Goal: Task Accomplishment & Management: Complete application form

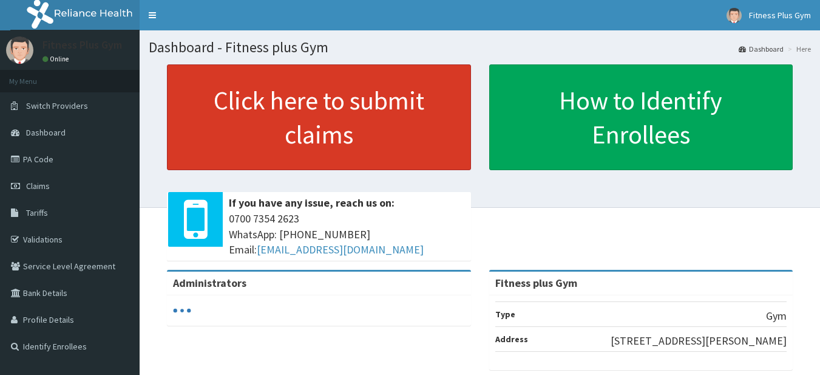
click at [246, 135] on link "Click here to submit claims" at bounding box center [319, 117] width 304 height 106
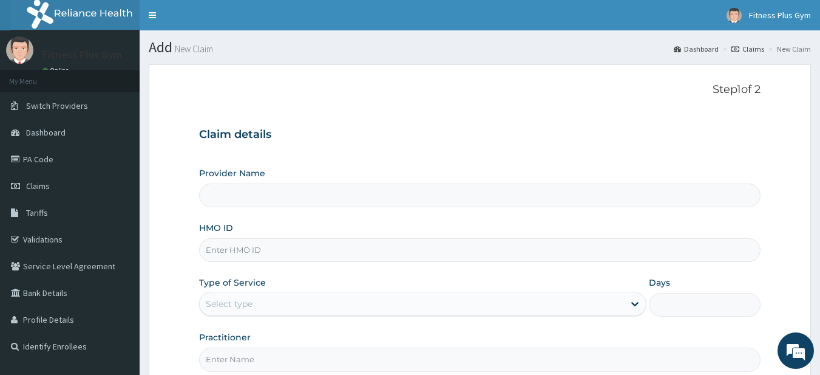
type input "Fitness plus Gym"
type input "1"
click at [256, 253] on input "HMO ID" at bounding box center [480, 250] width 562 height 24
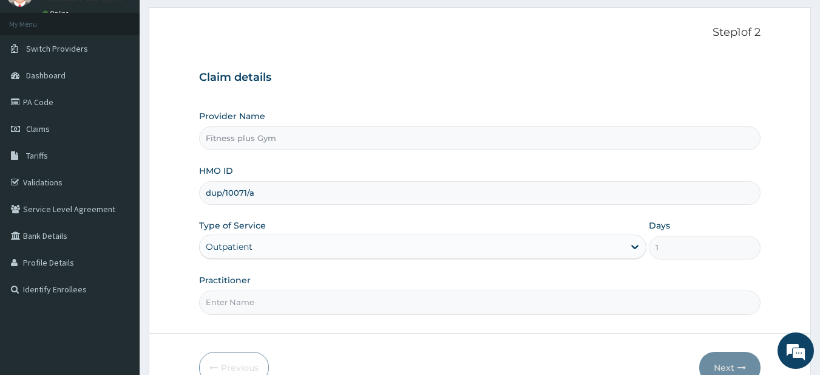
scroll to position [124, 0]
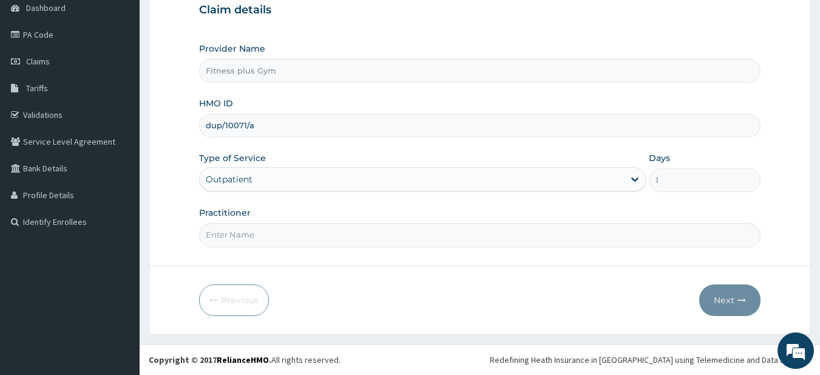
type input "dup/10071/a"
click at [250, 234] on input "Practitioner" at bounding box center [480, 235] width 562 height 24
type input "fitness+"
click at [739, 296] on icon "button" at bounding box center [742, 300] width 9 height 9
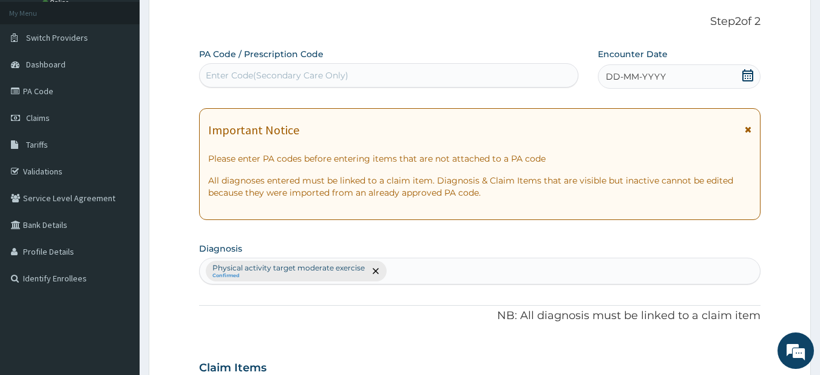
scroll to position [0, 0]
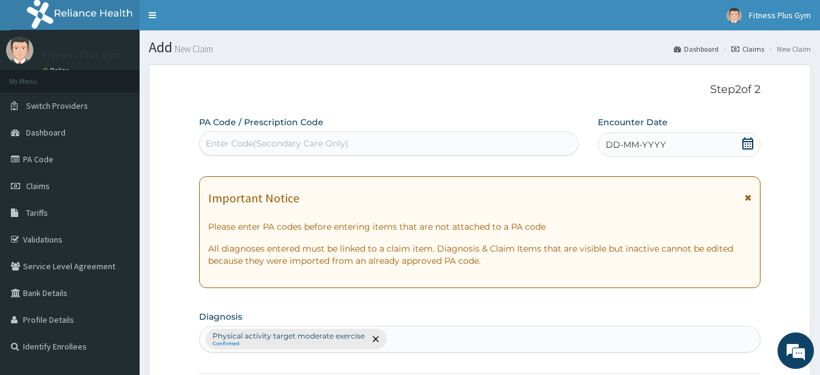
click at [334, 145] on div "Enter Code(Secondary Care Only)" at bounding box center [277, 143] width 143 height 12
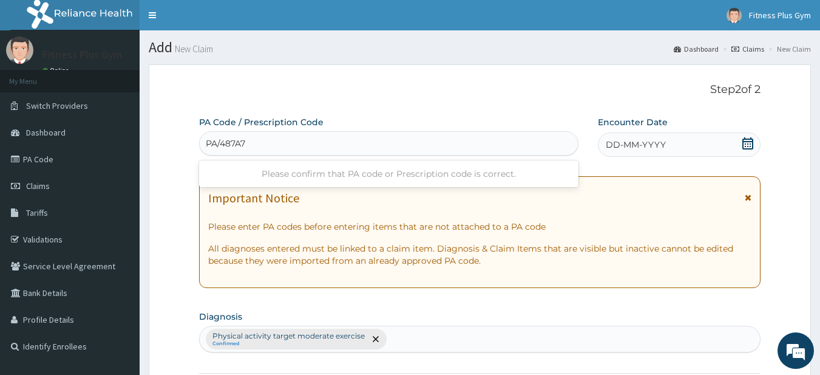
type input "PA/487A7A"
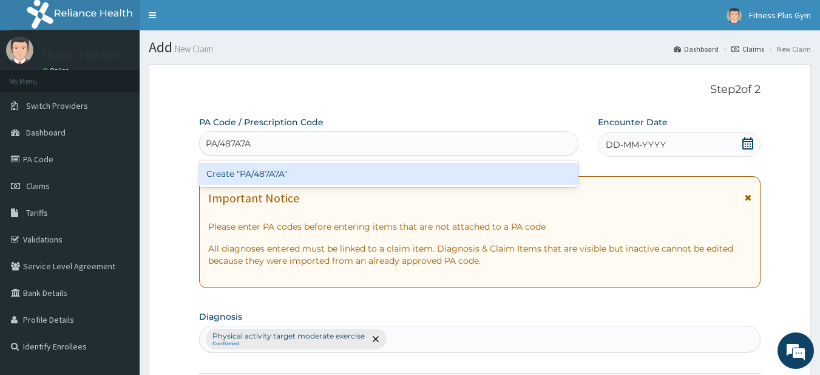
click at [278, 173] on div "Create "PA/487A7A"" at bounding box center [389, 174] width 380 height 22
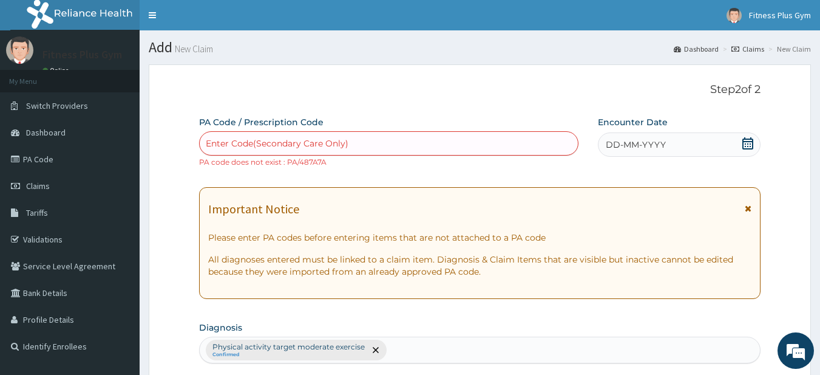
click at [749, 148] on icon at bounding box center [748, 143] width 12 height 12
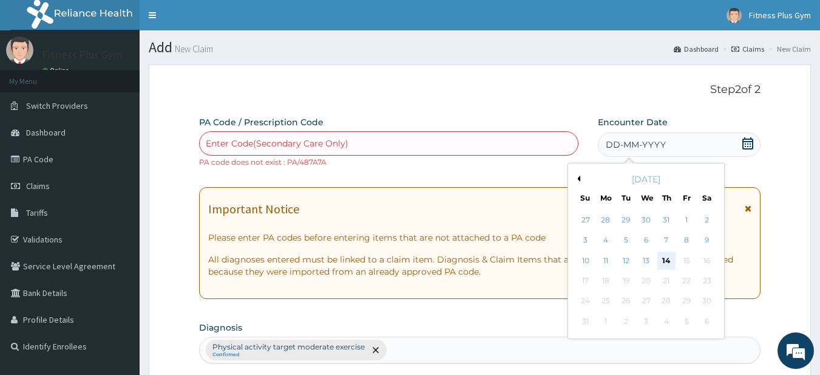
click at [669, 261] on div "14" at bounding box center [667, 260] width 18 height 18
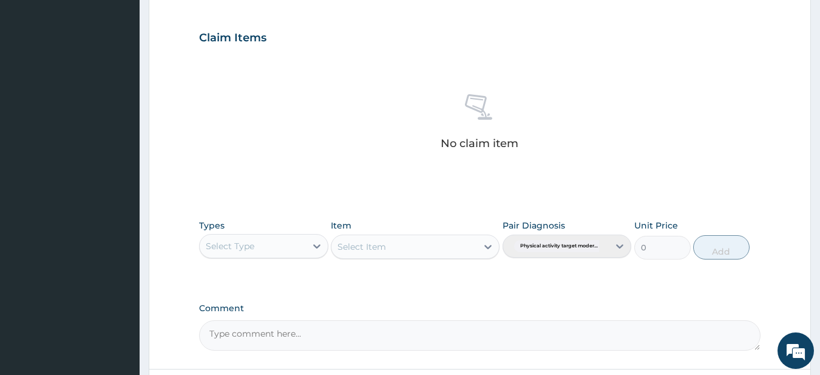
scroll to position [512, 0]
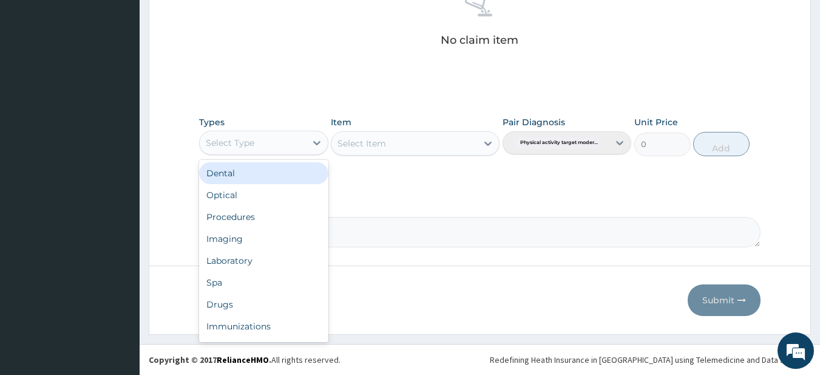
drag, startPoint x: 268, startPoint y: 132, endPoint x: 250, endPoint y: 201, distance: 71.0
click at [267, 132] on div "Select Type" at bounding box center [263, 143] width 129 height 24
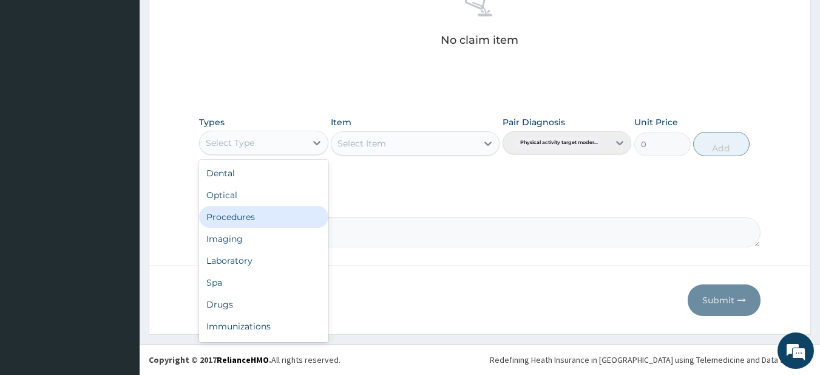
scroll to position [41, 0]
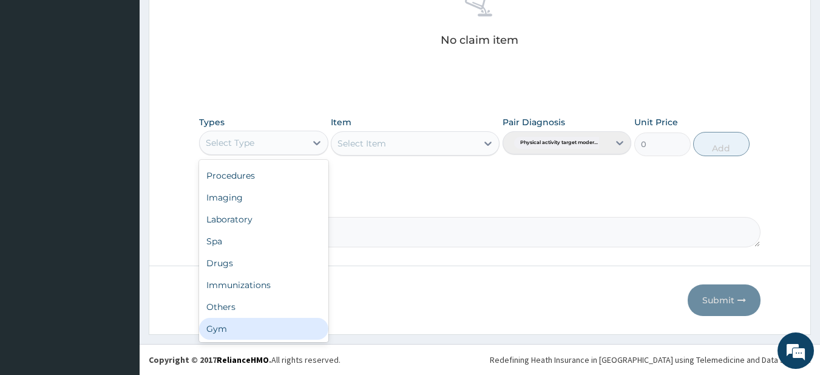
click at [215, 329] on div "Gym" at bounding box center [263, 329] width 129 height 22
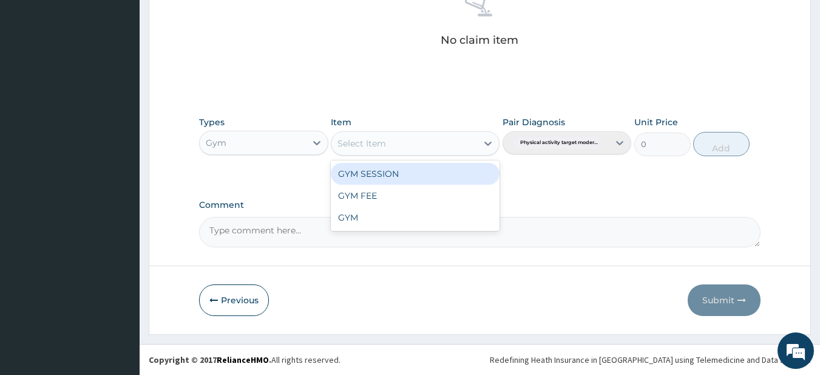
click at [400, 143] on div "Select Item" at bounding box center [405, 143] width 146 height 19
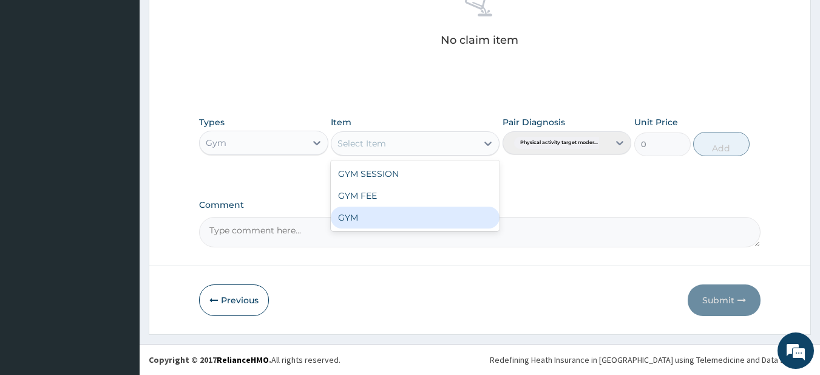
click at [361, 224] on div "GYM" at bounding box center [415, 217] width 169 height 22
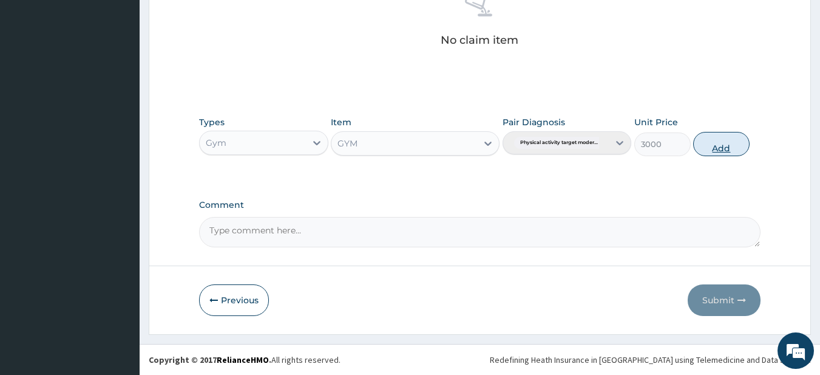
click at [731, 147] on button "Add" at bounding box center [721, 144] width 56 height 24
type input "0"
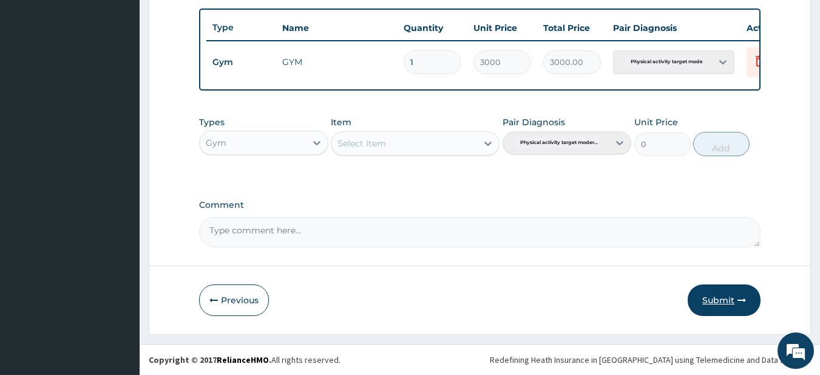
click at [715, 302] on button "Submit" at bounding box center [724, 300] width 73 height 32
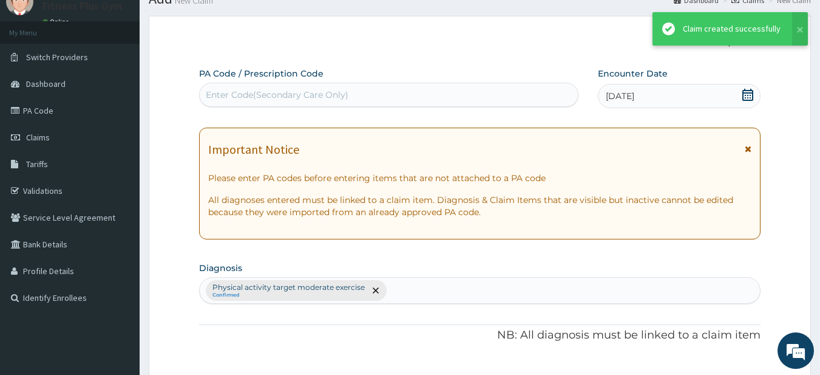
scroll to position [452, 0]
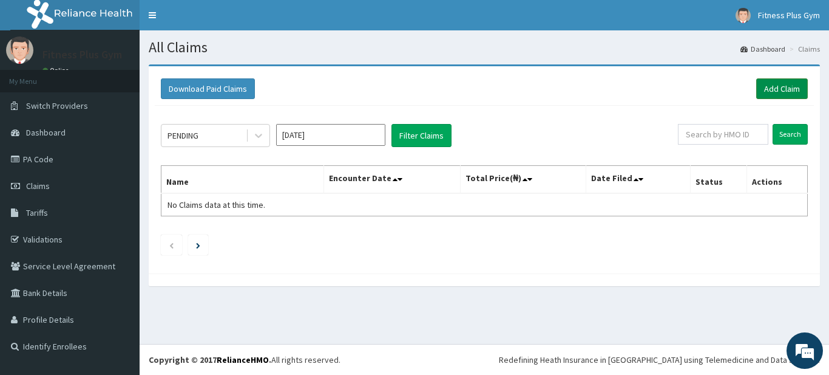
click at [779, 84] on link "Add Claim" at bounding box center [783, 88] width 52 height 21
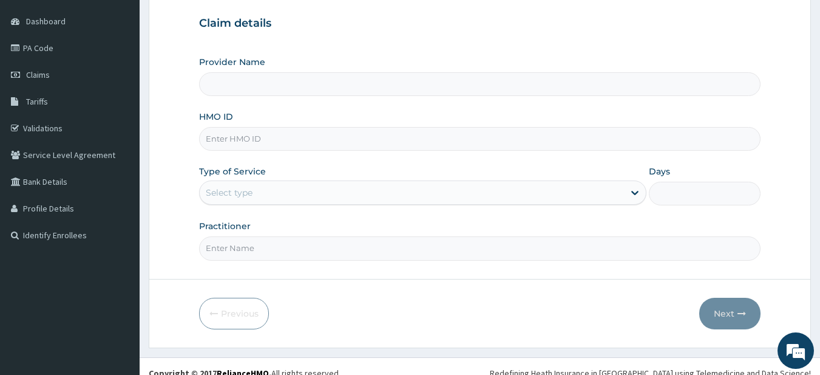
scroll to position [121, 0]
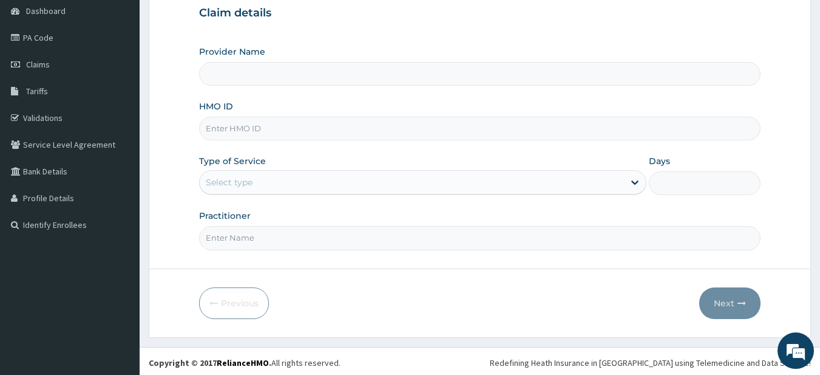
type input "Fitness plus Gym"
type input "1"
click at [283, 128] on input "HMO ID" at bounding box center [480, 129] width 562 height 24
type input "tsa/10013/a"
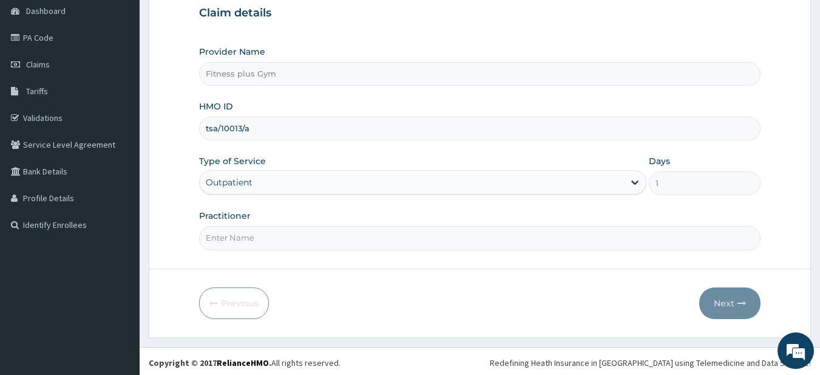
click at [247, 240] on input "Practitioner" at bounding box center [480, 238] width 562 height 24
type input "fitness+"
click at [729, 297] on button "Next" at bounding box center [730, 303] width 61 height 32
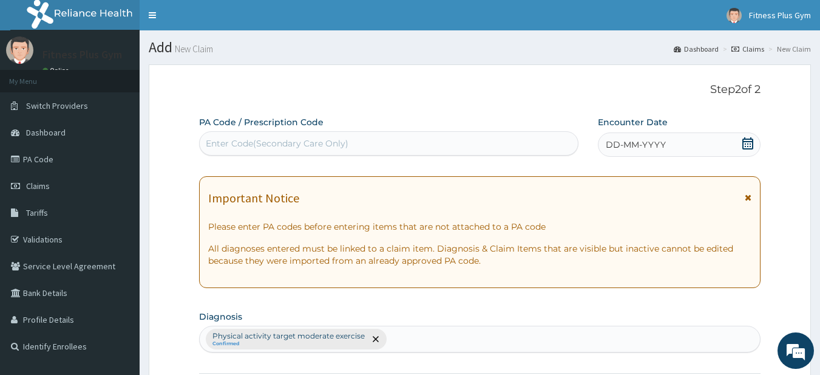
click at [364, 150] on div "Enter Code(Secondary Care Only)" at bounding box center [389, 143] width 379 height 19
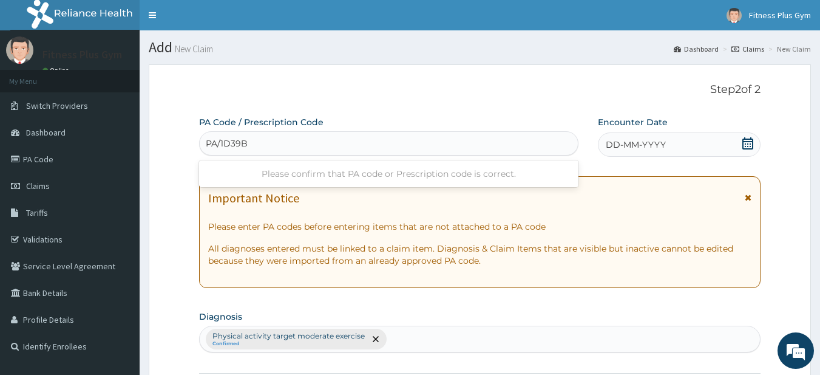
type input "PA/1D39BA"
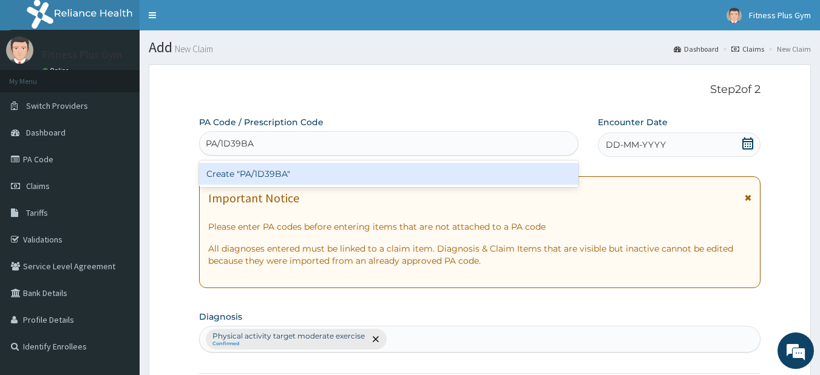
click at [269, 169] on div "Create "PA/1D39BA"" at bounding box center [389, 174] width 380 height 22
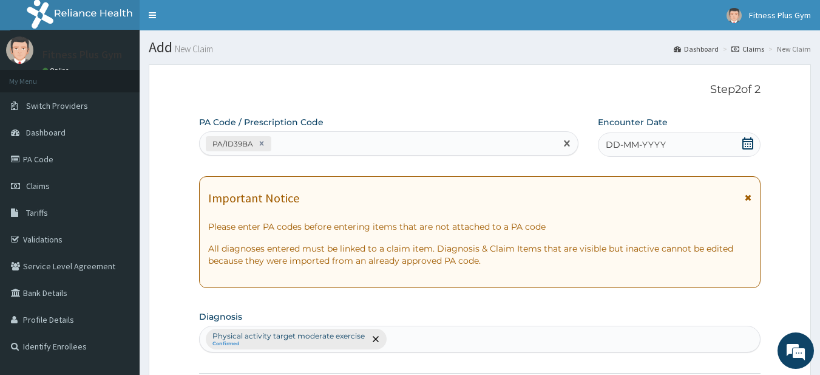
click at [750, 141] on icon at bounding box center [748, 143] width 12 height 12
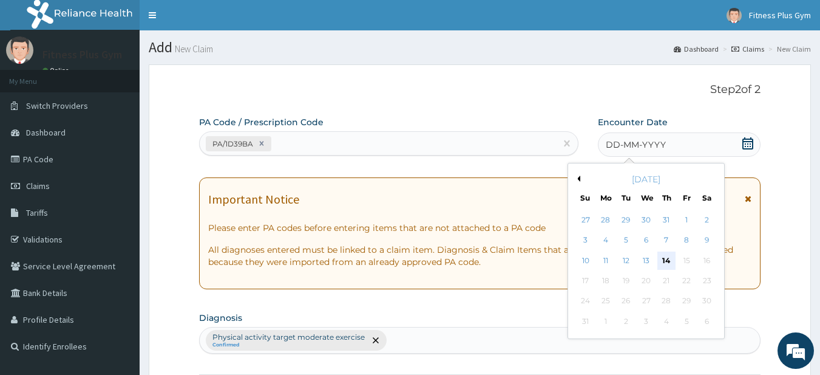
click at [672, 259] on div "14" at bounding box center [667, 260] width 18 height 18
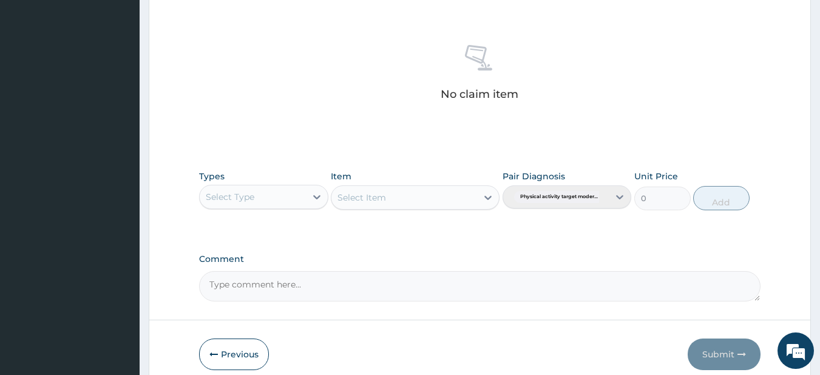
scroll to position [501, 0]
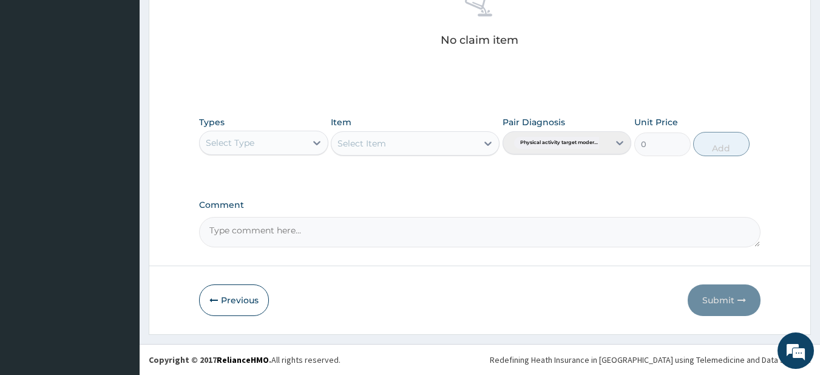
click at [245, 147] on div "Select Type" at bounding box center [230, 143] width 49 height 12
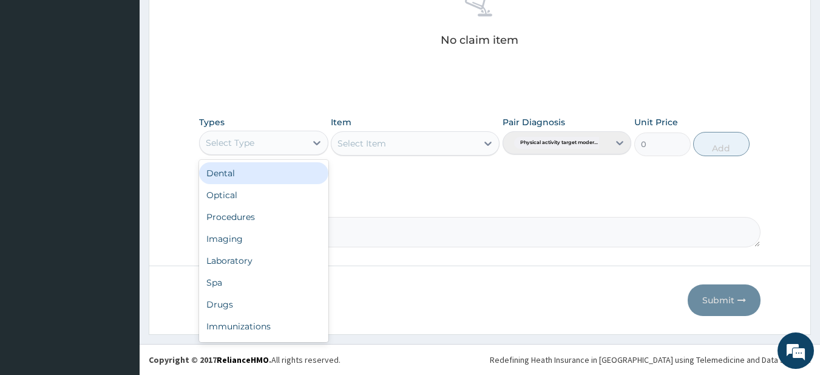
scroll to position [41, 0]
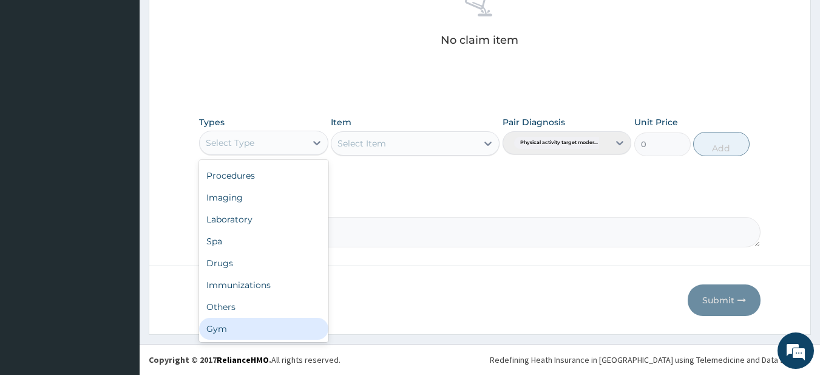
drag, startPoint x: 230, startPoint y: 332, endPoint x: 236, endPoint y: 316, distance: 16.9
click at [230, 328] on div "Gym" at bounding box center [263, 329] width 129 height 22
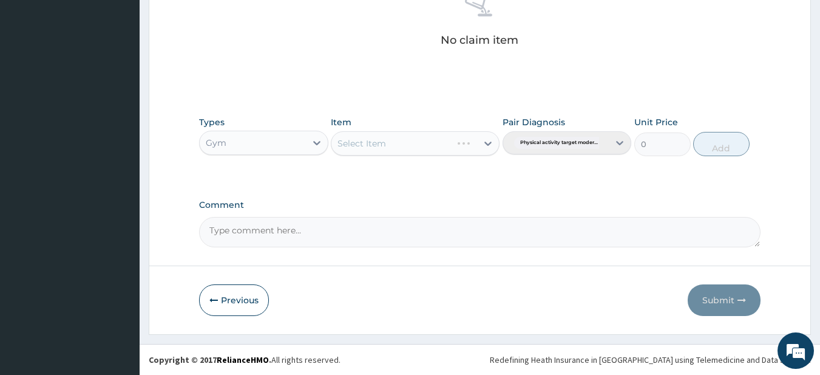
click at [437, 143] on div "Select Item" at bounding box center [415, 143] width 169 height 24
click at [417, 136] on div "Select Item" at bounding box center [405, 143] width 146 height 19
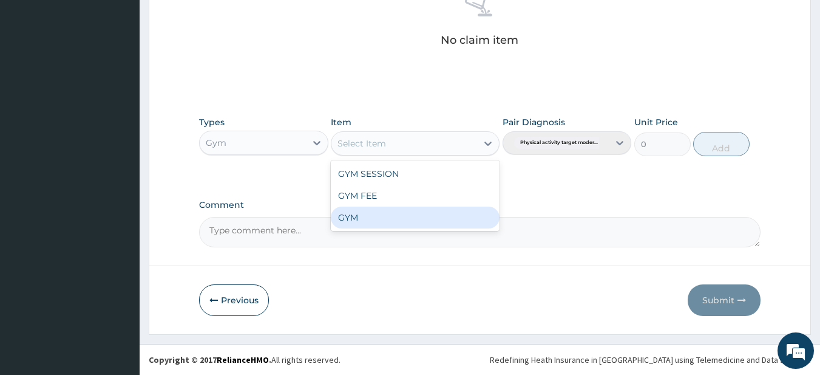
click at [386, 216] on div "GYM" at bounding box center [415, 217] width 169 height 22
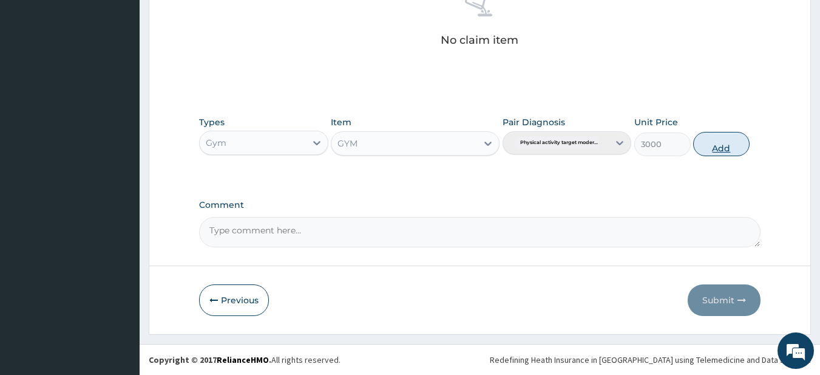
click at [718, 146] on button "Add" at bounding box center [721, 144] width 56 height 24
type input "0"
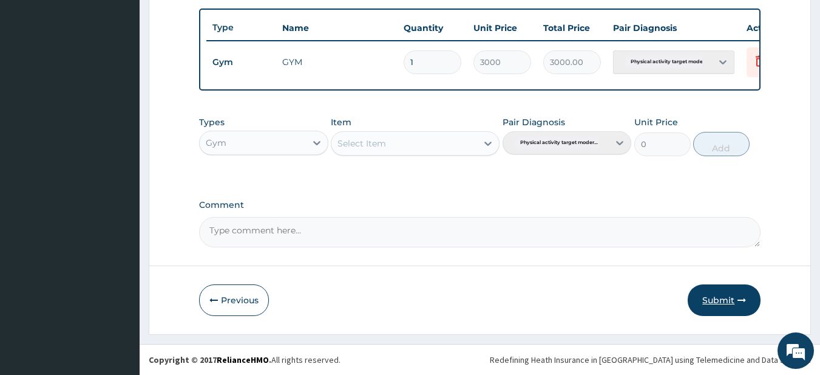
click at [714, 299] on button "Submit" at bounding box center [724, 300] width 73 height 32
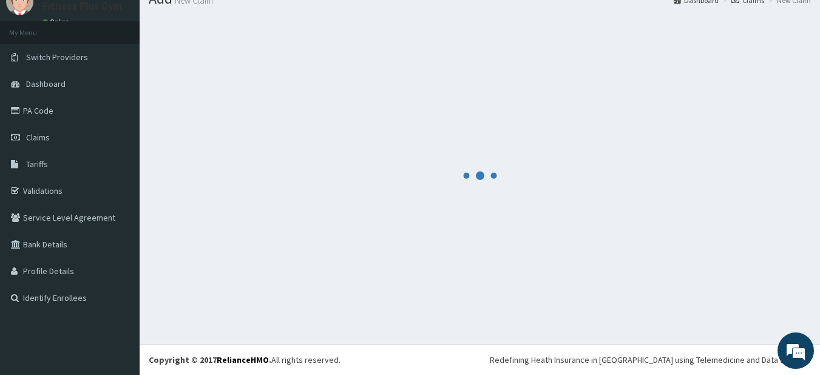
scroll to position [452, 0]
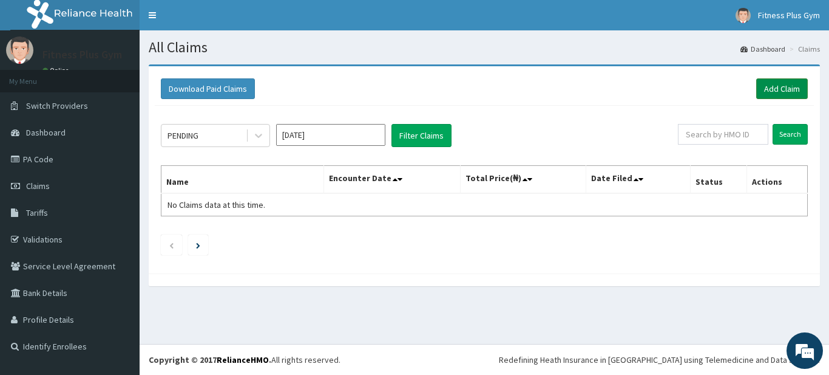
click at [769, 94] on link "Add Claim" at bounding box center [783, 88] width 52 height 21
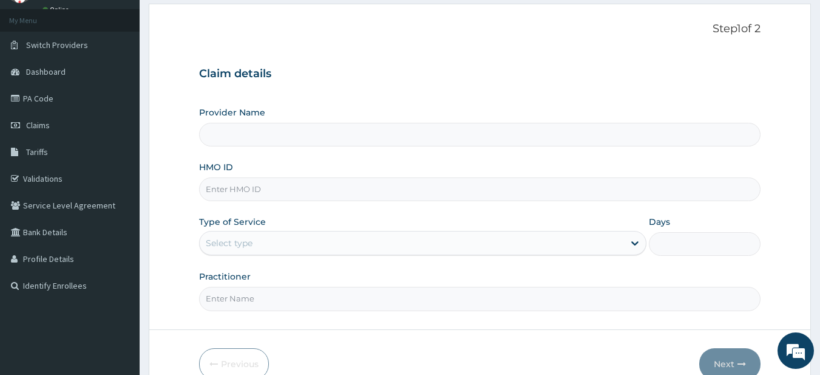
type input "Fitness plus Gym"
type input "1"
click at [233, 194] on input "HMO ID" at bounding box center [480, 189] width 562 height 24
click at [256, 191] on input "HMO ID" at bounding box center [480, 189] width 562 height 24
type input "dgb/10063/a"
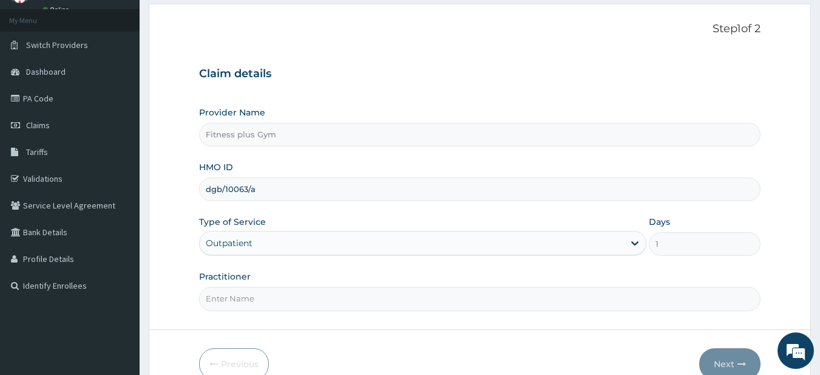
click at [240, 291] on input "Practitioner" at bounding box center [480, 299] width 562 height 24
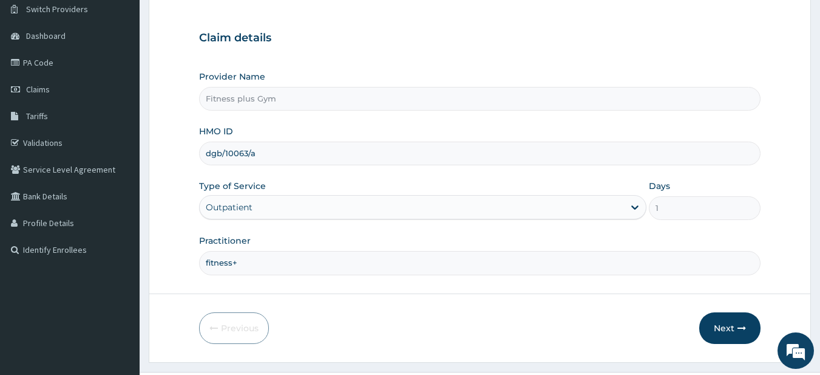
scroll to position [124, 0]
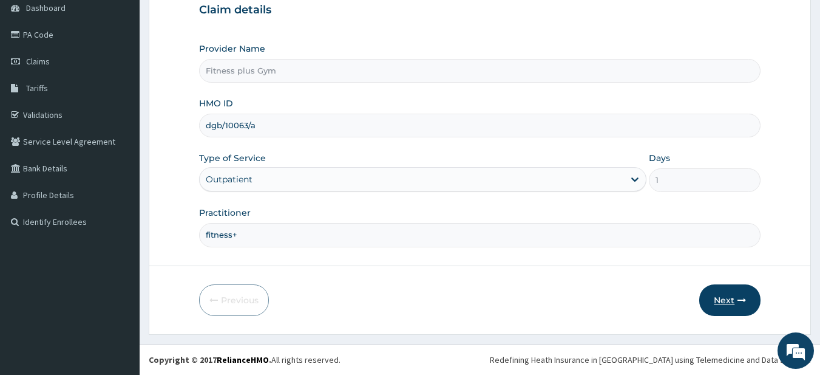
type input "fitness+"
click at [725, 301] on button "Next" at bounding box center [730, 300] width 61 height 32
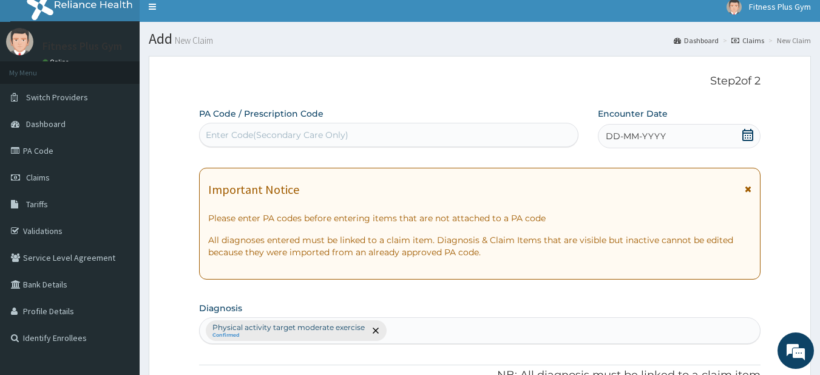
scroll to position [0, 0]
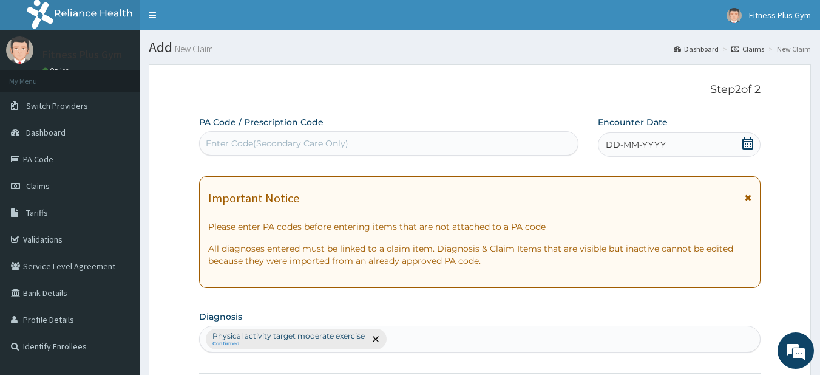
drag, startPoint x: 450, startPoint y: 147, endPoint x: 433, endPoint y: 157, distance: 19.6
click at [437, 154] on div "Enter Code(Secondary Care Only)" at bounding box center [389, 143] width 380 height 24
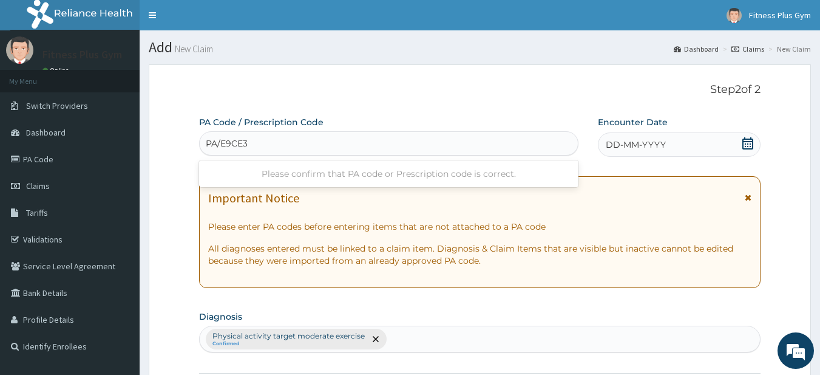
type input "PA/E9CE34"
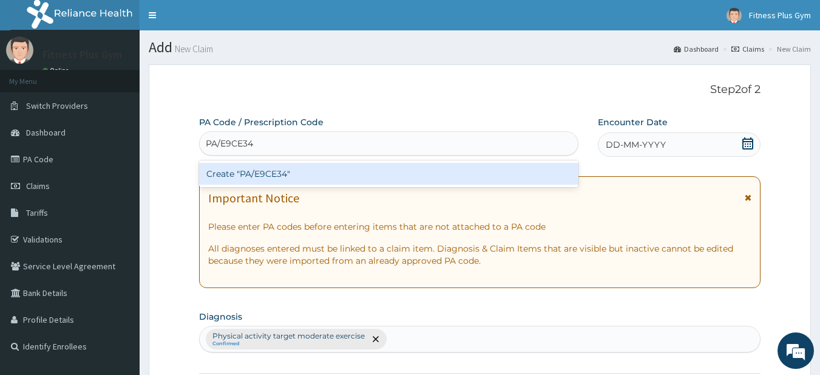
click at [262, 175] on div "Create "PA/E9CE34"" at bounding box center [389, 174] width 380 height 22
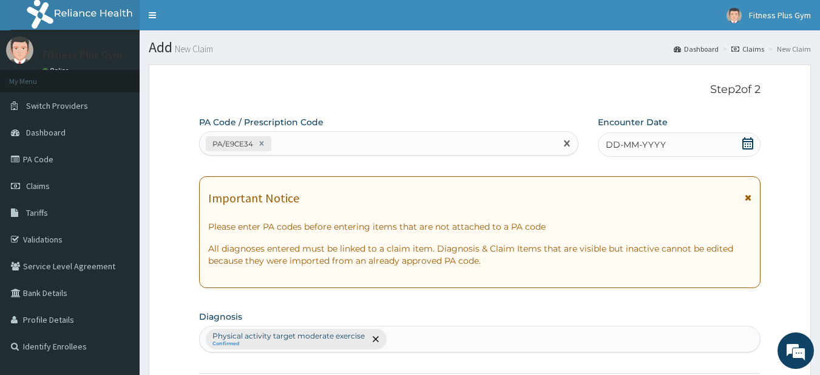
click at [746, 140] on icon at bounding box center [748, 143] width 12 height 12
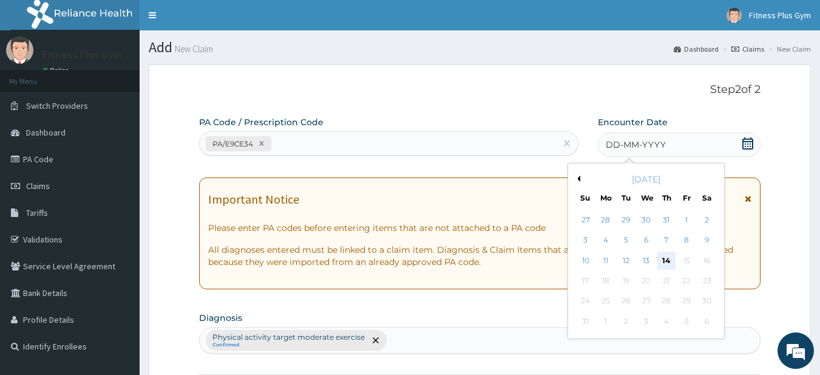
click at [667, 259] on div "14" at bounding box center [667, 260] width 18 height 18
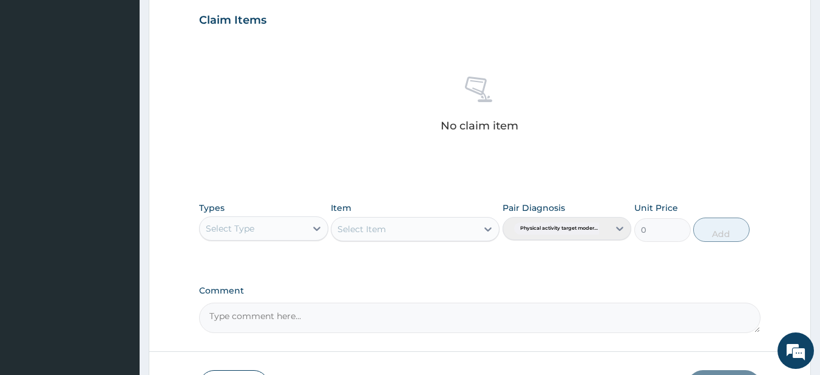
scroll to position [501, 0]
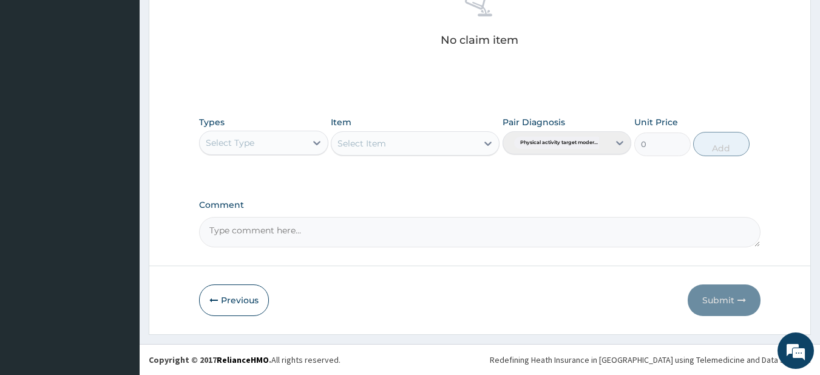
click at [268, 144] on div "Select Type" at bounding box center [253, 142] width 106 height 19
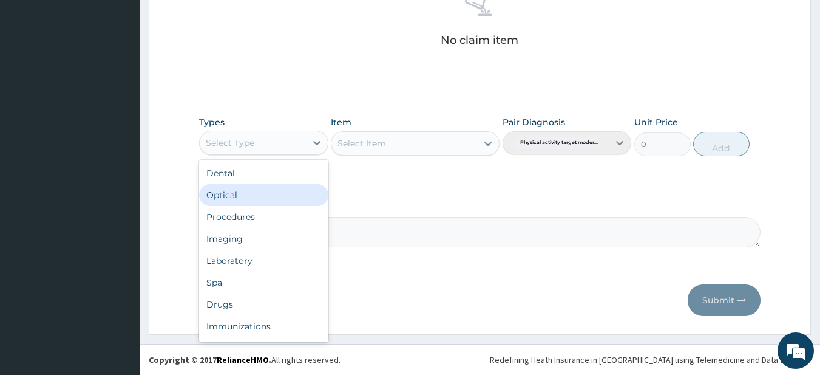
scroll to position [41, 0]
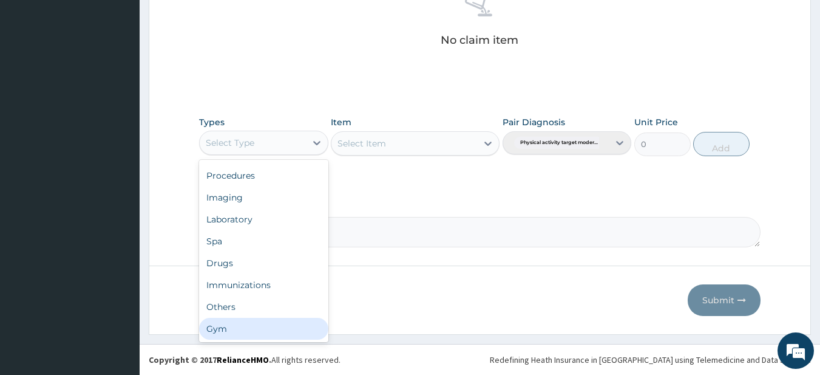
click at [243, 324] on div "Gym" at bounding box center [263, 329] width 129 height 22
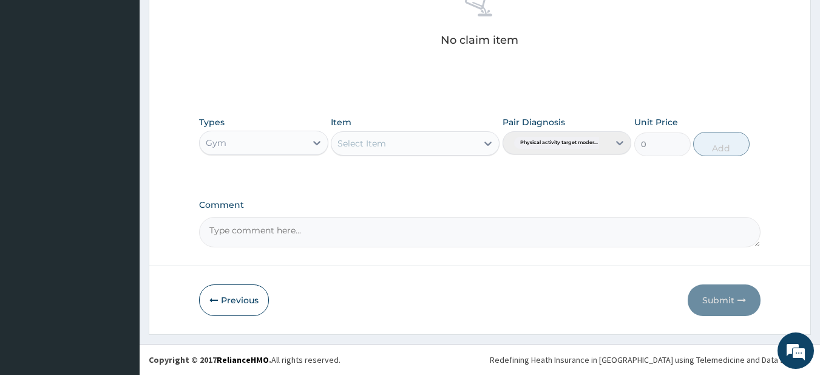
click at [406, 143] on div "Select Item" at bounding box center [405, 143] width 146 height 19
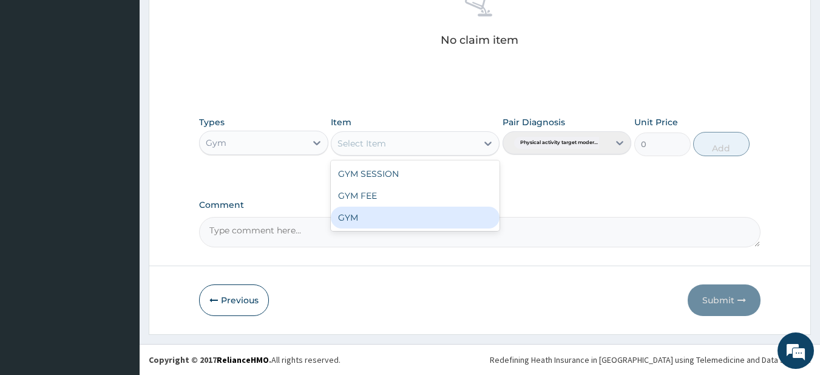
drag, startPoint x: 379, startPoint y: 217, endPoint x: 677, endPoint y: 175, distance: 301.1
click at [380, 216] on div "GYM" at bounding box center [415, 217] width 169 height 22
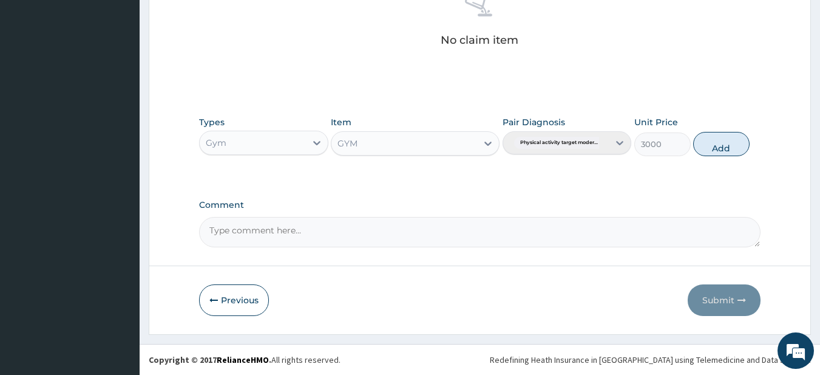
click at [713, 145] on button "Add" at bounding box center [721, 144] width 56 height 24
type input "0"
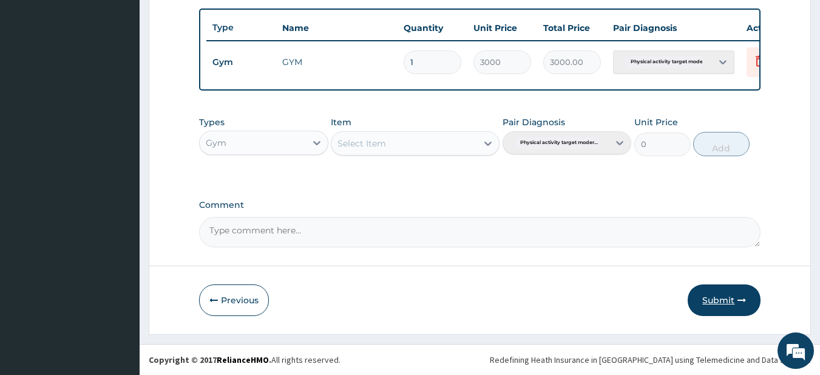
click at [710, 296] on button "Submit" at bounding box center [724, 300] width 73 height 32
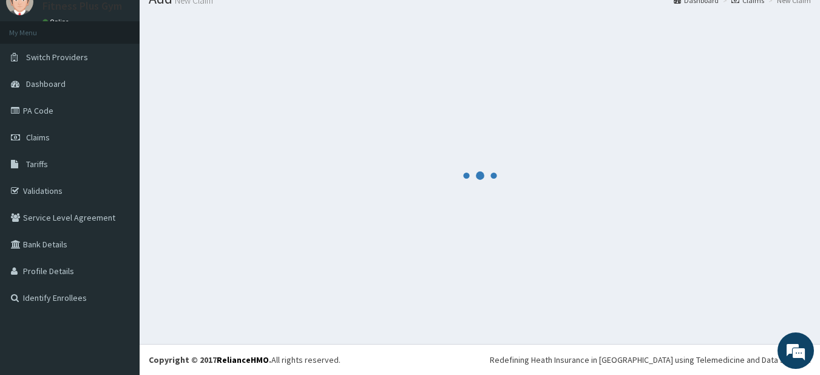
scroll to position [452, 0]
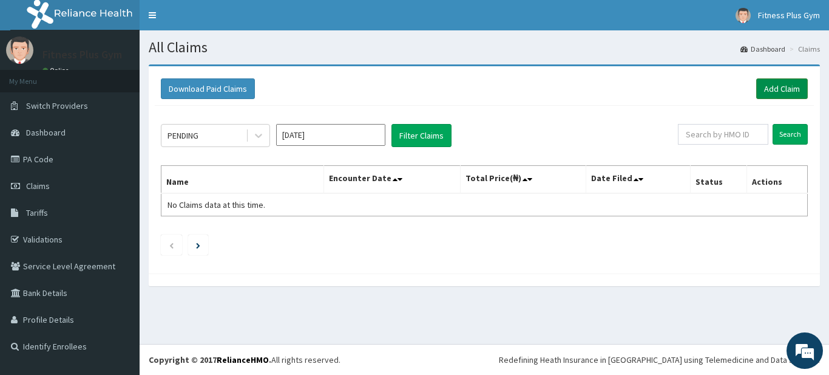
click at [784, 86] on link "Add Claim" at bounding box center [783, 88] width 52 height 21
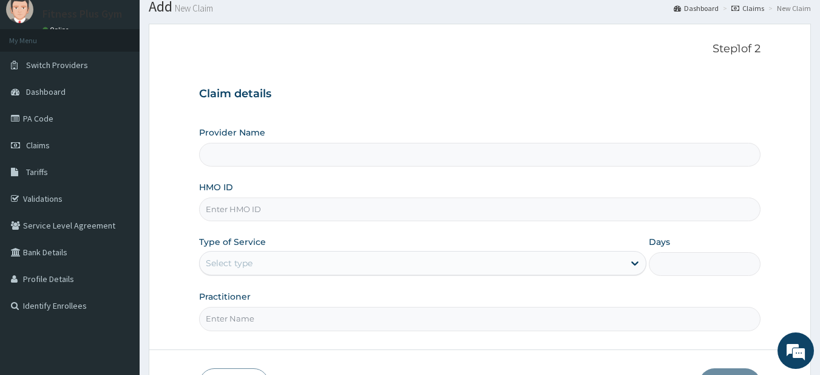
scroll to position [61, 0]
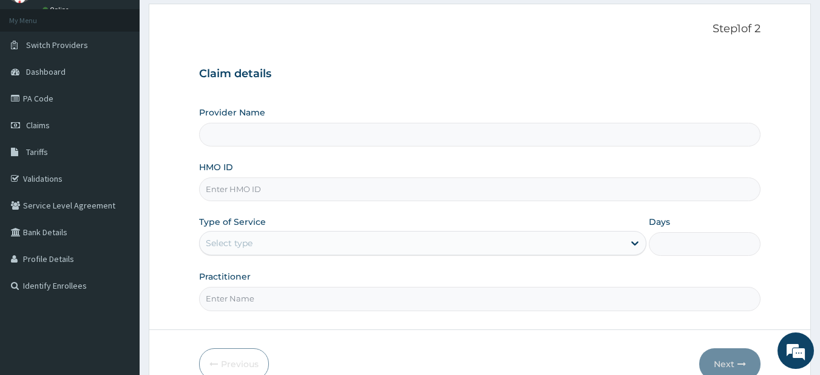
click at [243, 196] on input "HMO ID" at bounding box center [480, 189] width 562 height 24
type input "Fitness plus Gym"
type input "1"
type input "dgb/10057/a"
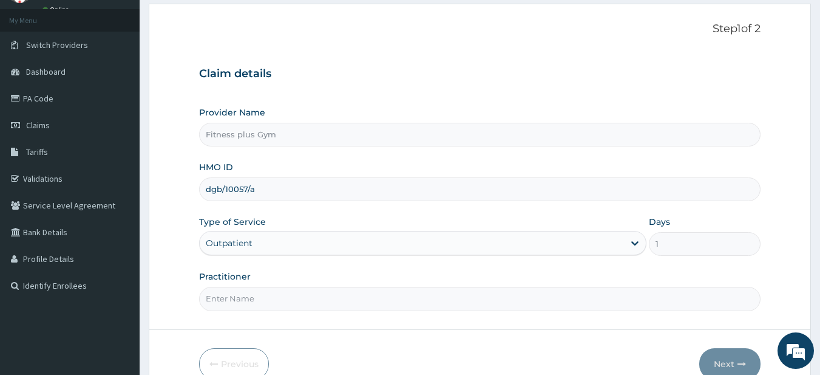
click at [253, 306] on input "Practitioner" at bounding box center [480, 299] width 562 height 24
type input "fitness+"
click at [724, 364] on button "Next" at bounding box center [730, 364] width 61 height 32
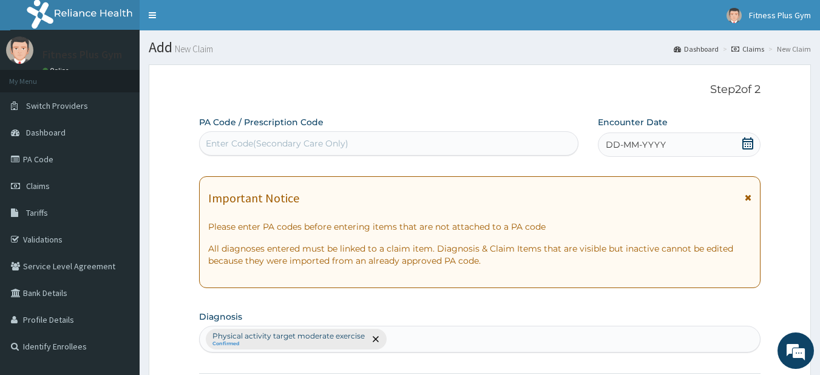
click at [417, 152] on div "Enter Code(Secondary Care Only)" at bounding box center [389, 143] width 379 height 19
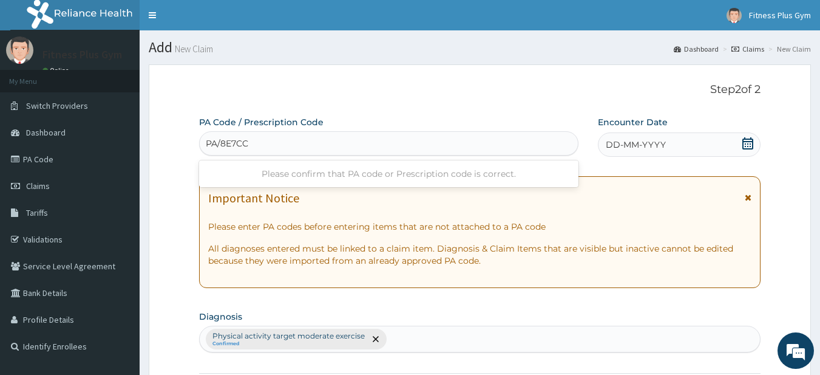
type input "PA/8E7CC6"
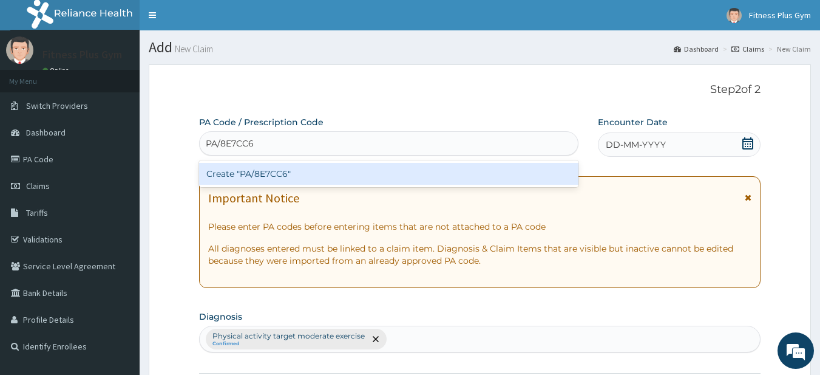
click at [286, 174] on div "Create "PA/8E7CC6"" at bounding box center [389, 174] width 380 height 22
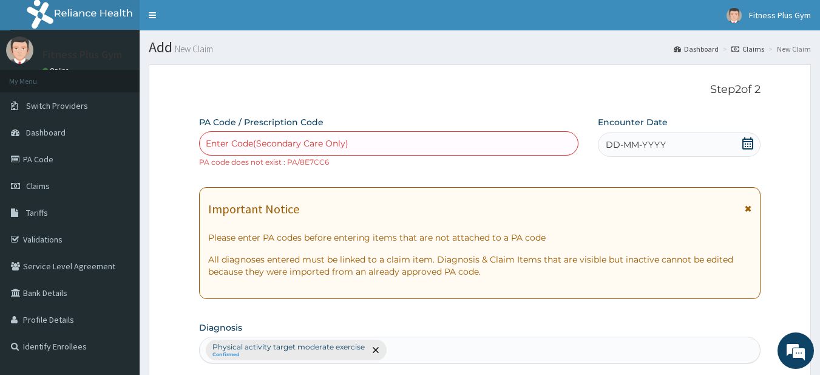
click at [341, 148] on div "Enter Code(Secondary Care Only)" at bounding box center [277, 143] width 143 height 12
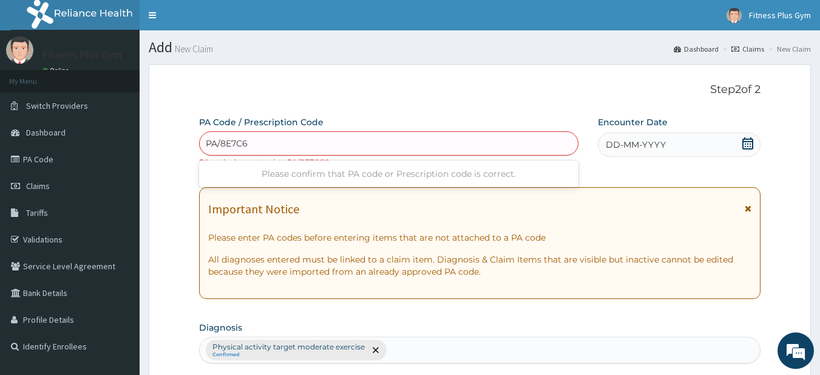
type input "PA/8E7C66"
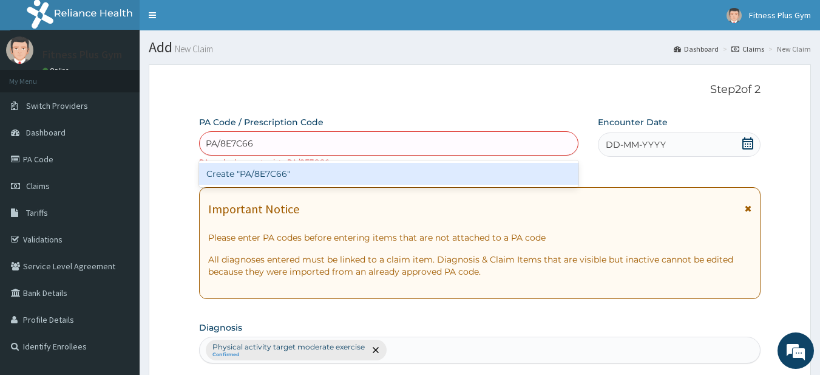
click at [282, 171] on div "Create "PA/8E7C66"" at bounding box center [389, 174] width 380 height 22
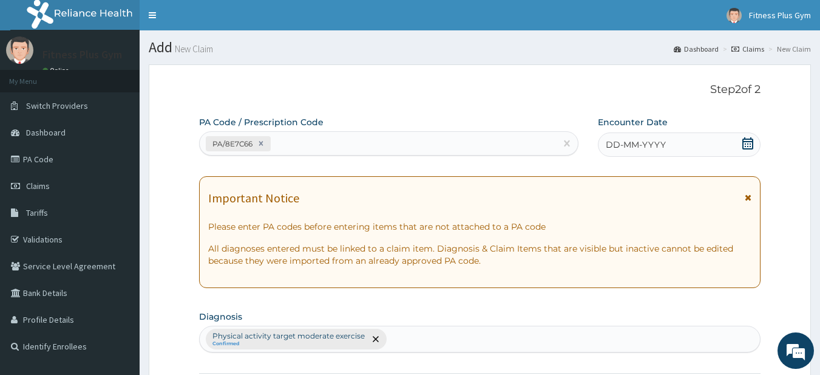
click at [745, 148] on icon at bounding box center [748, 143] width 11 height 12
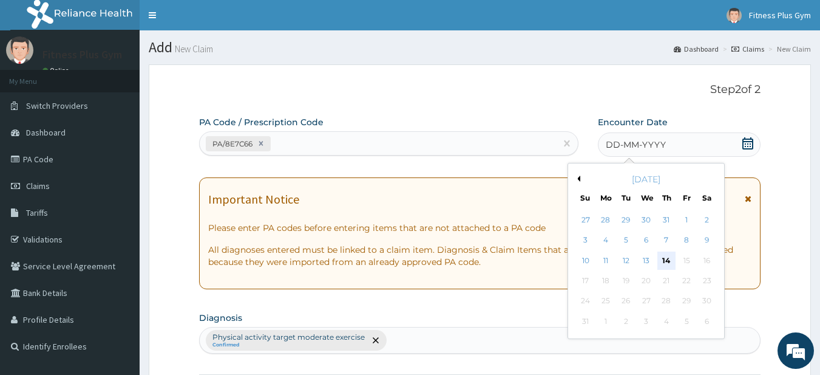
click at [671, 253] on div "14" at bounding box center [667, 260] width 18 height 18
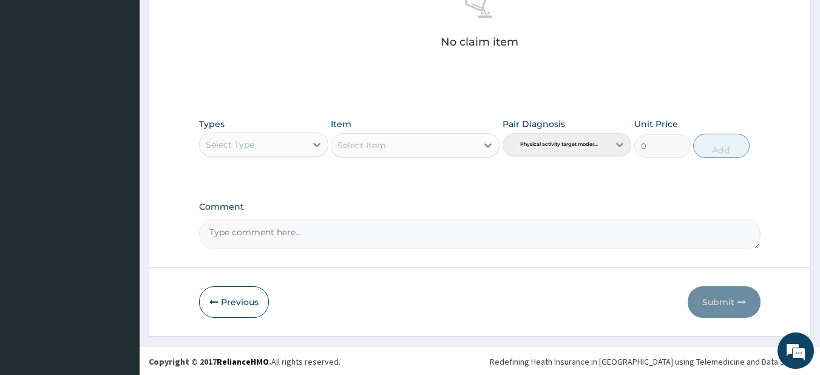
scroll to position [501, 0]
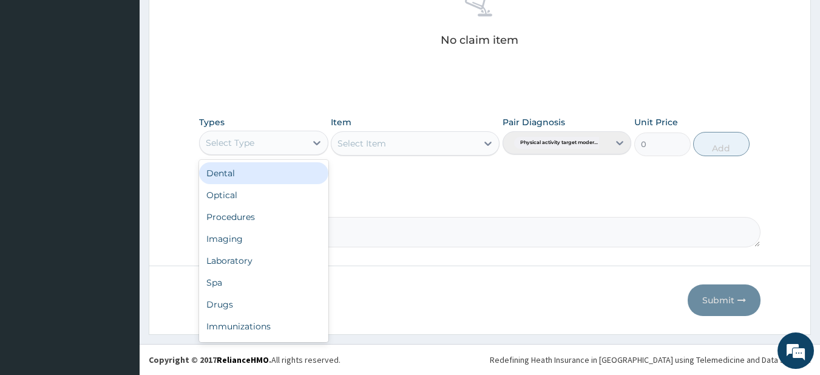
click at [266, 144] on div "Select Type" at bounding box center [253, 142] width 106 height 19
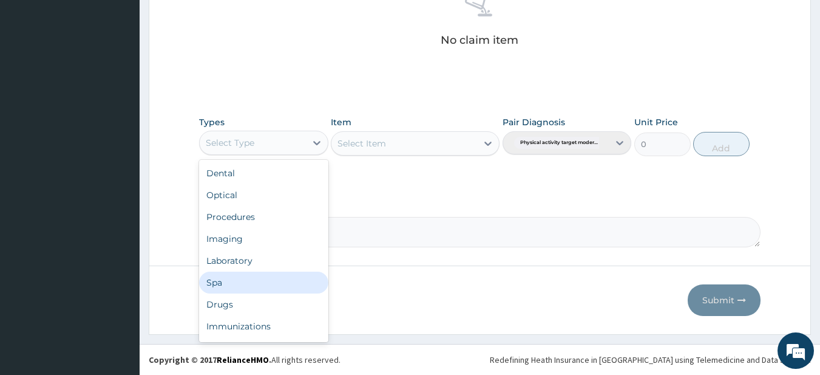
scroll to position [41, 0]
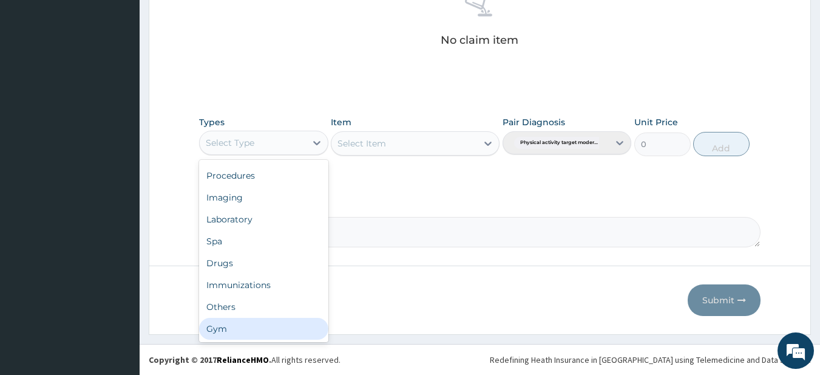
click at [237, 322] on div "Gym" at bounding box center [263, 329] width 129 height 22
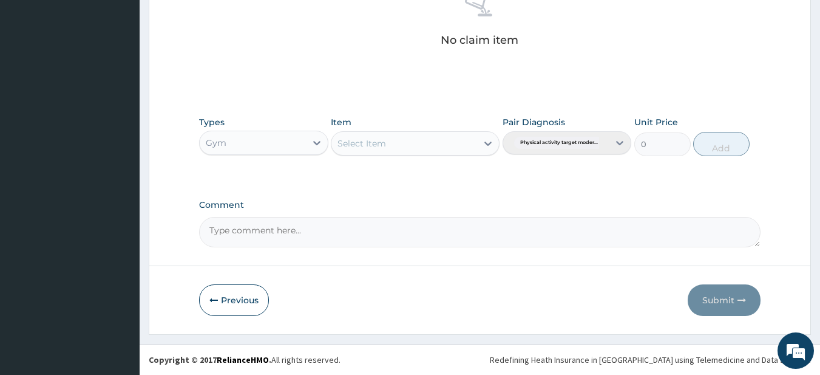
click at [429, 153] on div "Select Item" at bounding box center [415, 143] width 169 height 24
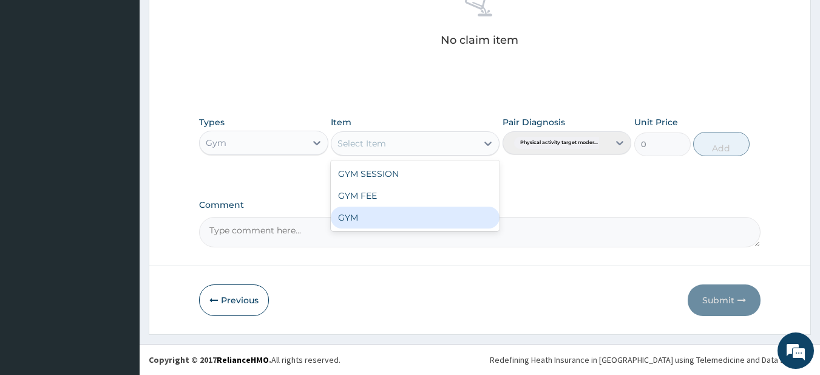
click at [392, 223] on div "GYM" at bounding box center [415, 217] width 169 height 22
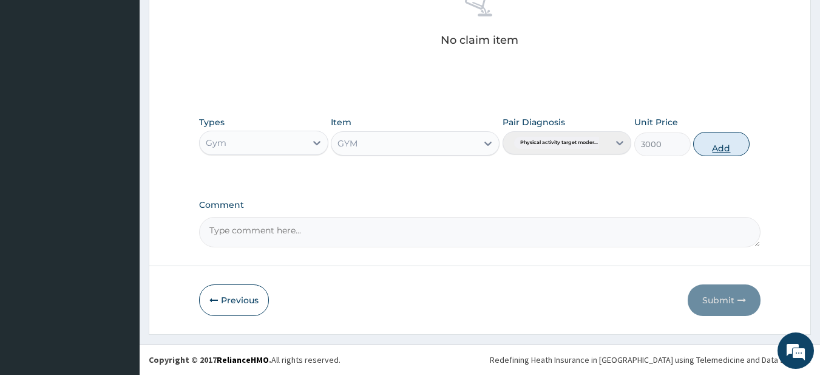
click at [732, 149] on button "Add" at bounding box center [721, 144] width 56 height 24
type input "0"
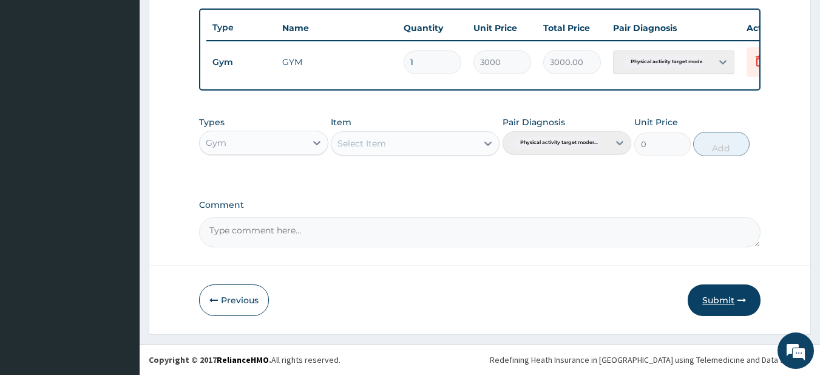
click at [706, 304] on button "Submit" at bounding box center [724, 300] width 73 height 32
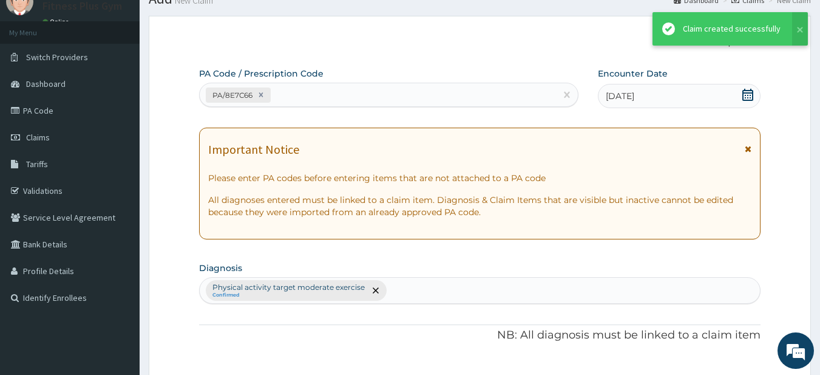
scroll to position [452, 0]
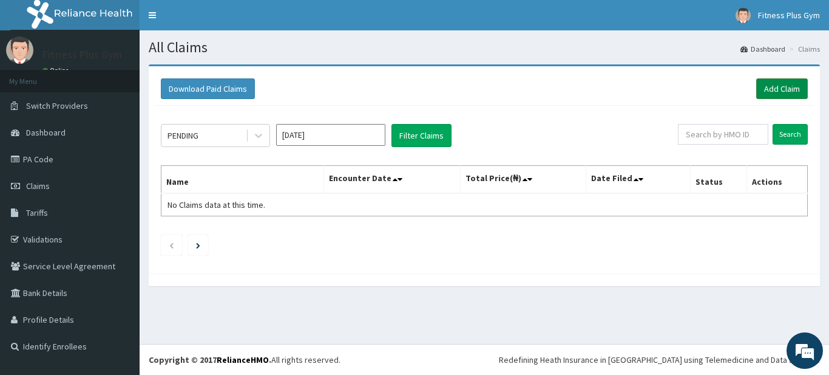
click at [758, 95] on link "Add Claim" at bounding box center [783, 88] width 52 height 21
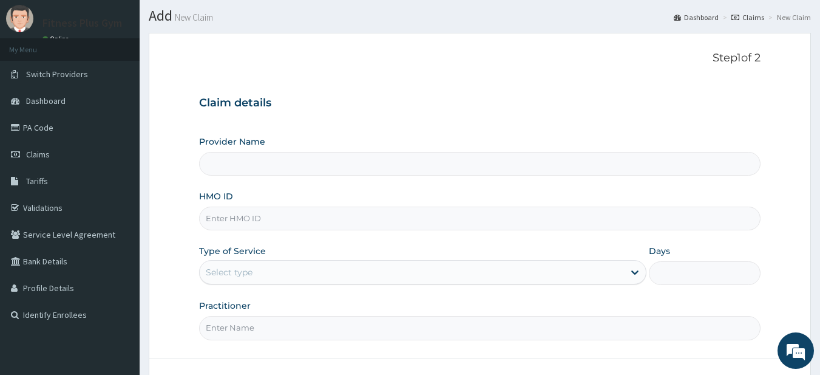
scroll to position [61, 0]
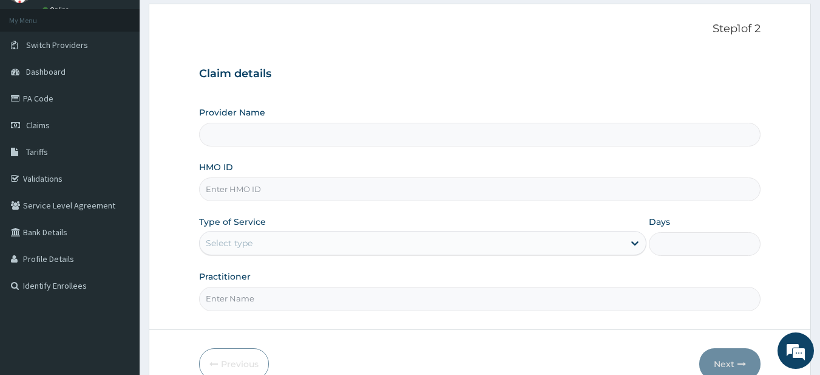
type input "Fitness plus Gym"
type input "1"
click at [283, 194] on input "HMO ID" at bounding box center [480, 189] width 562 height 24
type input "MHN/10018/A"
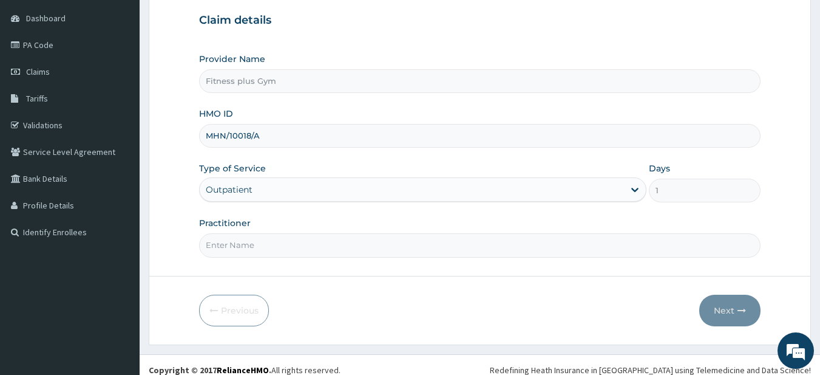
scroll to position [124, 0]
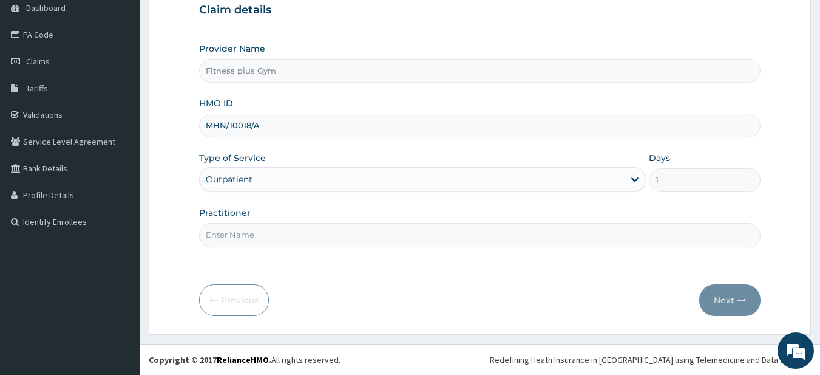
click at [271, 231] on input "Practitioner" at bounding box center [480, 235] width 562 height 24
type input "fitness+"
click at [745, 290] on button "Next" at bounding box center [730, 300] width 61 height 32
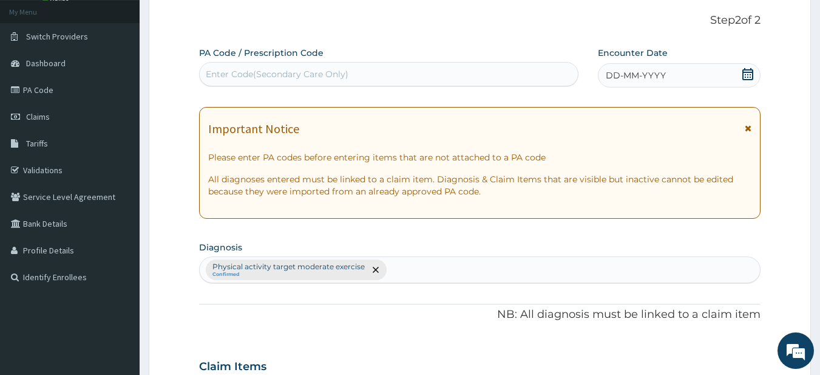
scroll to position [0, 0]
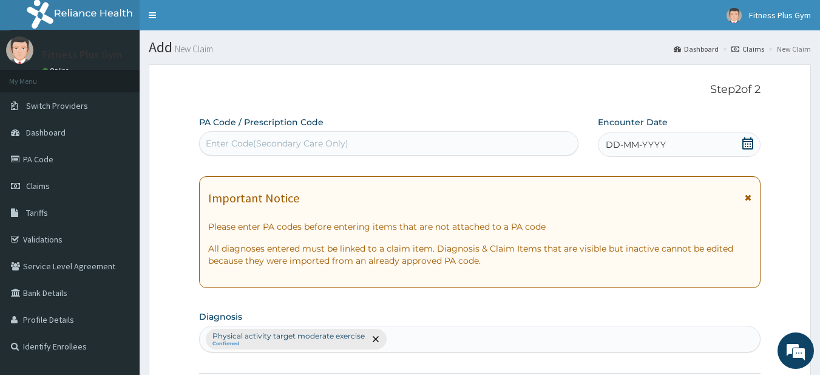
click at [457, 137] on div "Enter Code(Secondary Care Only)" at bounding box center [389, 143] width 379 height 19
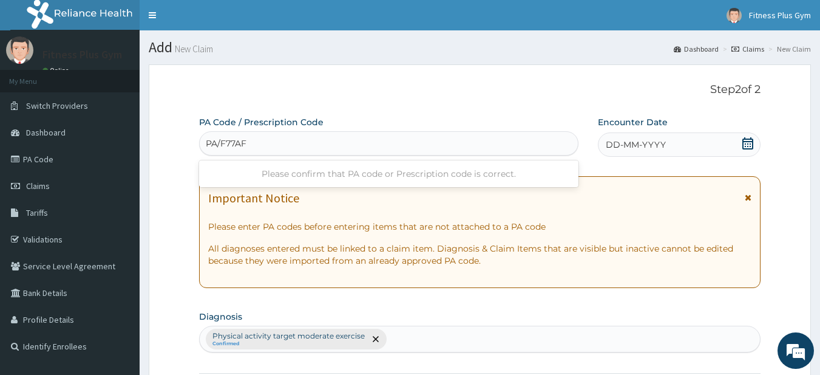
type input "PA/F77AFA"
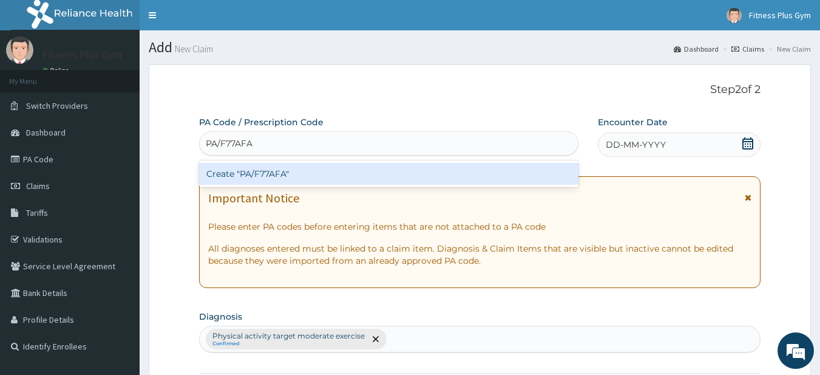
click at [279, 176] on div "Create "PA/F77AFA"" at bounding box center [389, 174] width 380 height 22
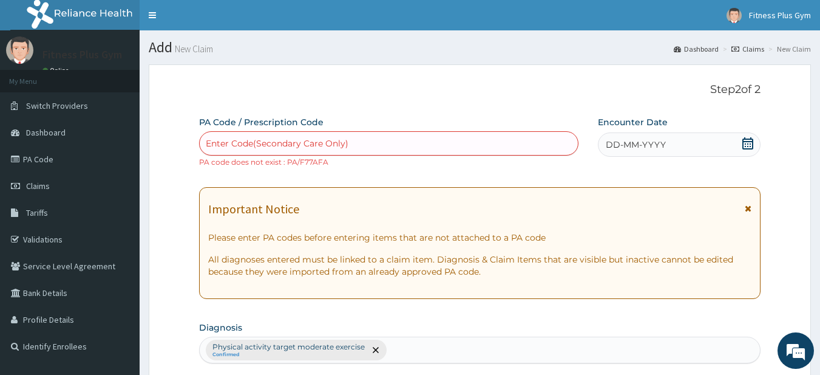
click at [747, 147] on icon at bounding box center [748, 143] width 12 height 12
click at [384, 143] on div "Enter Code(Secondary Care Only)" at bounding box center [389, 143] width 379 height 19
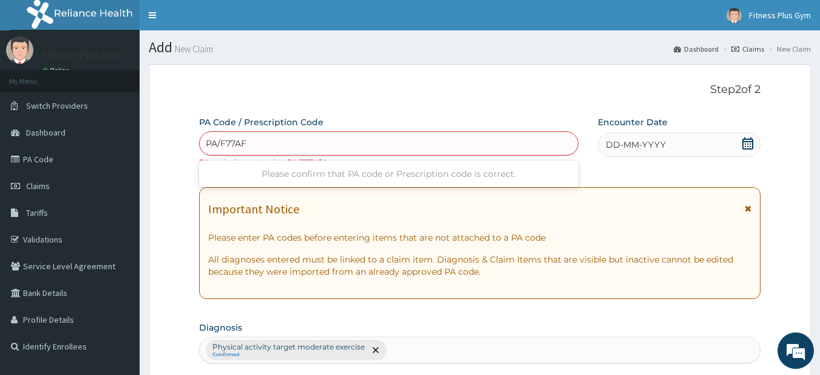
type input "PA/F77AFE"
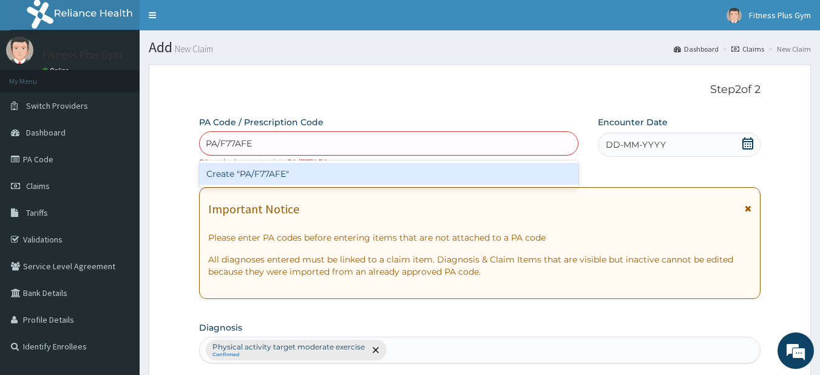
click at [271, 177] on div "Create "PA/F77AFE"" at bounding box center [389, 174] width 380 height 22
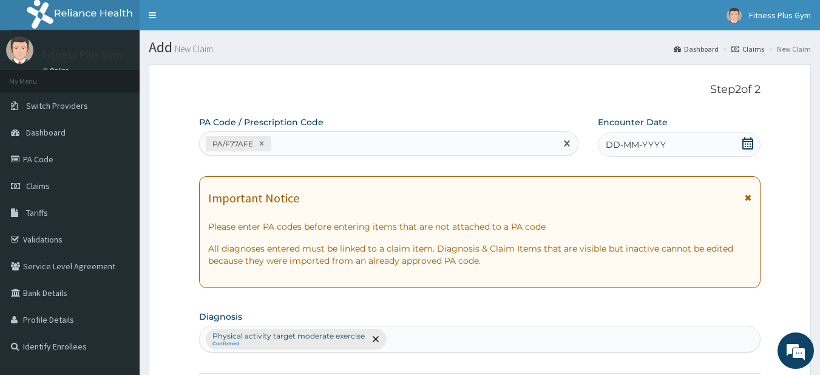
click at [747, 142] on icon at bounding box center [748, 143] width 12 height 12
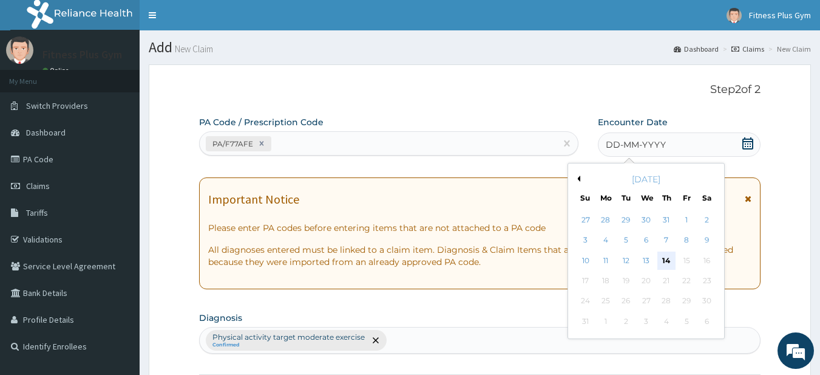
click at [668, 262] on div "14" at bounding box center [667, 260] width 18 height 18
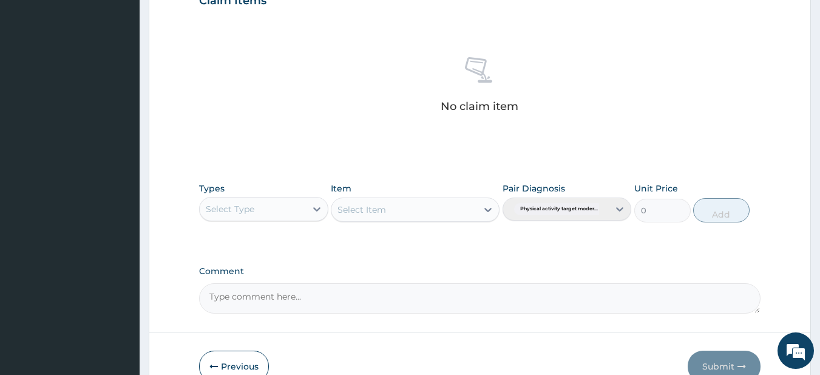
scroll to position [501, 0]
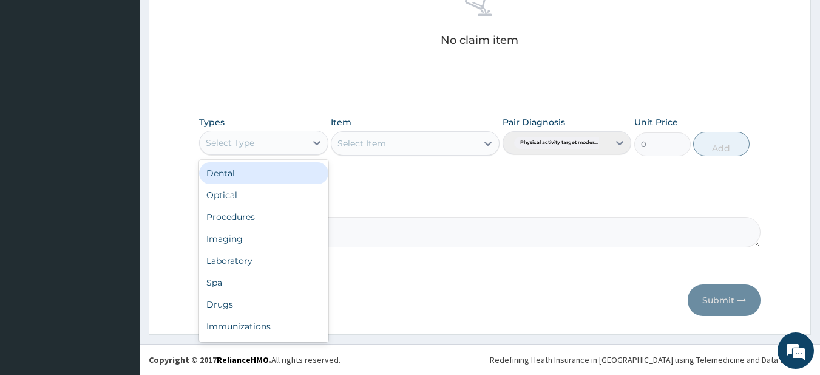
click at [301, 138] on div "Select Type" at bounding box center [253, 142] width 106 height 19
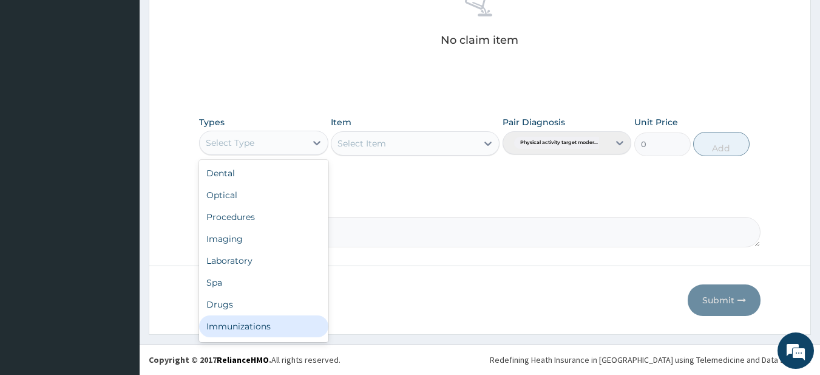
scroll to position [41, 0]
drag, startPoint x: 219, startPoint y: 333, endPoint x: 385, endPoint y: 226, distance: 196.9
click at [218, 329] on div "Gym" at bounding box center [263, 329] width 129 height 22
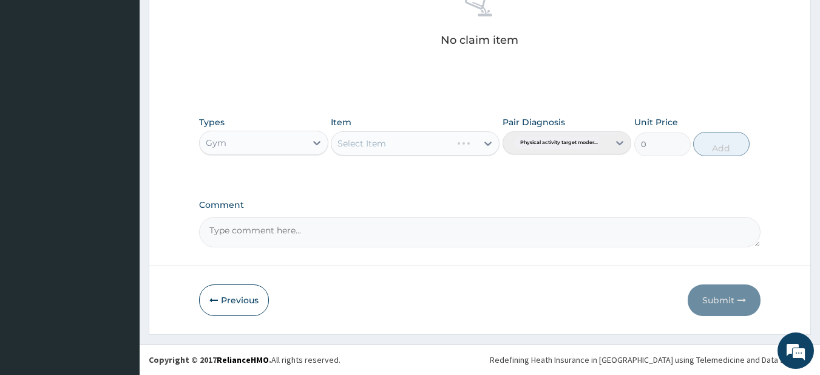
click at [426, 149] on div "Select Item" at bounding box center [415, 143] width 169 height 24
click at [428, 140] on div "Select Item" at bounding box center [405, 143] width 146 height 19
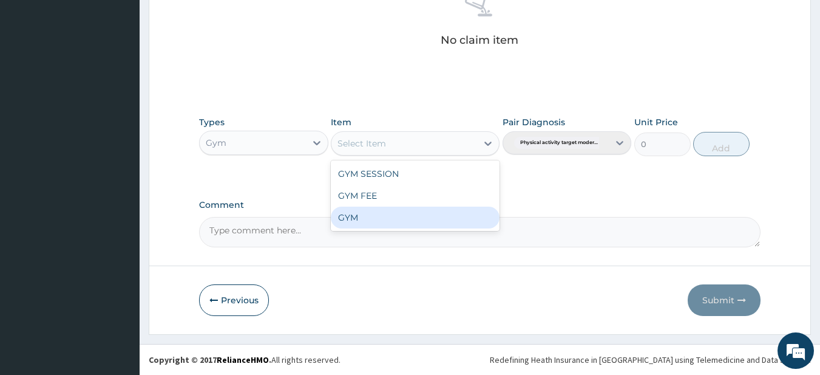
click at [386, 222] on div "GYM" at bounding box center [415, 217] width 169 height 22
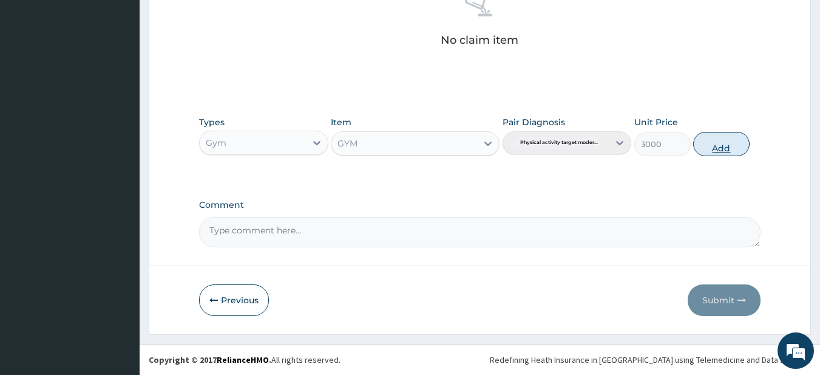
click at [732, 139] on button "Add" at bounding box center [721, 144] width 56 height 24
type input "0"
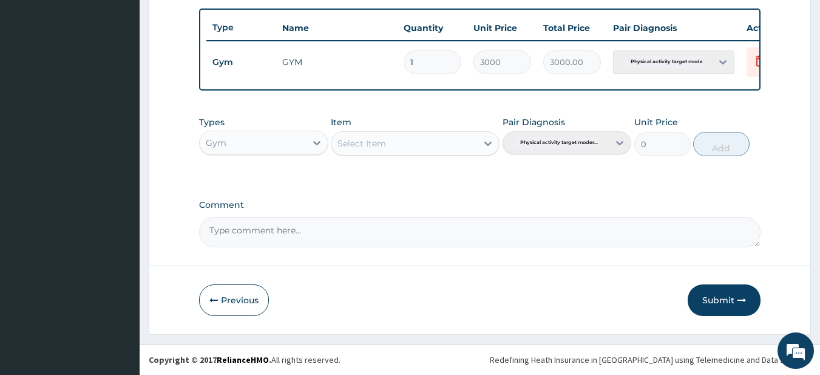
drag, startPoint x: 715, startPoint y: 308, endPoint x: 703, endPoint y: 123, distance: 186.2
click at [714, 294] on button "Submit" at bounding box center [724, 300] width 73 height 32
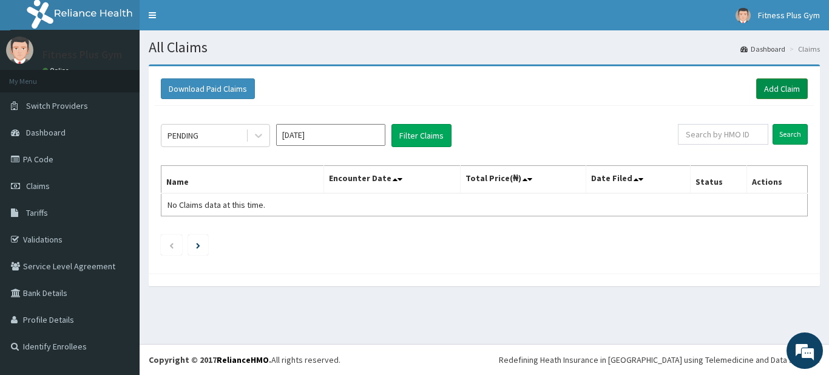
click at [778, 84] on link "Add Claim" at bounding box center [783, 88] width 52 height 21
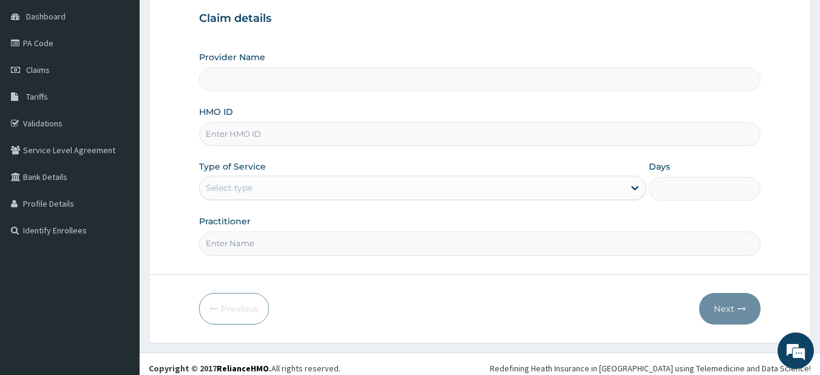
scroll to position [121, 0]
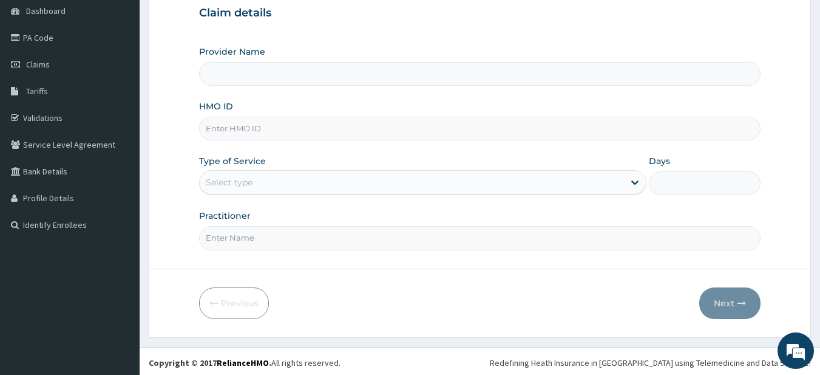
type input "Fitness plus Gym"
type input "1"
click at [260, 130] on input "HMO ID" at bounding box center [480, 129] width 562 height 24
type input "kud/10534/a"
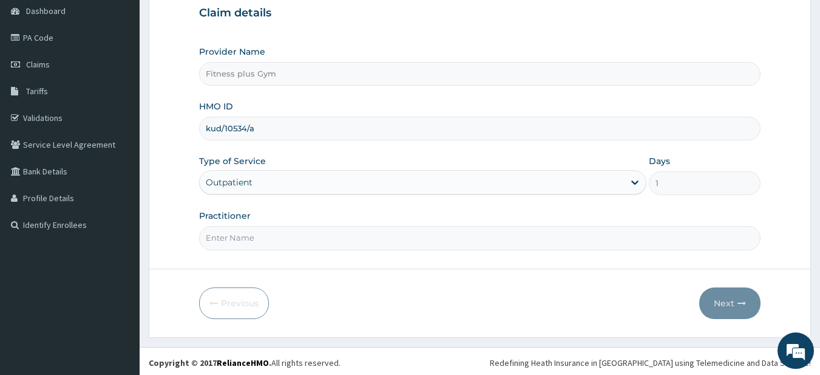
click at [233, 241] on input "Practitioner" at bounding box center [480, 238] width 562 height 24
type input "fitness+"
click at [729, 303] on button "Next" at bounding box center [730, 303] width 61 height 32
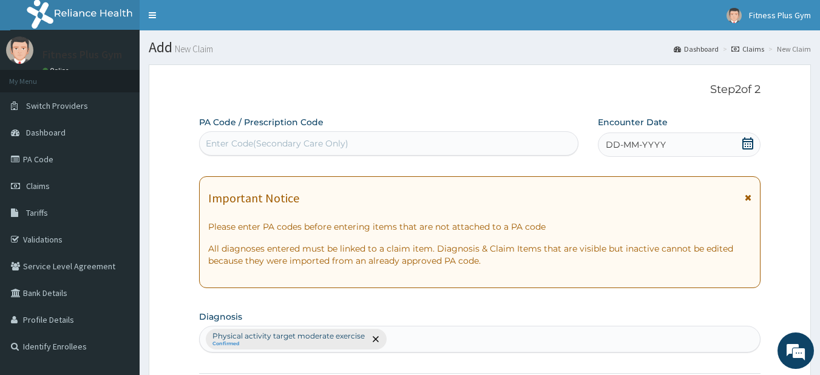
click at [410, 133] on div "Enter Code(Secondary Care Only)" at bounding box center [389, 143] width 380 height 24
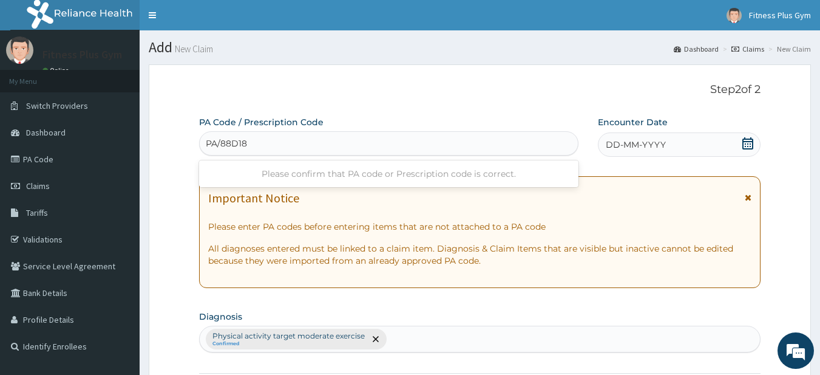
type input "PA/88D184"
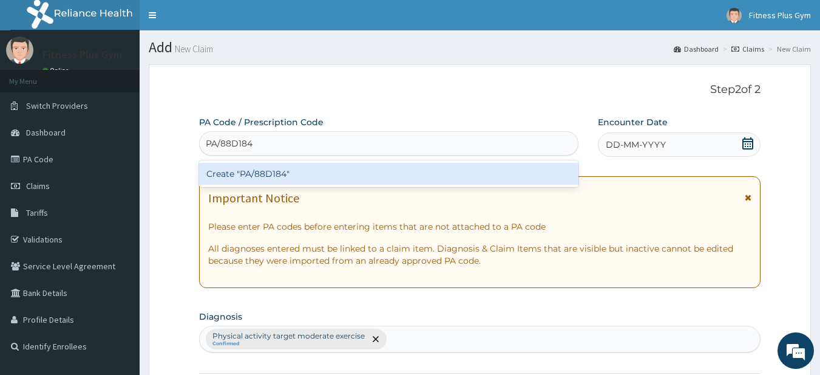
click at [281, 181] on div "Create "PA/88D184"" at bounding box center [389, 174] width 380 height 22
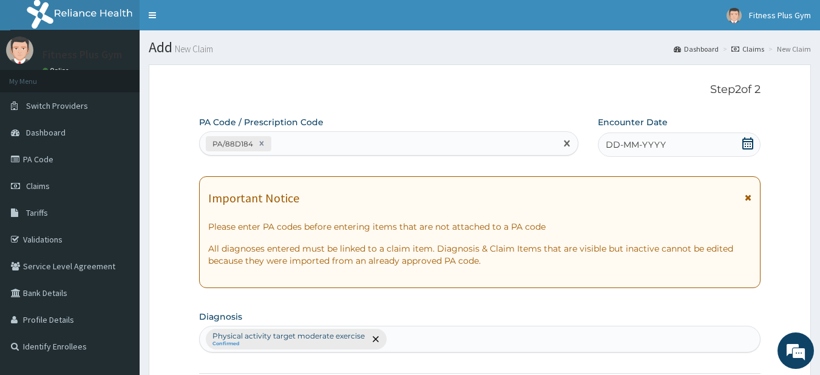
click at [747, 148] on icon at bounding box center [748, 143] width 11 height 12
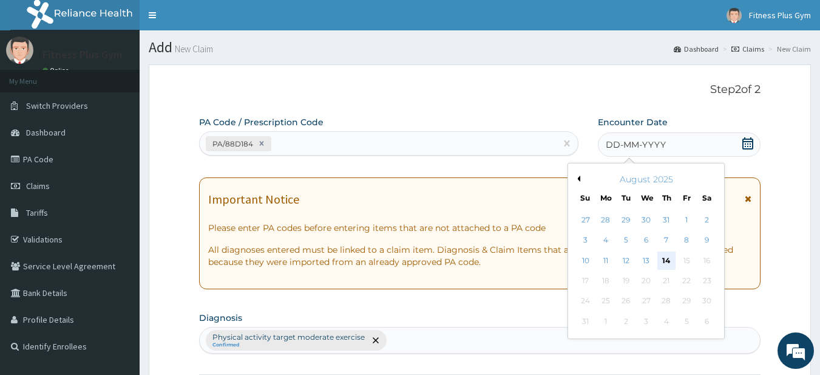
click at [667, 257] on div "14" at bounding box center [667, 260] width 18 height 18
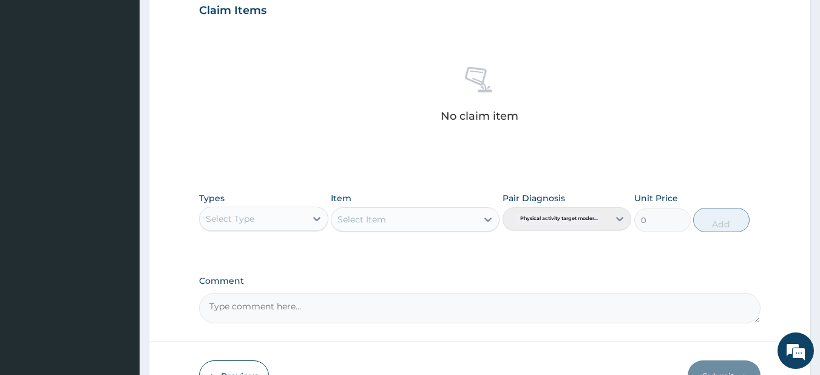
scroll to position [501, 0]
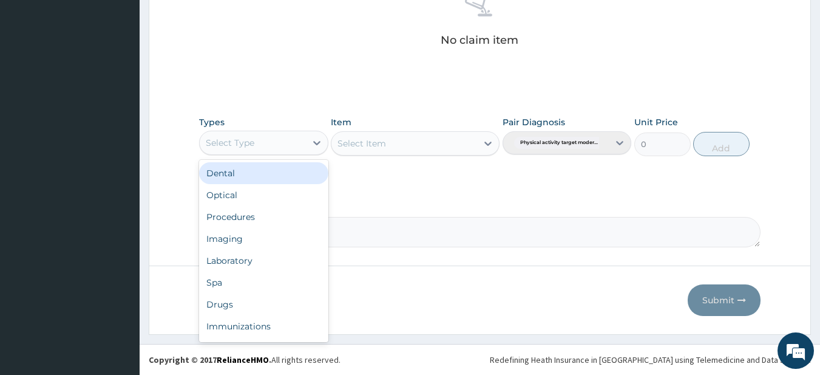
click at [253, 148] on div "Select Type" at bounding box center [230, 143] width 49 height 12
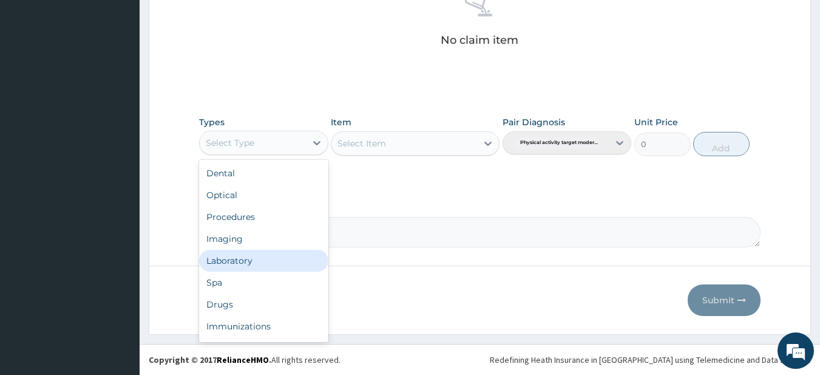
scroll to position [41, 0]
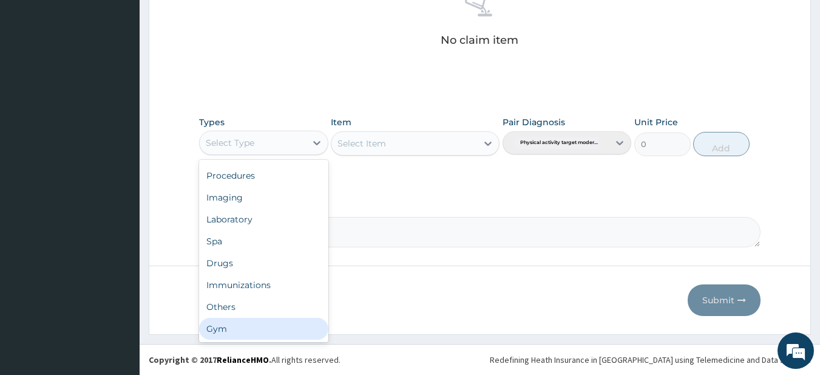
drag, startPoint x: 217, startPoint y: 328, endPoint x: 342, endPoint y: 181, distance: 193.0
click at [218, 323] on div "Gym" at bounding box center [263, 329] width 129 height 22
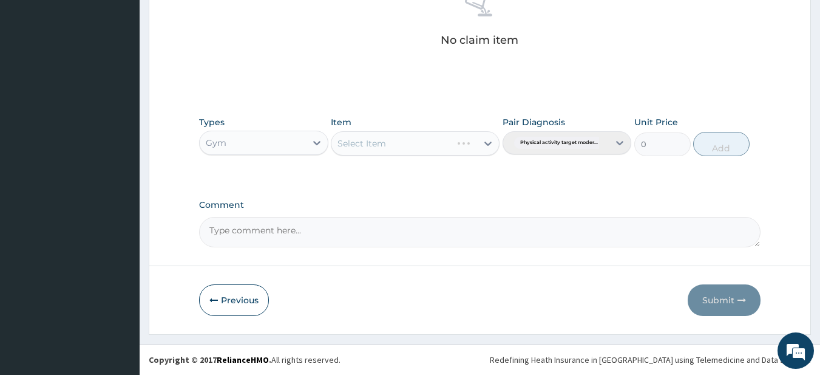
click at [393, 136] on div "Select Item" at bounding box center [415, 143] width 169 height 24
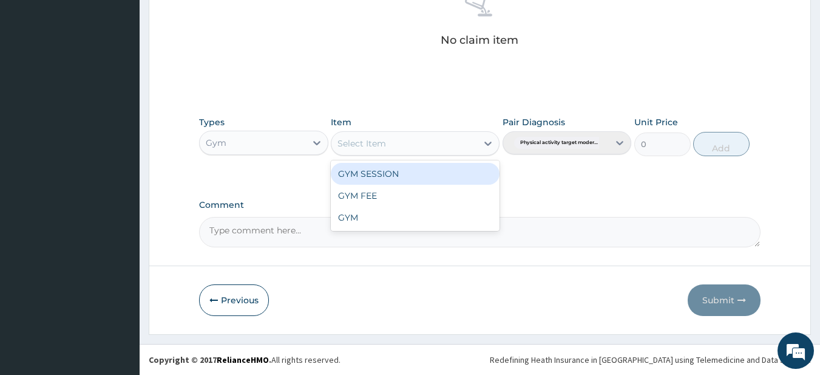
drag, startPoint x: 392, startPoint y: 137, endPoint x: 375, endPoint y: 168, distance: 35.3
click at [391, 137] on div "Select Item" at bounding box center [405, 143] width 146 height 19
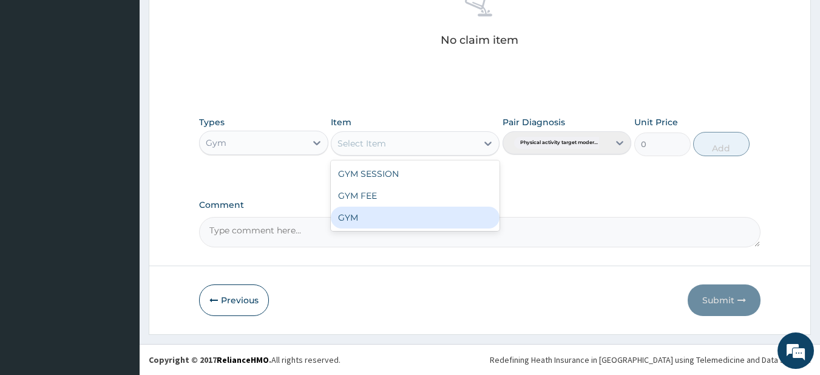
drag, startPoint x: 357, startPoint y: 214, endPoint x: 564, endPoint y: 174, distance: 210.9
click at [357, 213] on div "GYM" at bounding box center [415, 217] width 169 height 22
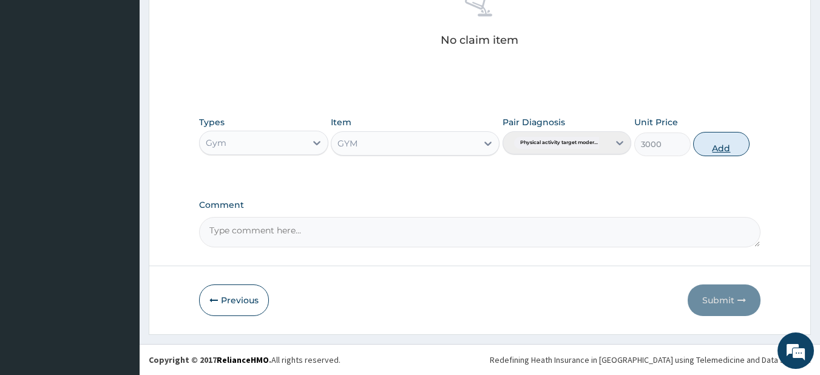
click at [712, 138] on button "Add" at bounding box center [721, 144] width 56 height 24
type input "0"
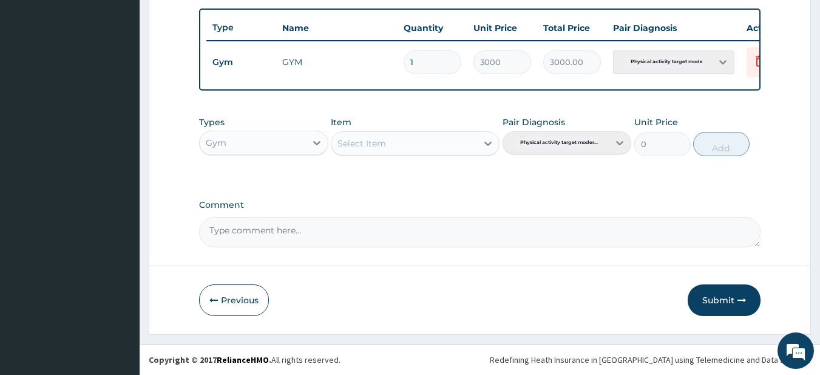
click at [709, 300] on button "Submit" at bounding box center [724, 300] width 73 height 32
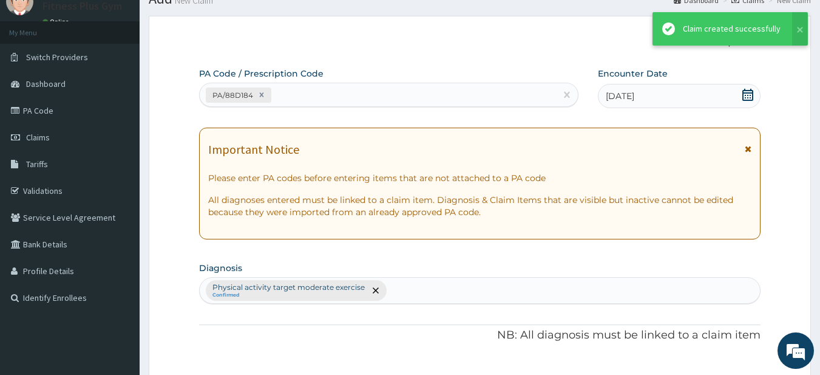
scroll to position [452, 0]
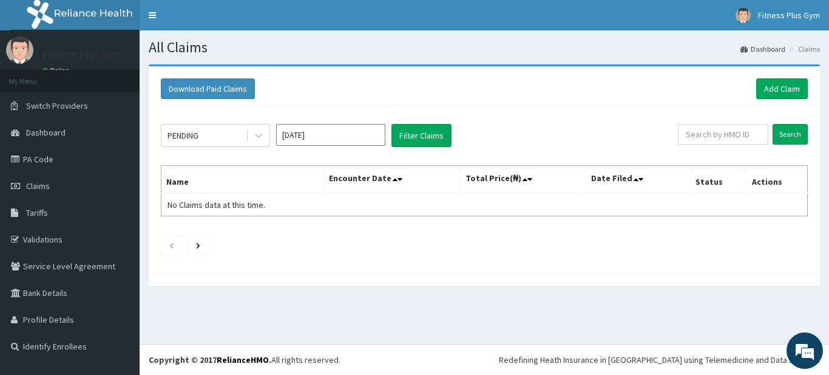
click at [754, 86] on div "Download Paid Claims Add Claim" at bounding box center [484, 88] width 647 height 21
click at [773, 87] on link "Add Claim" at bounding box center [783, 88] width 52 height 21
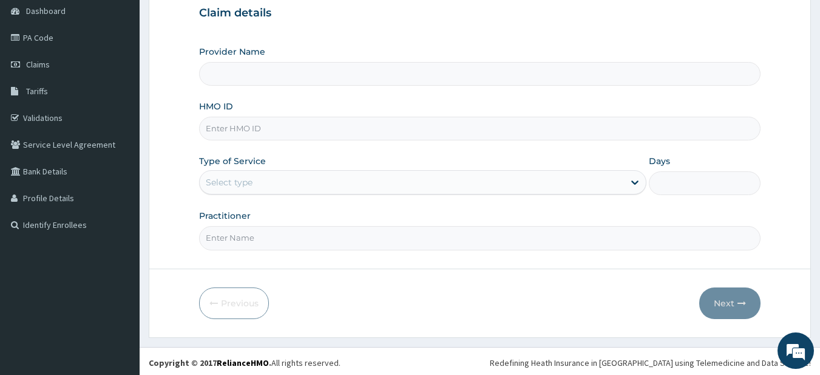
type input "Fitness plus Gym"
type input "1"
drag, startPoint x: 251, startPoint y: 137, endPoint x: 256, endPoint y: 128, distance: 9.5
click at [251, 137] on input "HMO ID" at bounding box center [480, 129] width 562 height 24
type input "opn/10012/a"
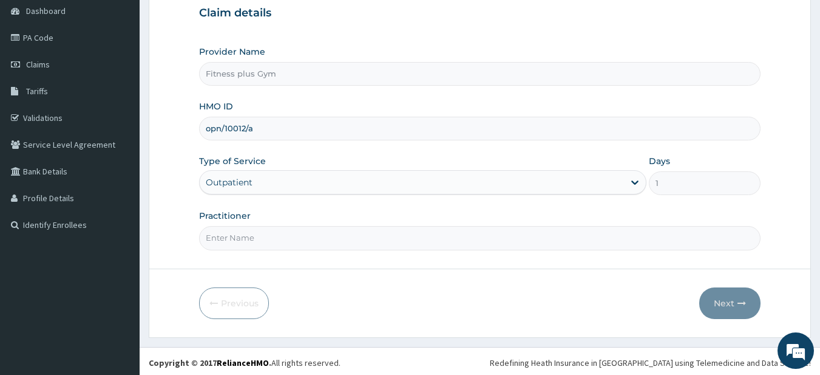
click at [239, 239] on input "Practitioner" at bounding box center [480, 238] width 562 height 24
type input "fitness+"
click at [732, 302] on button "Next" at bounding box center [730, 303] width 61 height 32
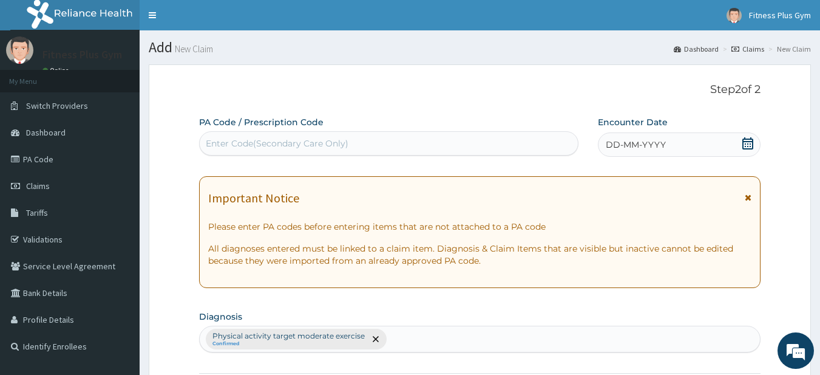
click at [432, 147] on div "Enter Code(Secondary Care Only)" at bounding box center [389, 143] width 379 height 19
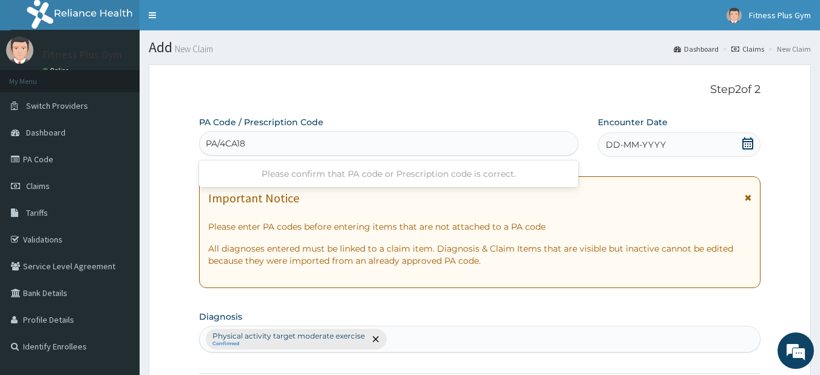
type input "PA/4CA185"
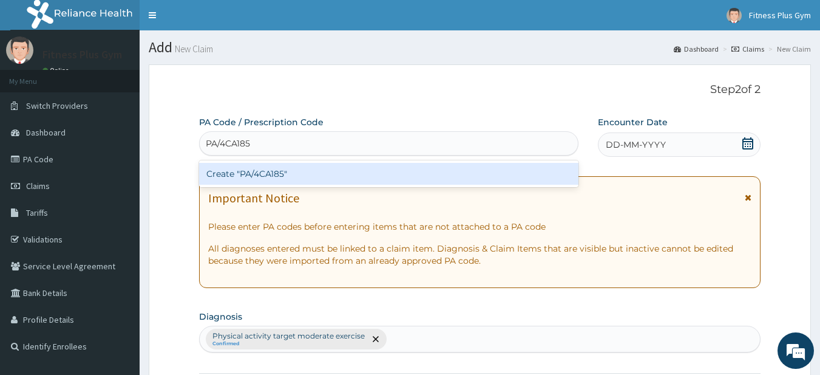
click at [269, 172] on div "Create "PA/4CA185"" at bounding box center [389, 174] width 380 height 22
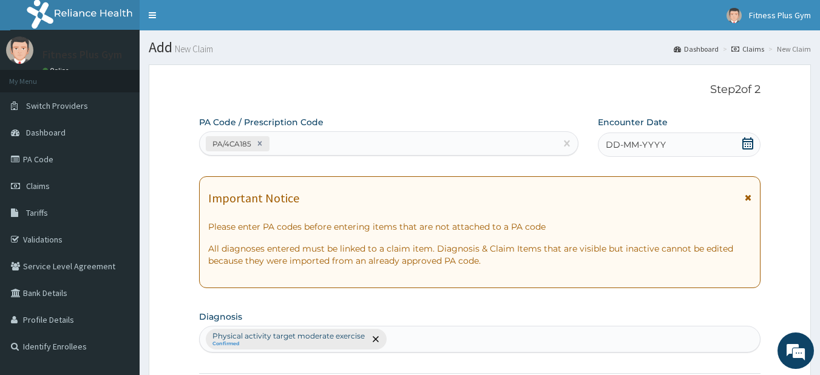
click at [745, 142] on icon at bounding box center [748, 143] width 12 height 12
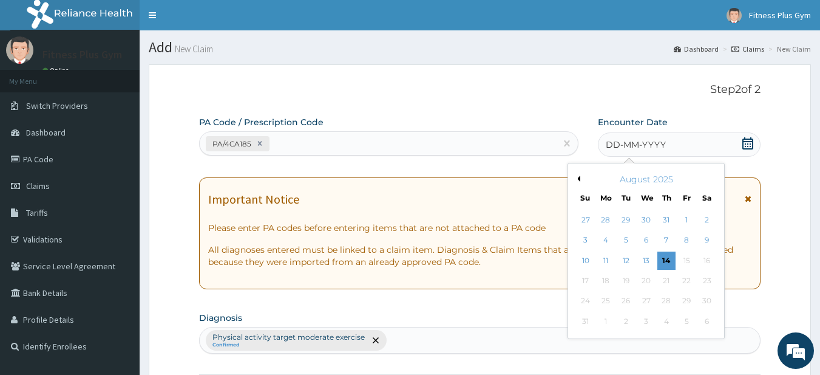
drag, startPoint x: 670, startPoint y: 260, endPoint x: 652, endPoint y: 251, distance: 20.6
click at [669, 260] on div "14" at bounding box center [667, 260] width 18 height 18
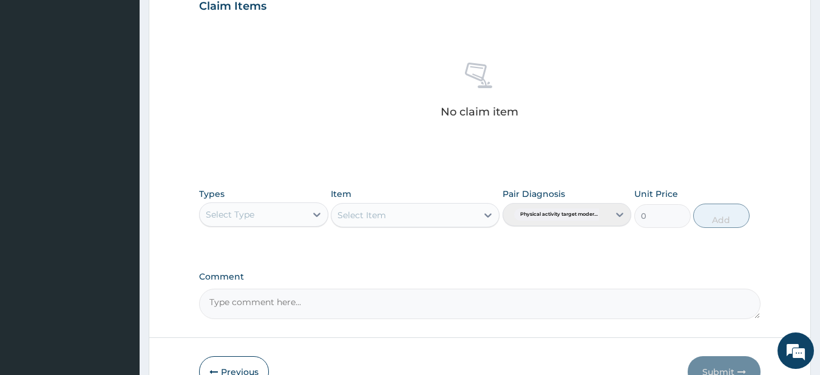
scroll to position [501, 0]
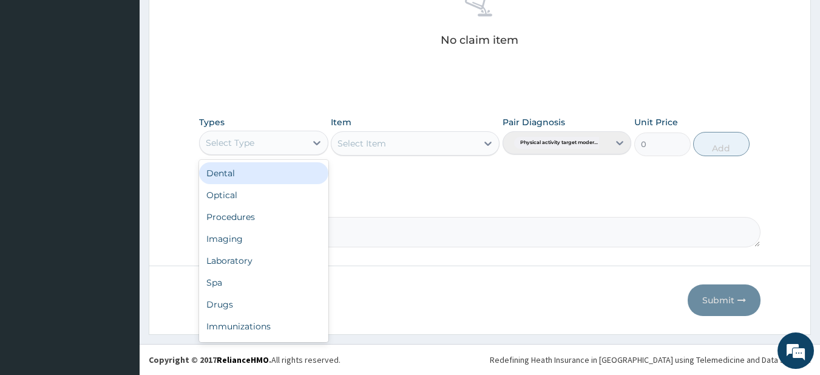
click at [247, 154] on div "Select Type" at bounding box center [263, 143] width 129 height 24
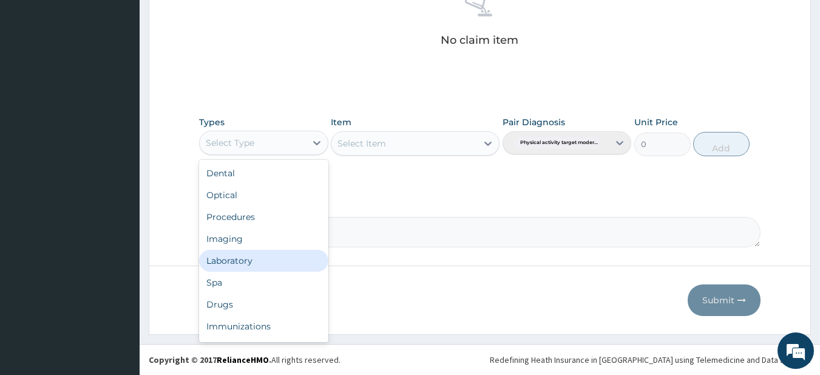
scroll to position [41, 0]
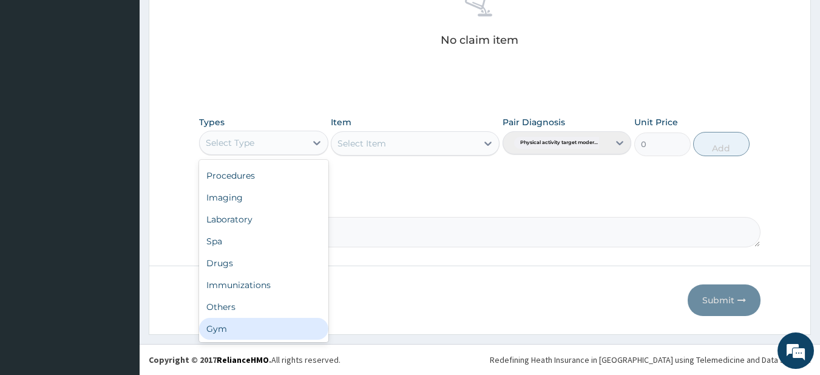
click at [228, 326] on div "Gym" at bounding box center [263, 329] width 129 height 22
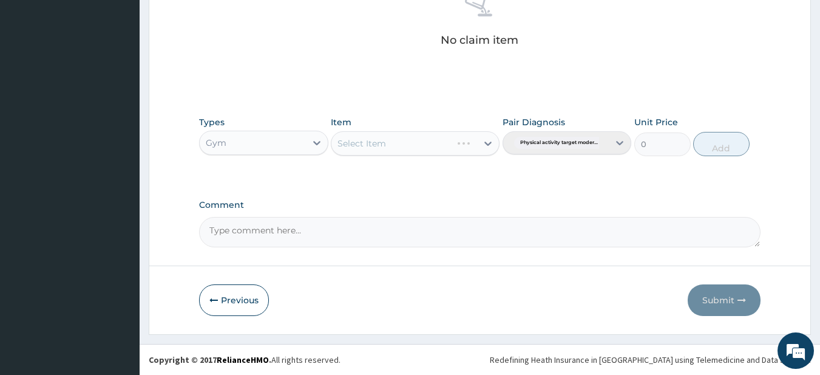
click at [386, 145] on div "Select Item" at bounding box center [415, 143] width 169 height 24
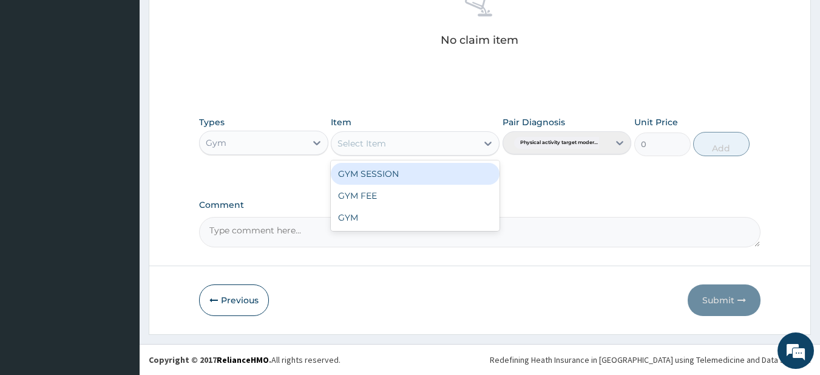
click at [392, 144] on div "Select Item" at bounding box center [405, 143] width 146 height 19
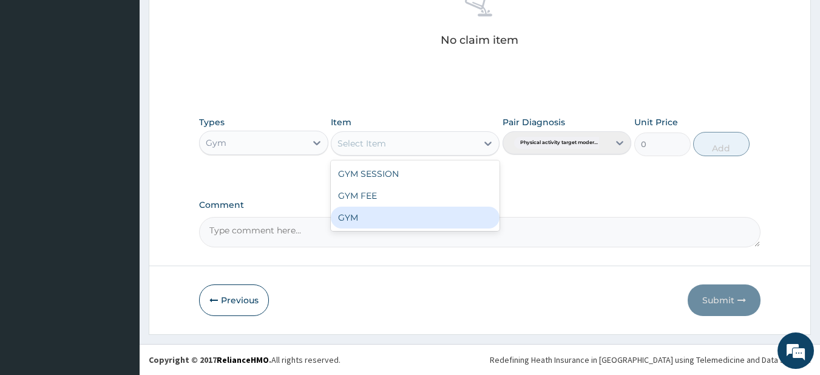
drag, startPoint x: 346, startPoint y: 219, endPoint x: 369, endPoint y: 204, distance: 28.1
click at [346, 217] on div "GYM" at bounding box center [415, 217] width 169 height 22
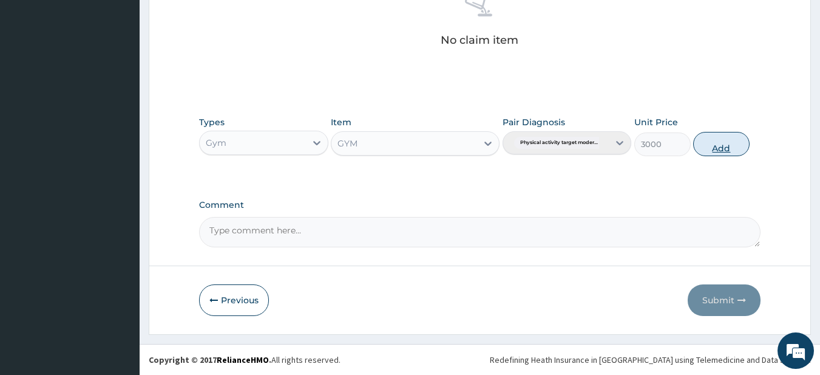
click at [710, 149] on button "Add" at bounding box center [721, 144] width 56 height 24
type input "0"
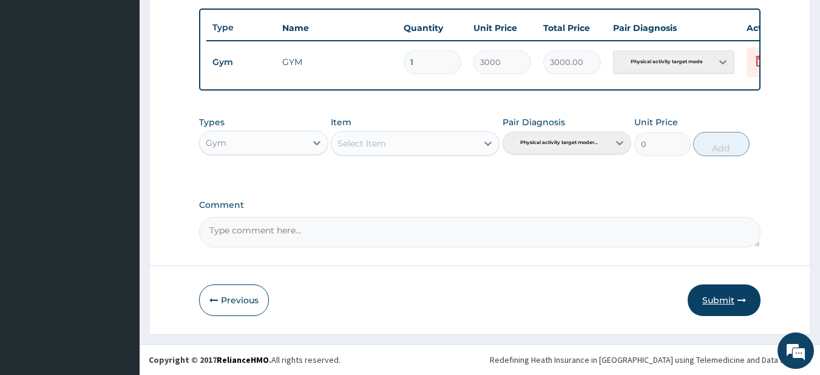
click at [710, 302] on button "Submit" at bounding box center [724, 300] width 73 height 32
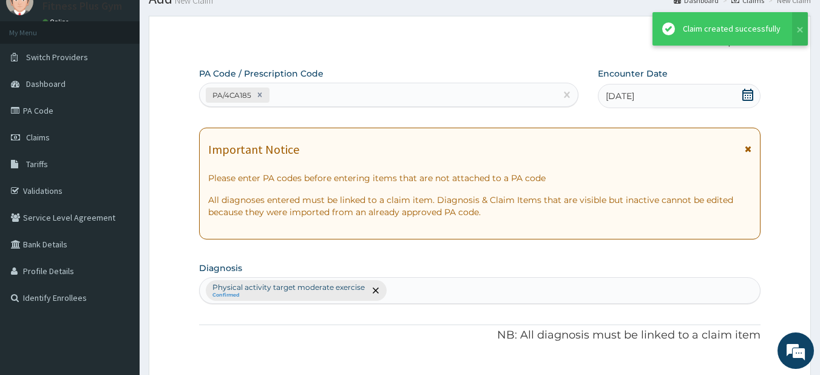
scroll to position [452, 0]
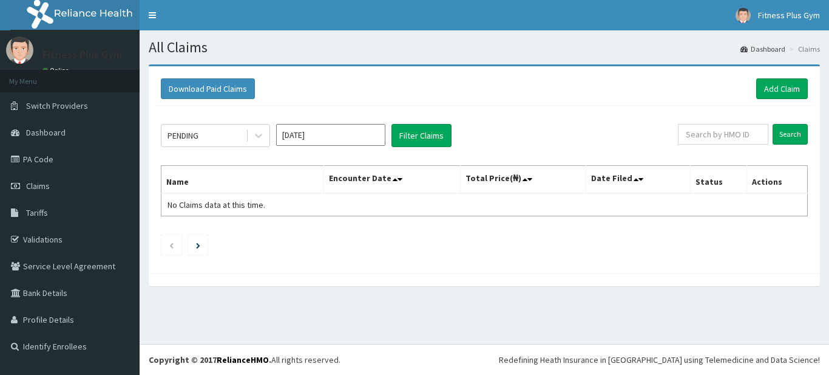
click at [764, 86] on link "Add Claim" at bounding box center [783, 88] width 52 height 21
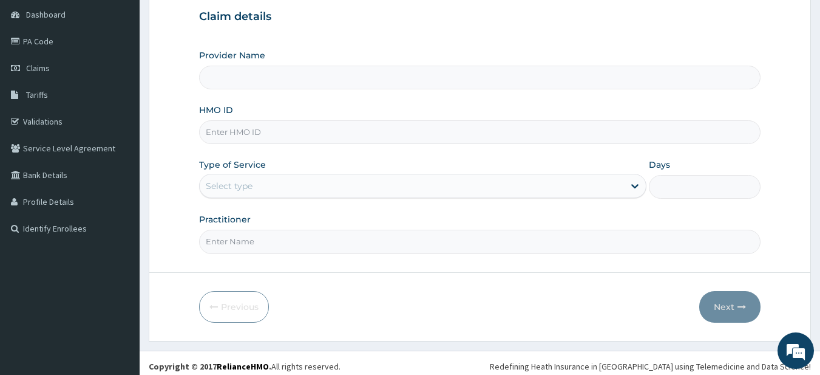
scroll to position [124, 0]
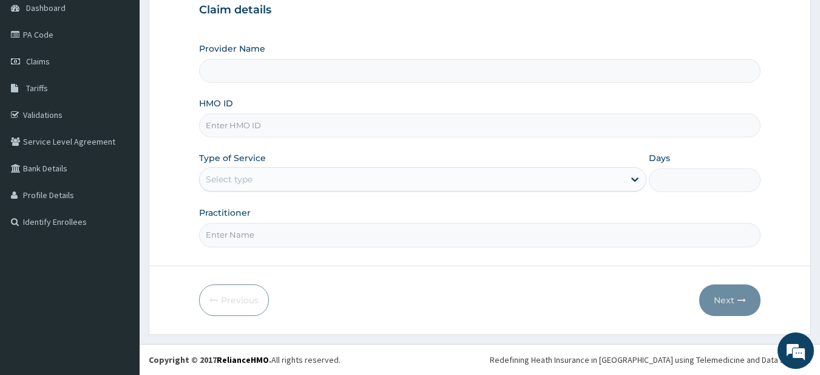
type input "Fitness plus Gym"
type input "1"
click at [230, 128] on input "HMO ID" at bounding box center [480, 126] width 562 height 24
type input "opn/10048/a"
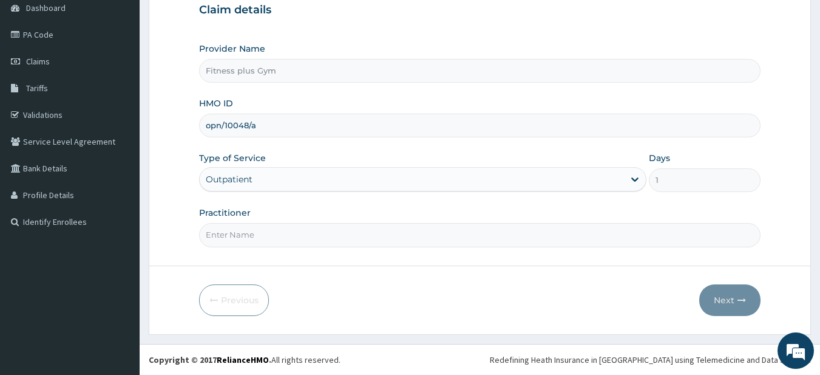
click at [263, 225] on input "Practitioner" at bounding box center [480, 235] width 562 height 24
type input "fitness+"
click at [726, 289] on button "Next" at bounding box center [730, 300] width 61 height 32
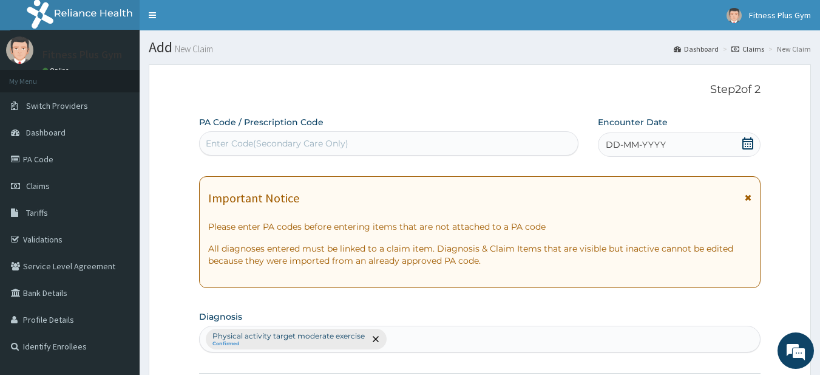
drag, startPoint x: 342, startPoint y: 141, endPoint x: 354, endPoint y: 136, distance: 12.5
click at [342, 140] on div "Enter Code(Secondary Care Only)" at bounding box center [277, 143] width 143 height 12
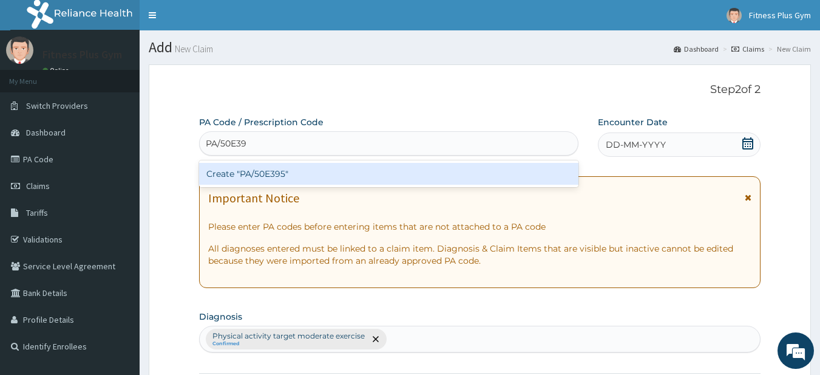
type input "PA/50E395"
click at [269, 178] on div "Create "PA/50E395"" at bounding box center [389, 174] width 380 height 22
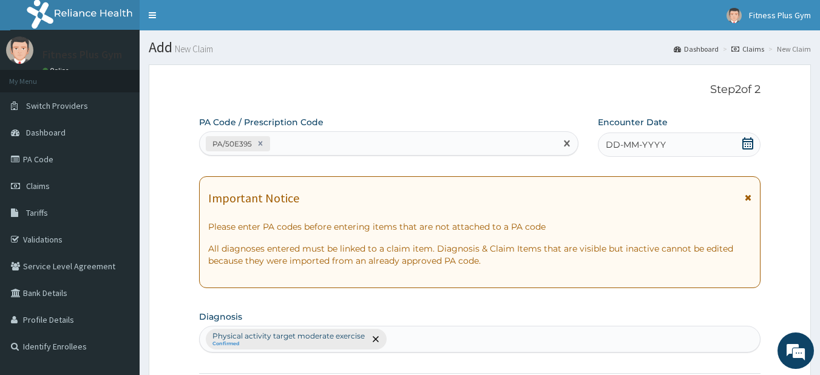
click at [750, 145] on icon at bounding box center [748, 143] width 12 height 12
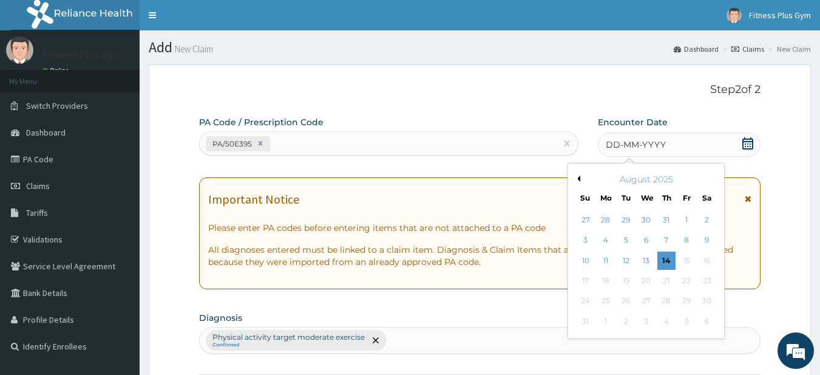
drag, startPoint x: 669, startPoint y: 264, endPoint x: 630, endPoint y: 248, distance: 41.9
click at [668, 262] on div "14" at bounding box center [667, 260] width 18 height 18
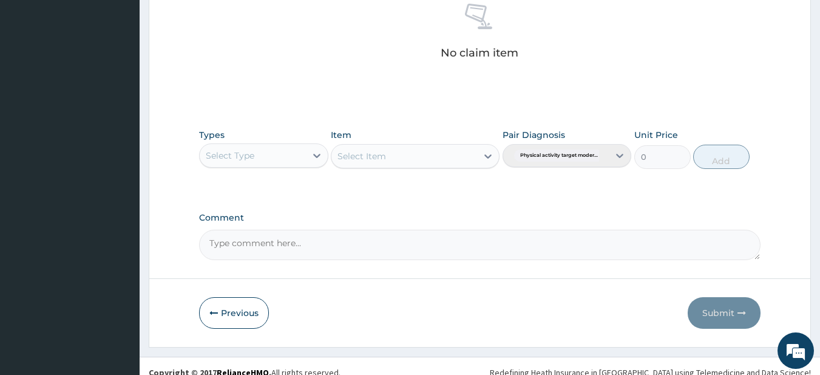
scroll to position [501, 0]
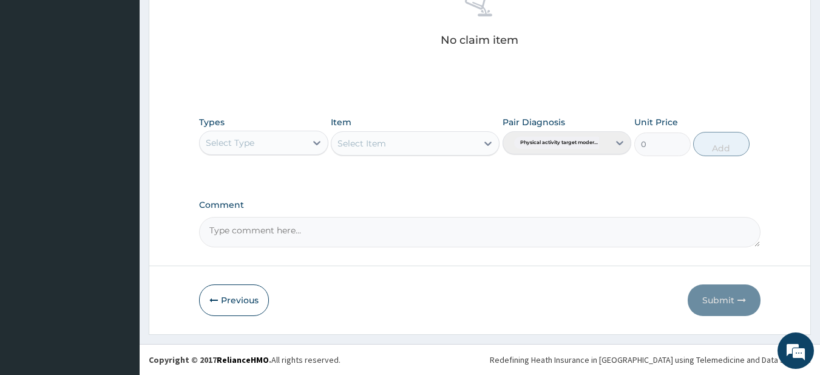
click at [272, 154] on div "Select Type" at bounding box center [263, 143] width 129 height 24
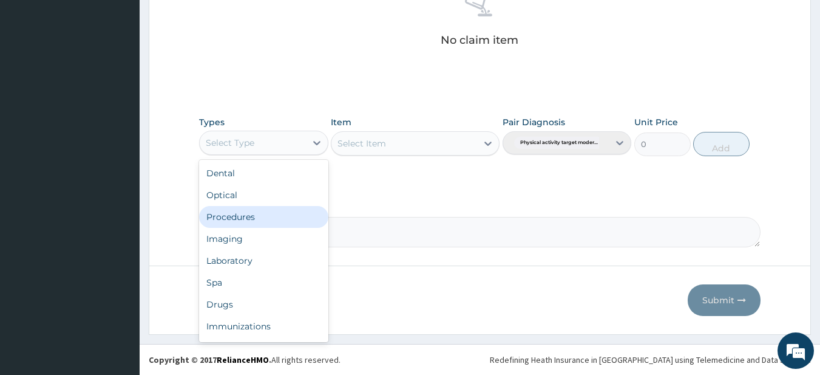
scroll to position [41, 0]
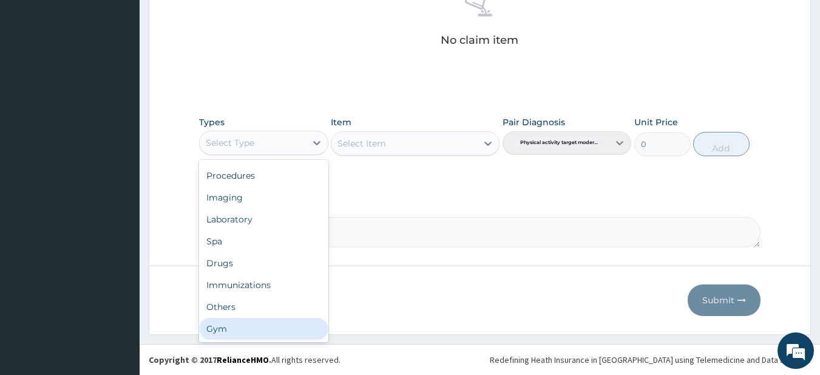
drag, startPoint x: 220, startPoint y: 332, endPoint x: 302, endPoint y: 234, distance: 127.1
click at [225, 321] on div "Gym" at bounding box center [263, 329] width 129 height 22
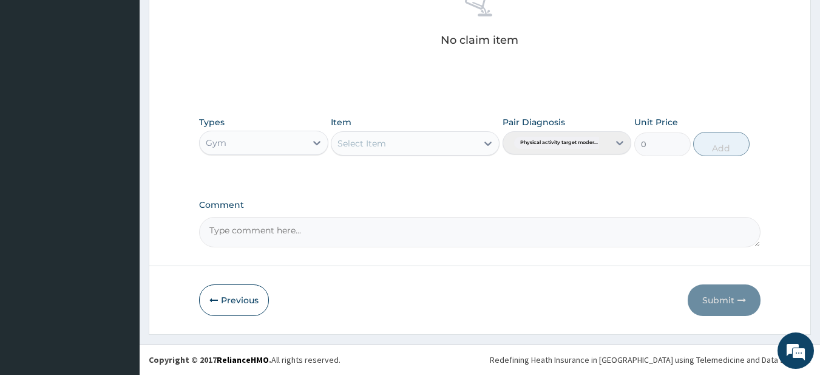
click at [391, 147] on div "Select Item" at bounding box center [415, 143] width 169 height 24
click at [390, 148] on div "Select Item" at bounding box center [405, 143] width 146 height 19
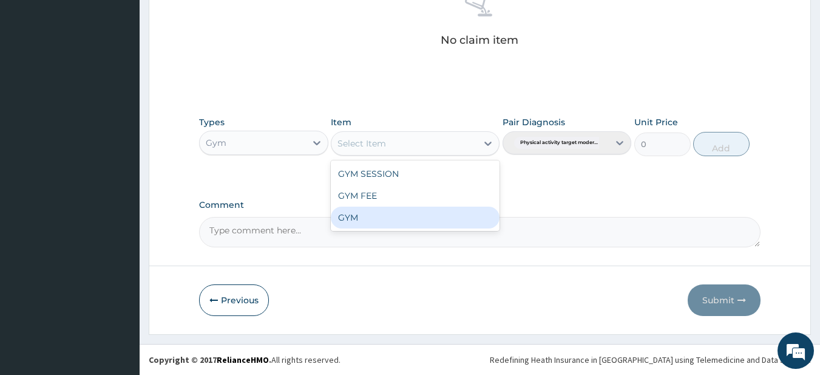
drag, startPoint x: 347, startPoint y: 221, endPoint x: 378, endPoint y: 208, distance: 33.5
click at [347, 220] on div "GYM" at bounding box center [415, 217] width 169 height 22
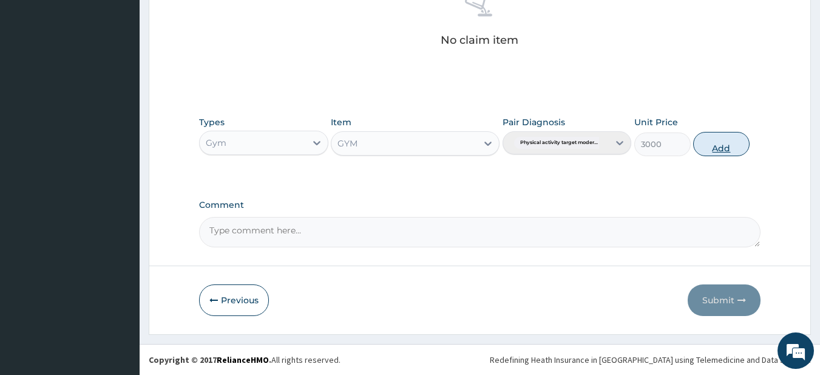
click at [720, 150] on button "Add" at bounding box center [721, 144] width 56 height 24
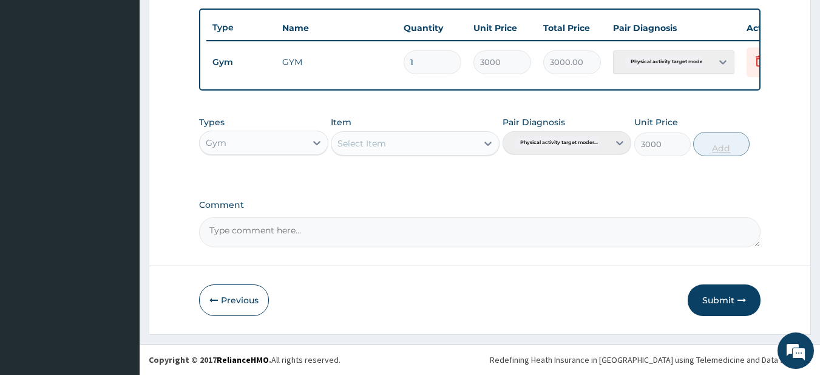
type input "0"
click at [708, 292] on button "Submit" at bounding box center [724, 300] width 73 height 32
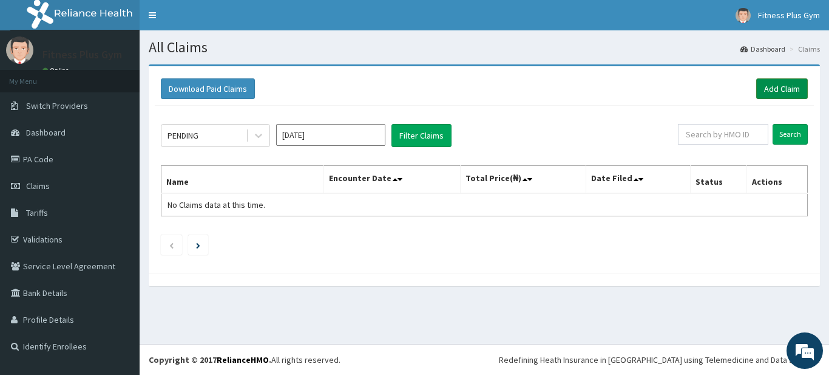
click at [777, 84] on link "Add Claim" at bounding box center [783, 88] width 52 height 21
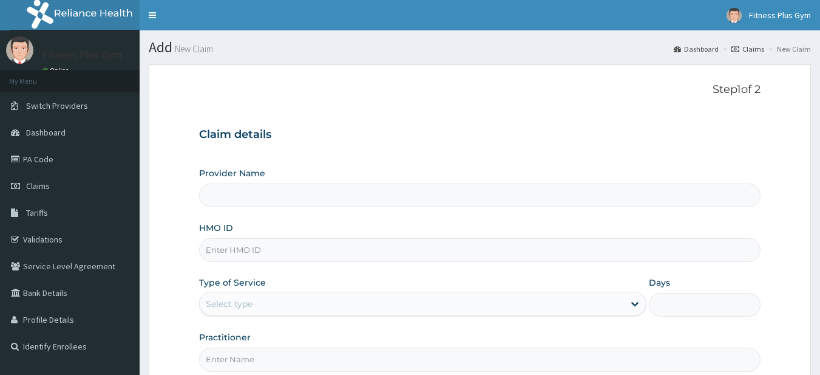
type input "Fitness plus Gym"
type input "1"
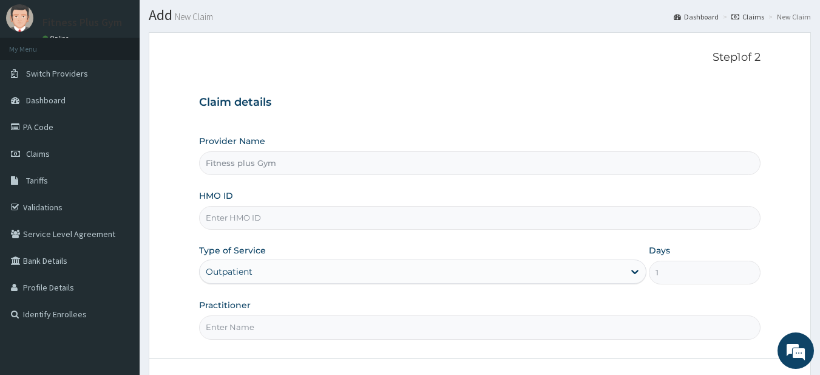
scroll to position [61, 0]
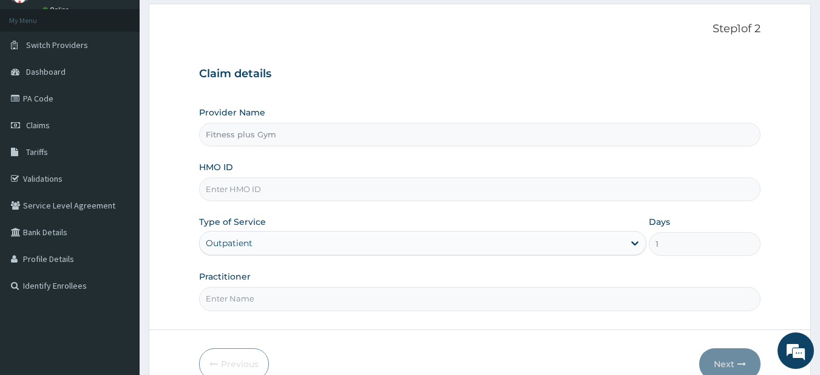
click at [231, 191] on input "HMO ID" at bounding box center [480, 189] width 562 height 24
type input "avo/10156/a"
click at [242, 306] on input "Practitioner" at bounding box center [480, 299] width 562 height 24
type input "fitness+"
click at [725, 361] on button "Next" at bounding box center [730, 364] width 61 height 32
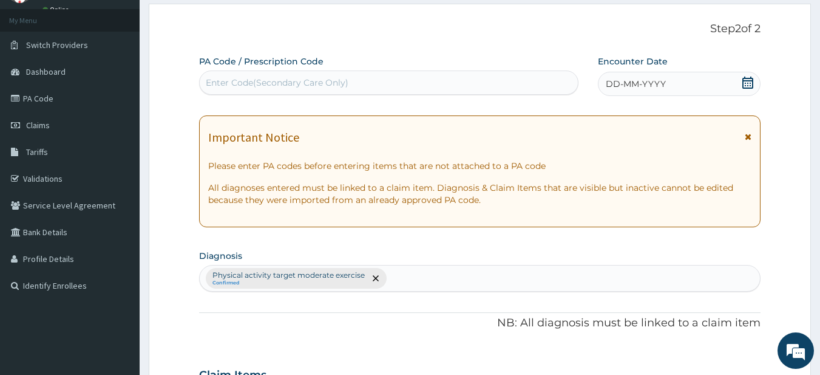
click at [359, 78] on div "Enter Code(Secondary Care Only)" at bounding box center [389, 82] width 379 height 19
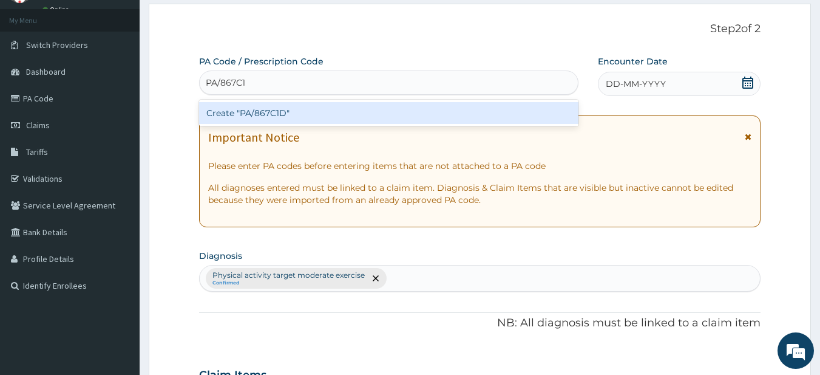
type input "PA/867C1D"
click at [308, 113] on div "Create "PA/867C1D"" at bounding box center [389, 113] width 380 height 22
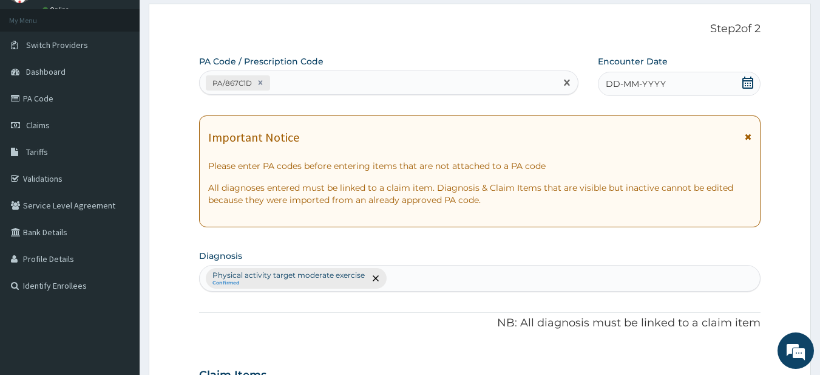
click at [746, 84] on icon at bounding box center [748, 83] width 12 height 12
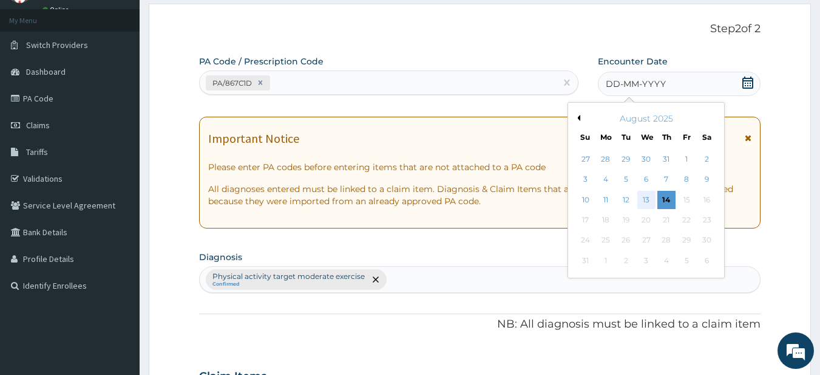
click at [653, 197] on div "13" at bounding box center [647, 200] width 18 height 18
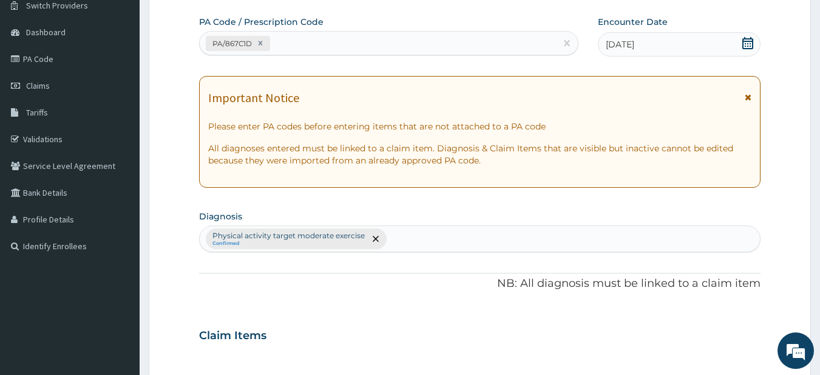
scroll to position [121, 0]
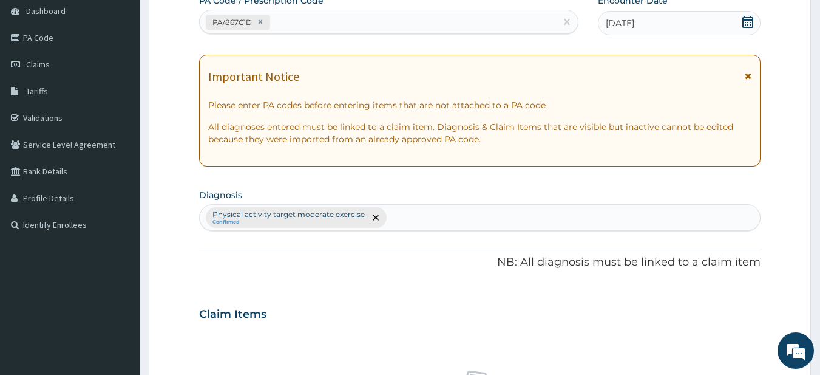
drag, startPoint x: 754, startPoint y: 25, endPoint x: 717, endPoint y: 38, distance: 39.9
click at [754, 24] on icon at bounding box center [748, 22] width 12 height 12
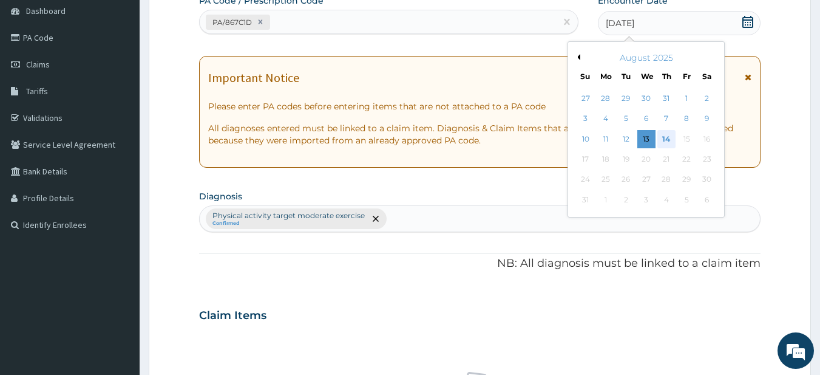
click at [669, 137] on div "14" at bounding box center [667, 139] width 18 height 18
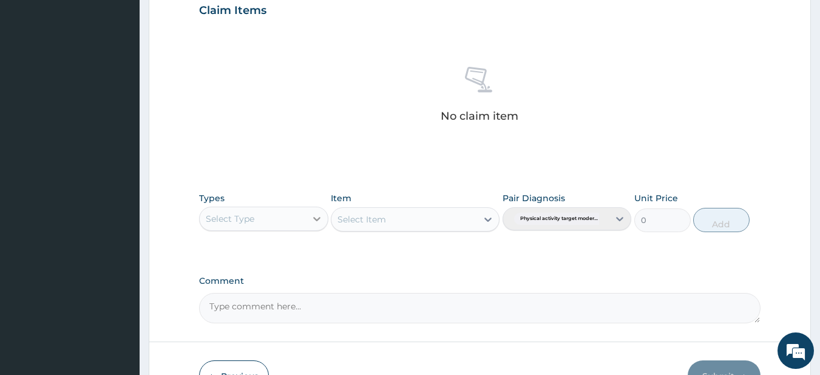
scroll to position [501, 0]
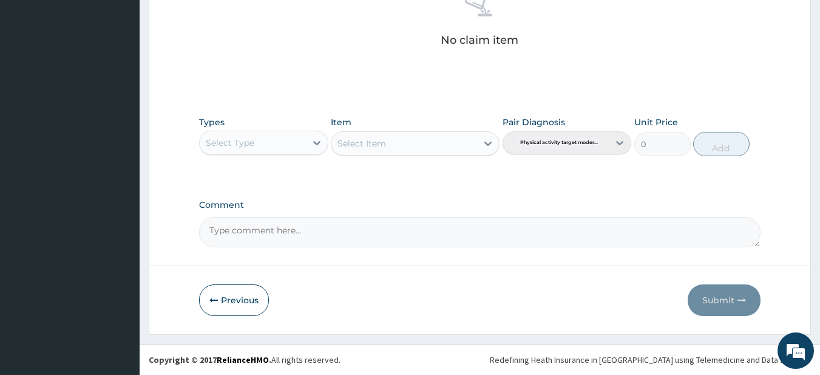
click at [285, 143] on div "Select Type" at bounding box center [253, 142] width 106 height 19
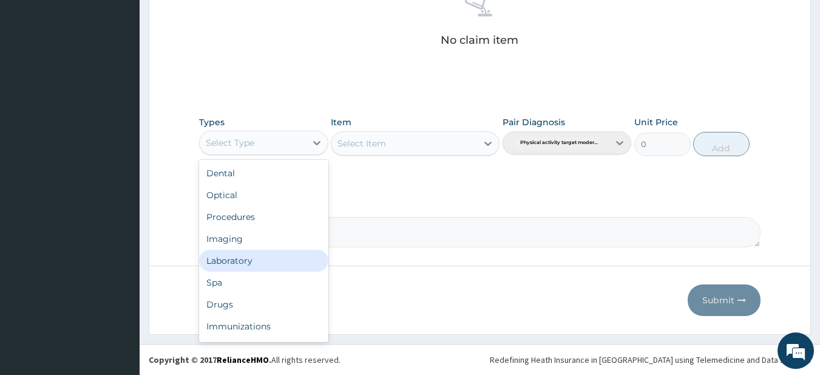
scroll to position [41, 0]
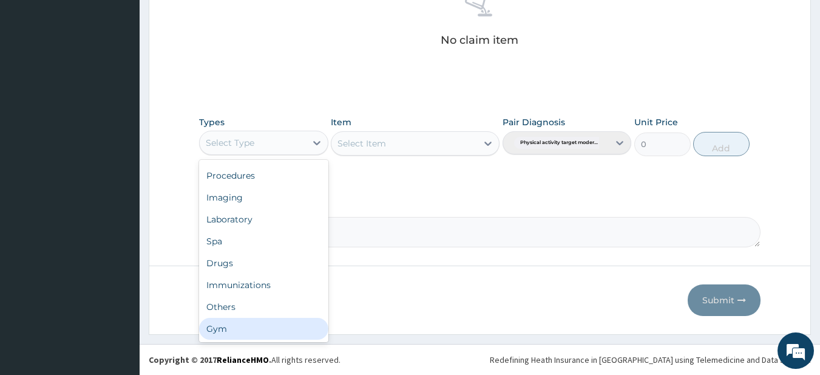
click at [214, 332] on div "Gym" at bounding box center [263, 329] width 129 height 22
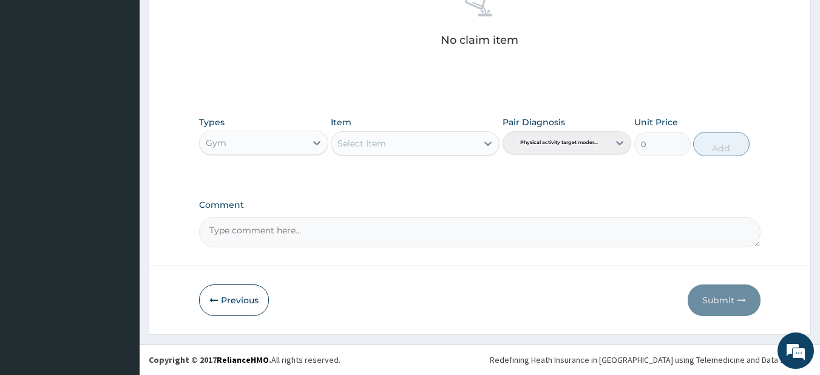
click at [384, 137] on div "Select Item" at bounding box center [362, 143] width 49 height 12
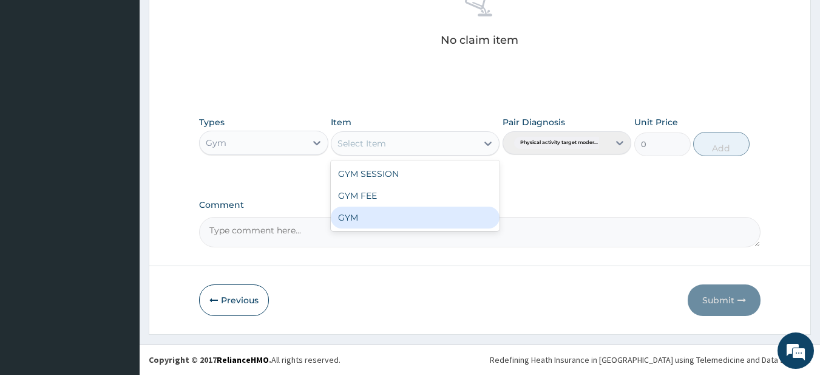
click at [343, 214] on div "GYM" at bounding box center [415, 217] width 169 height 22
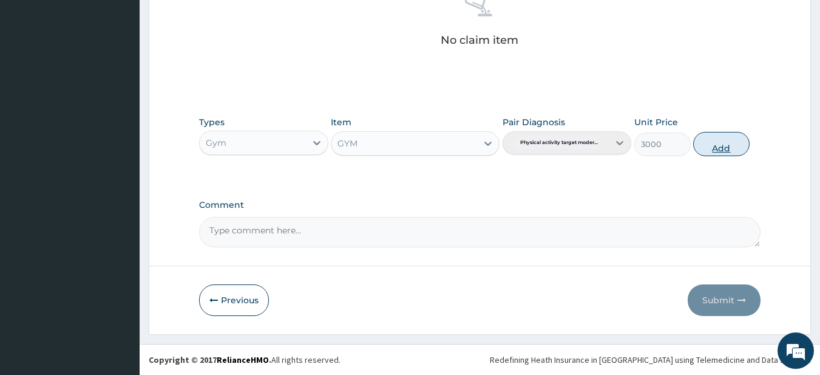
click at [734, 153] on button "Add" at bounding box center [721, 144] width 56 height 24
type input "0"
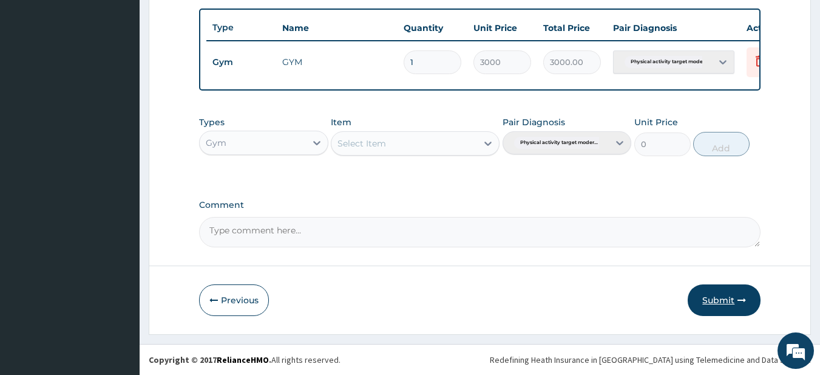
click at [703, 293] on button "Submit" at bounding box center [724, 300] width 73 height 32
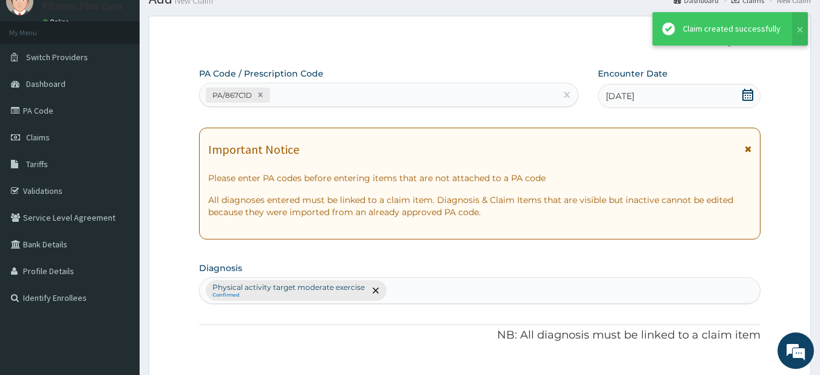
scroll to position [452, 0]
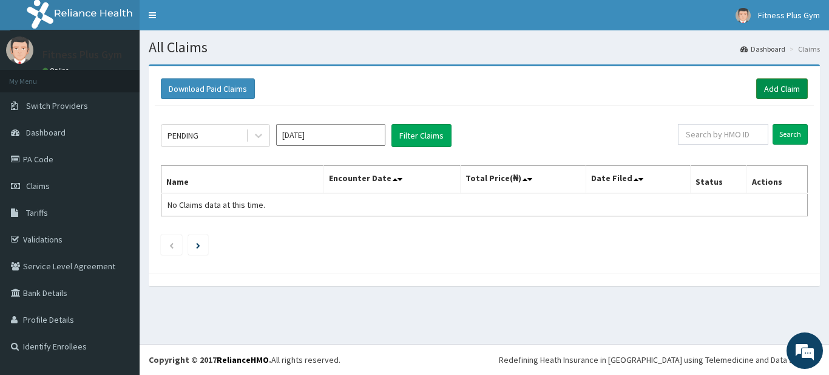
click at [772, 90] on link "Add Claim" at bounding box center [783, 88] width 52 height 21
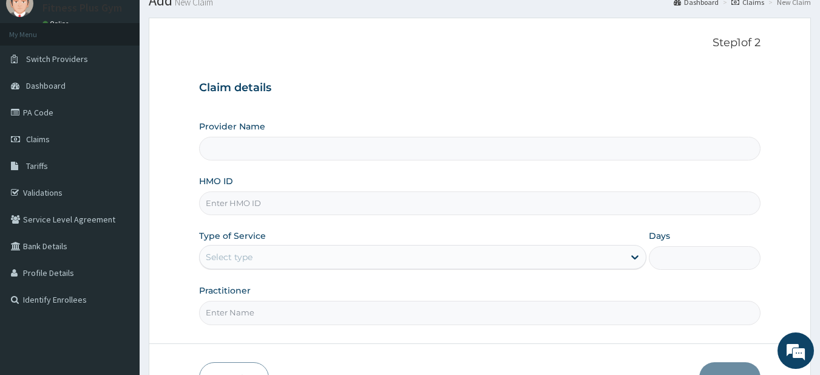
scroll to position [61, 0]
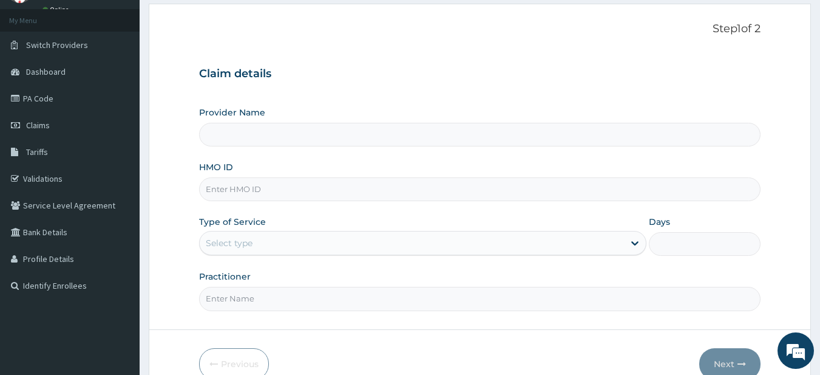
type input "Fitness plus Gym"
type input "1"
click at [243, 194] on input "HMO ID" at bounding box center [480, 189] width 562 height 24
click at [683, 65] on div "Claim details Provider Name Fitness plus Gym HMO ID Type of Service Outpatient …" at bounding box center [480, 182] width 562 height 255
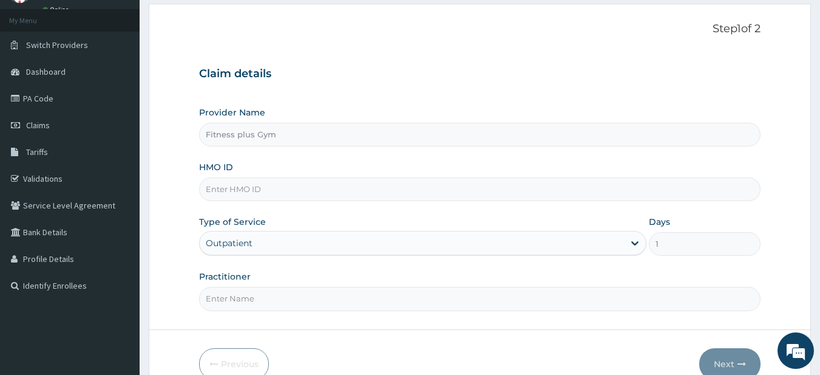
click at [240, 183] on input "HMO ID" at bounding box center [480, 189] width 562 height 24
click at [290, 190] on input "HMO ID" at bounding box center [480, 189] width 562 height 24
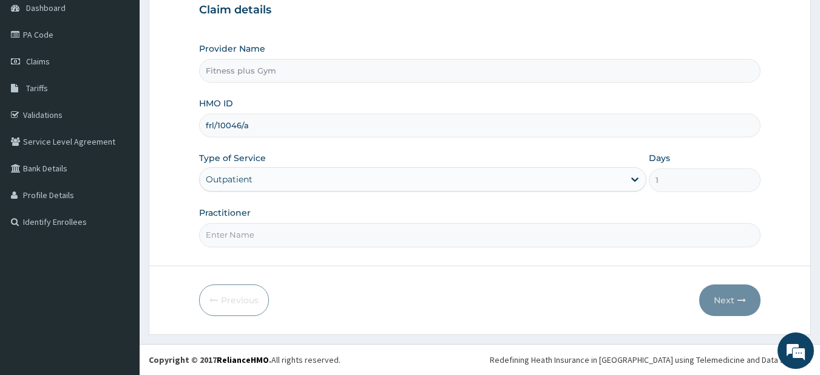
type input "frl/10046/a"
click at [243, 237] on input "Practitioner" at bounding box center [480, 235] width 562 height 24
type input "fitness+"
click at [709, 299] on button "Next" at bounding box center [730, 300] width 61 height 32
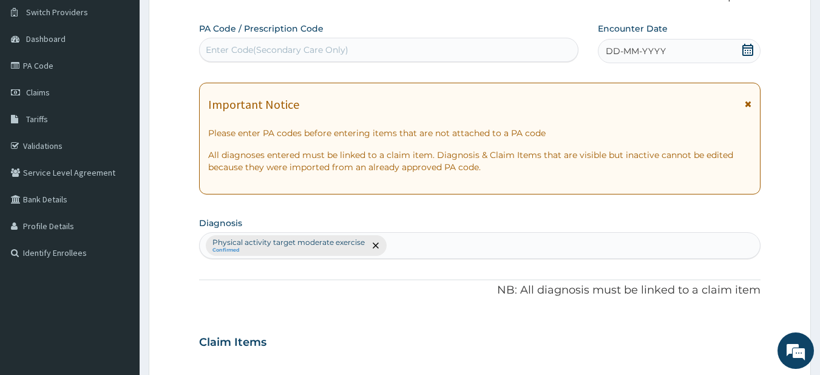
scroll to position [64, 0]
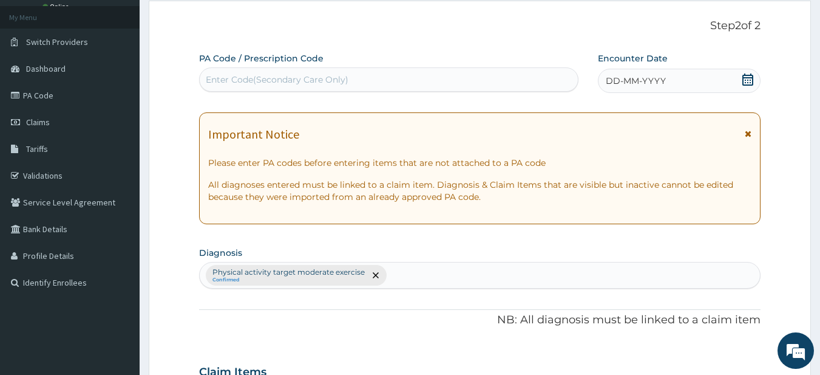
click at [370, 80] on div "Enter Code(Secondary Care Only)" at bounding box center [389, 79] width 379 height 19
type input "PA/1601EB"
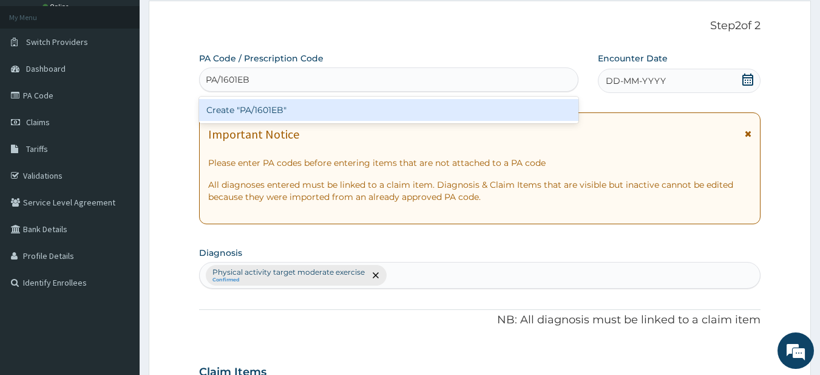
click at [269, 118] on div "Create "PA/1601EB"" at bounding box center [389, 110] width 380 height 22
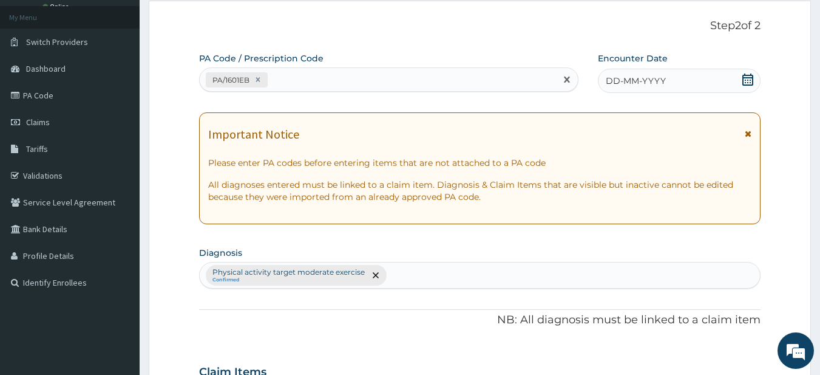
drag, startPoint x: 752, startPoint y: 82, endPoint x: 741, endPoint y: 96, distance: 17.7
click at [752, 82] on icon at bounding box center [748, 79] width 12 height 12
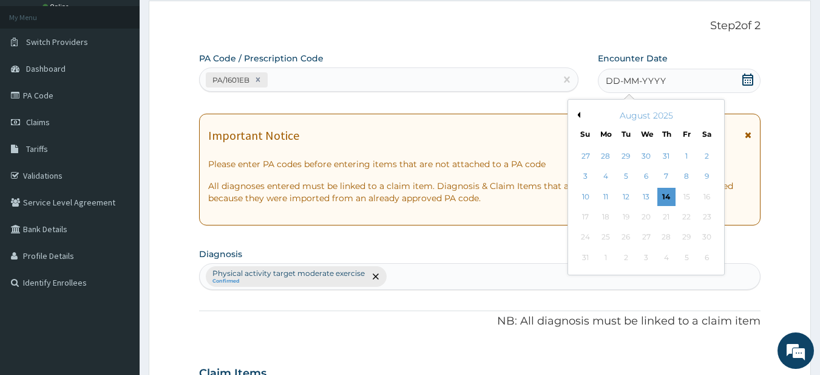
drag, startPoint x: 670, startPoint y: 199, endPoint x: 617, endPoint y: 197, distance: 53.5
click at [669, 197] on div "14" at bounding box center [667, 197] width 18 height 18
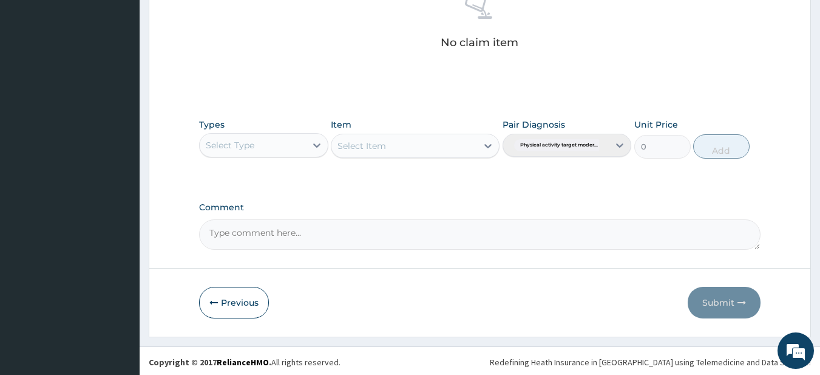
scroll to position [501, 0]
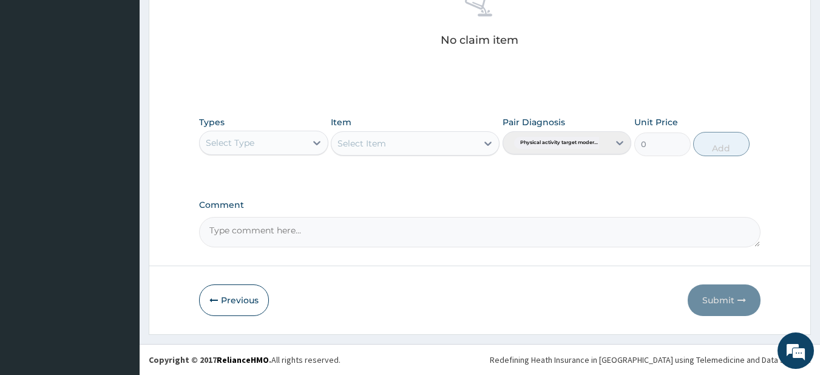
click at [288, 141] on div "Select Type" at bounding box center [253, 142] width 106 height 19
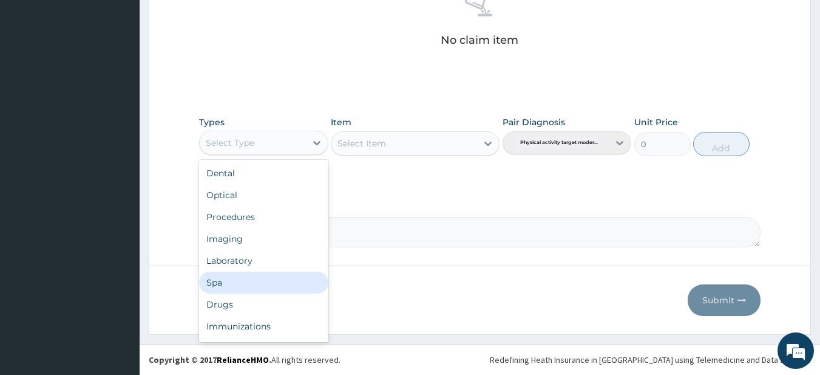
scroll to position [41, 0]
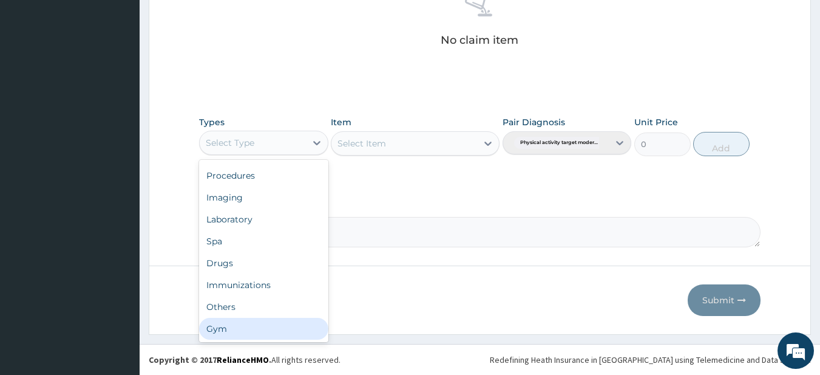
drag, startPoint x: 214, startPoint y: 324, endPoint x: 230, endPoint y: 307, distance: 22.8
click at [216, 320] on div "Gym" at bounding box center [263, 329] width 129 height 22
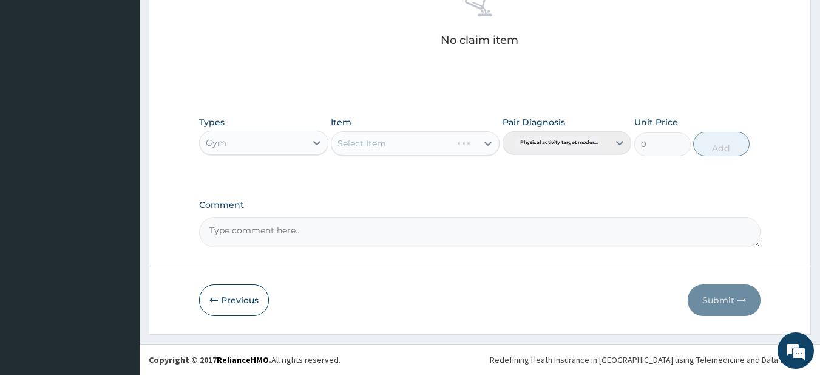
click at [386, 141] on div "Select Item" at bounding box center [415, 143] width 169 height 24
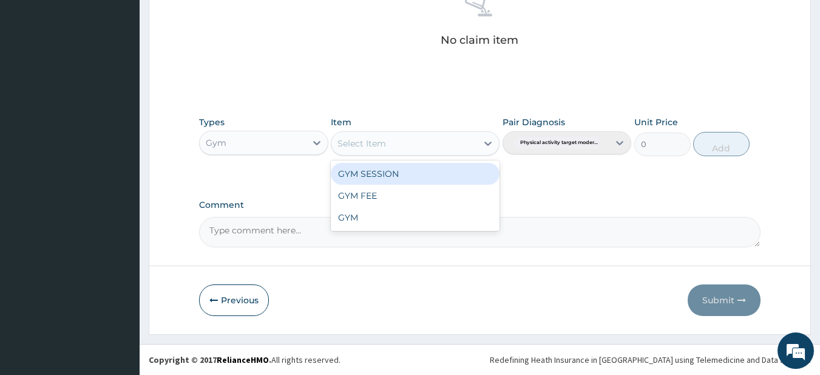
click at [381, 149] on div "Select Item" at bounding box center [362, 143] width 49 height 12
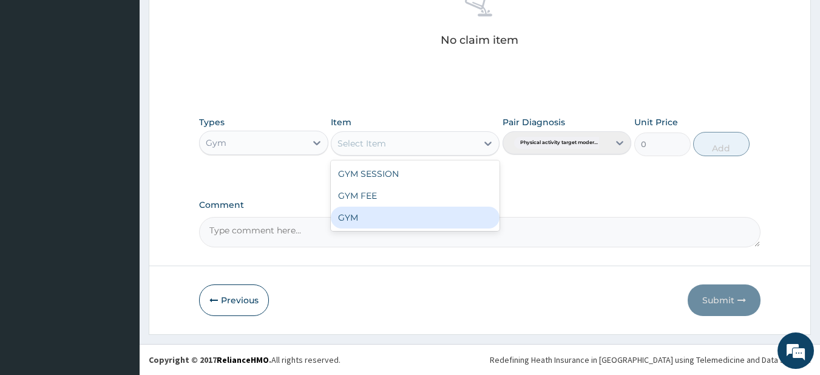
drag, startPoint x: 361, startPoint y: 217, endPoint x: 423, endPoint y: 199, distance: 65.0
click at [362, 214] on div "GYM" at bounding box center [415, 217] width 169 height 22
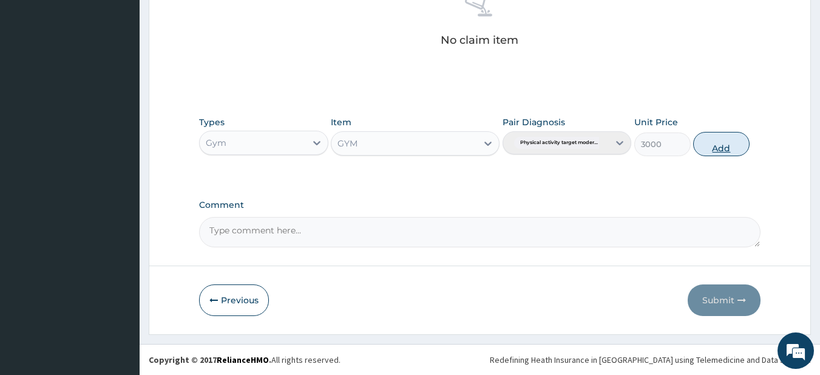
click at [715, 146] on button "Add" at bounding box center [721, 144] width 56 height 24
type input "0"
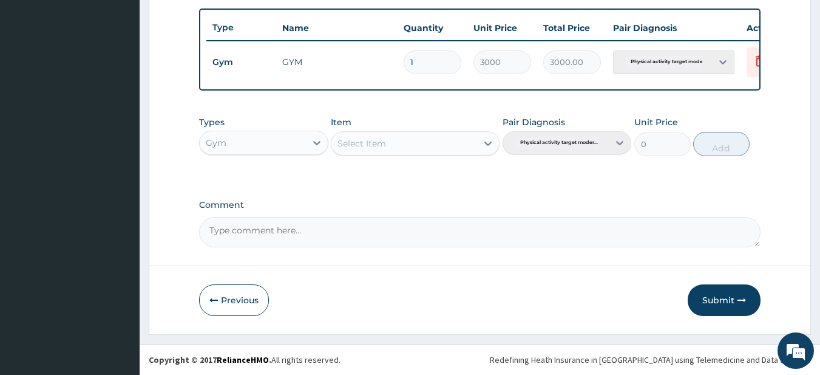
drag, startPoint x: 706, startPoint y: 302, endPoint x: 680, endPoint y: 284, distance: 31.0
click at [704, 301] on button "Submit" at bounding box center [724, 300] width 73 height 32
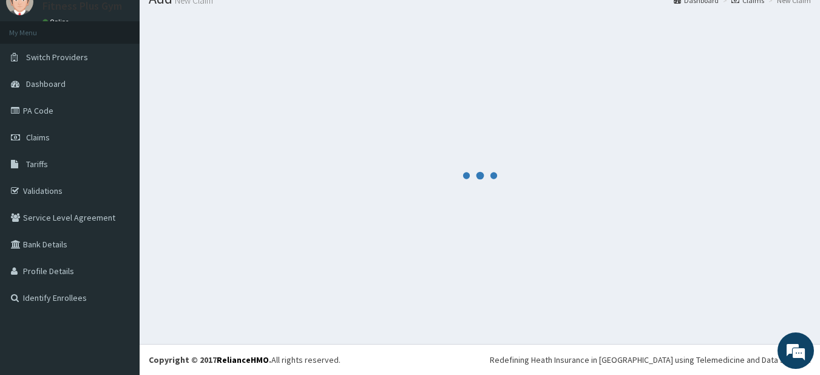
scroll to position [49, 0]
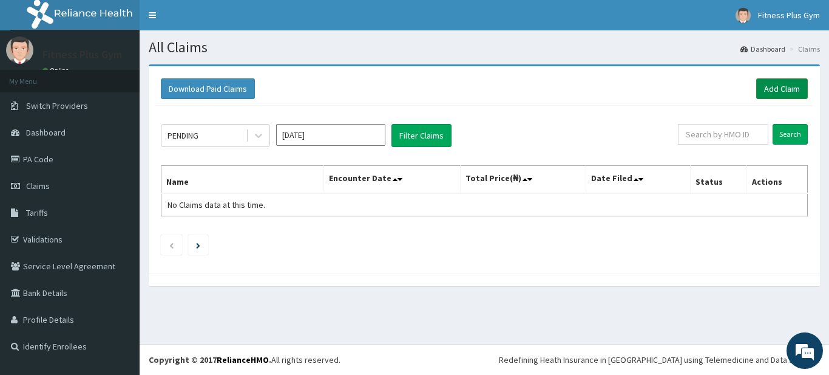
click at [775, 84] on link "Add Claim" at bounding box center [783, 88] width 52 height 21
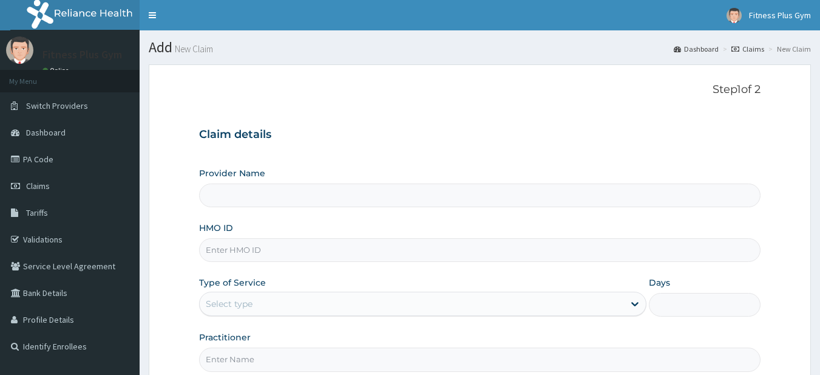
type input "Fitness plus Gym"
type input "1"
click at [211, 250] on input "re/107" at bounding box center [480, 250] width 562 height 24
click at [243, 251] on input "rel/107" at bounding box center [480, 250] width 562 height 24
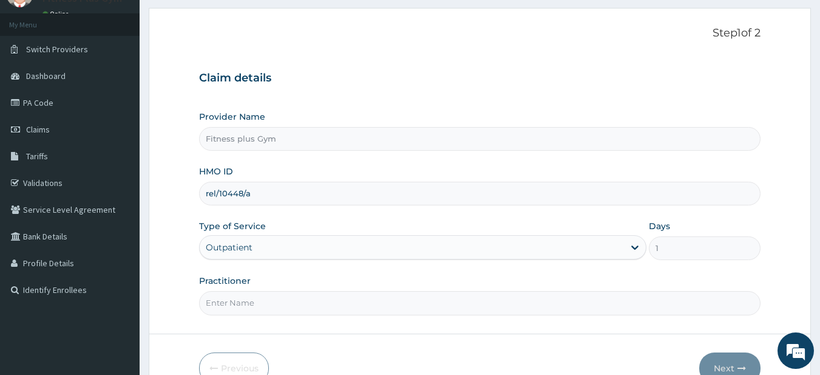
scroll to position [124, 0]
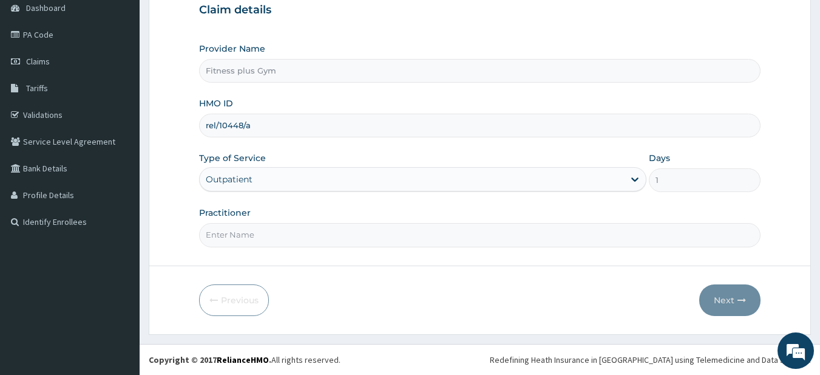
type input "rel/10448/a"
click at [293, 234] on input "Practitioner" at bounding box center [480, 235] width 562 height 24
type input "fitnessplus"
click at [724, 306] on button "Next" at bounding box center [730, 300] width 61 height 32
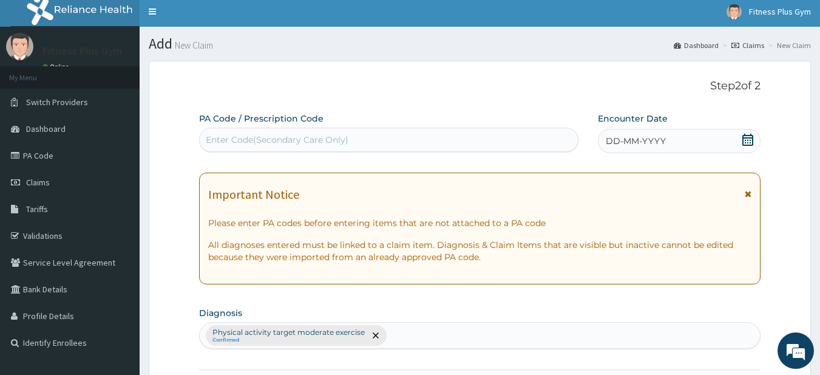
scroll to position [3, 0]
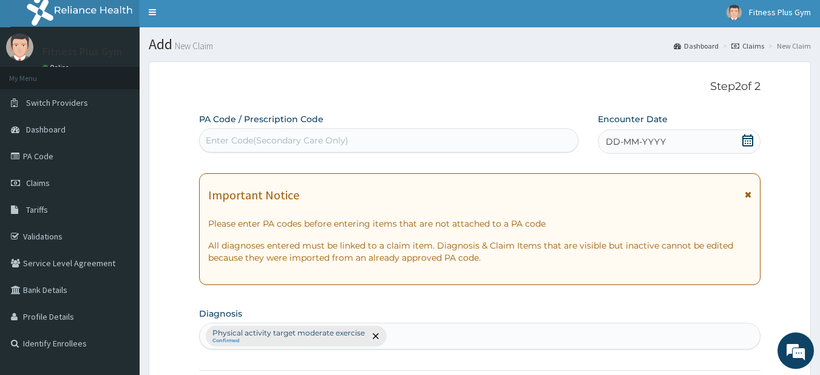
click at [418, 128] on div "PA Code / Prescription Code Enter Code(Secondary Care Only)" at bounding box center [389, 132] width 380 height 39
click at [418, 137] on div "Enter Code(Secondary Care Only)" at bounding box center [389, 140] width 379 height 19
type input "PA/648361"
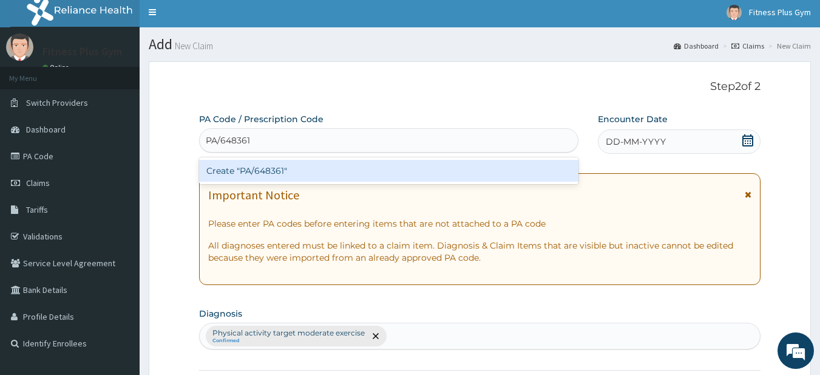
click at [387, 164] on div "Create "PA/648361"" at bounding box center [389, 171] width 380 height 22
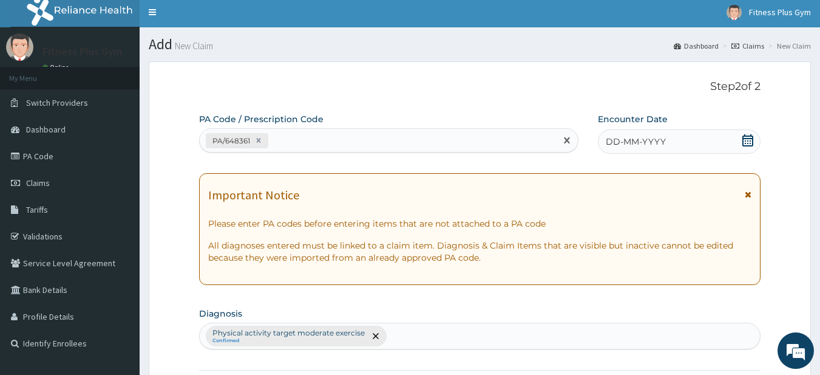
drag, startPoint x: 747, startPoint y: 126, endPoint x: 740, endPoint y: 138, distance: 14.7
click at [746, 128] on div "Encounter Date DD-MM-YYYY" at bounding box center [679, 133] width 163 height 41
click at [748, 131] on div "DD-MM-YYYY" at bounding box center [679, 141] width 163 height 24
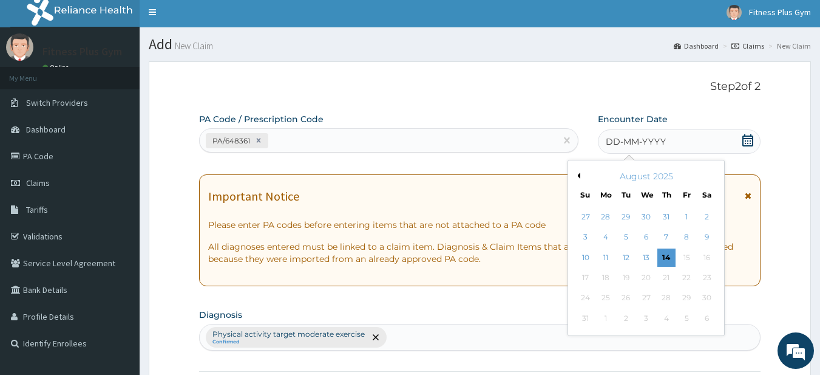
click at [665, 248] on div "14" at bounding box center [667, 257] width 18 height 18
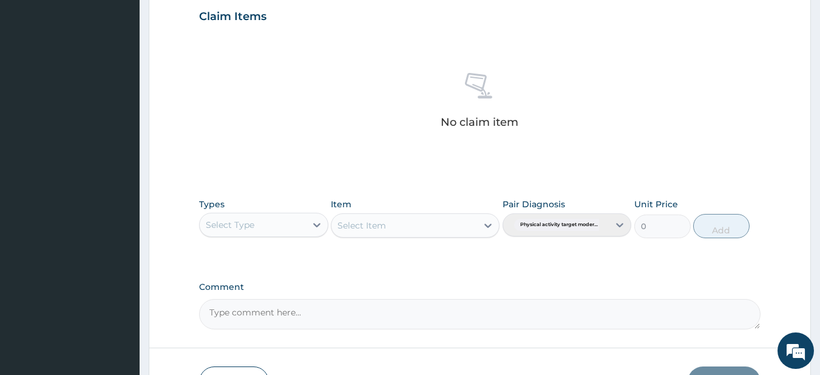
scroll to position [501, 0]
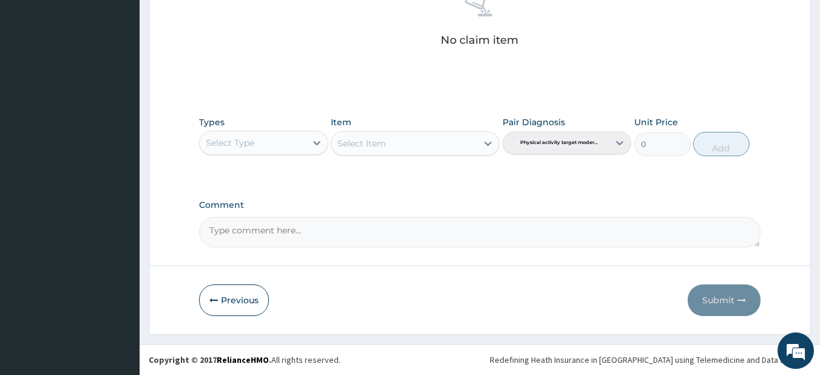
click at [253, 137] on div "Select Type" at bounding box center [230, 143] width 49 height 12
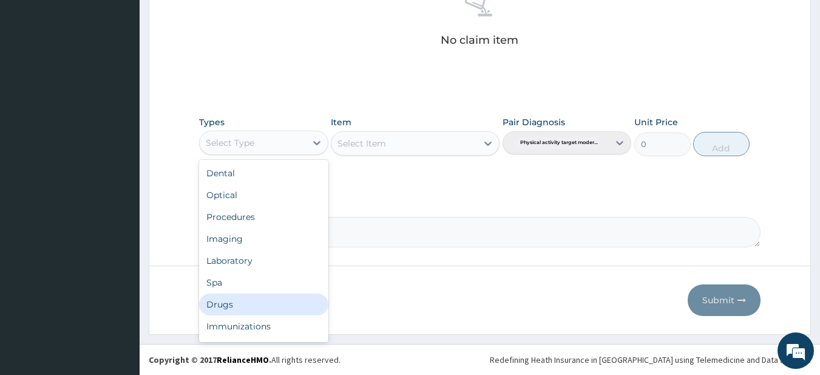
scroll to position [41, 0]
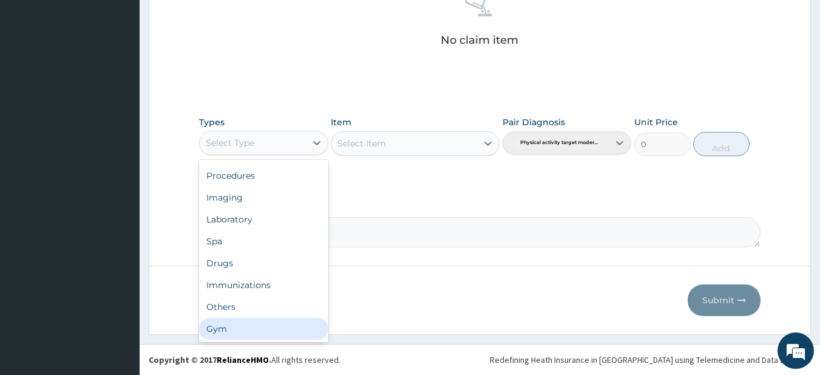
click at [225, 334] on div "Gym" at bounding box center [263, 329] width 129 height 22
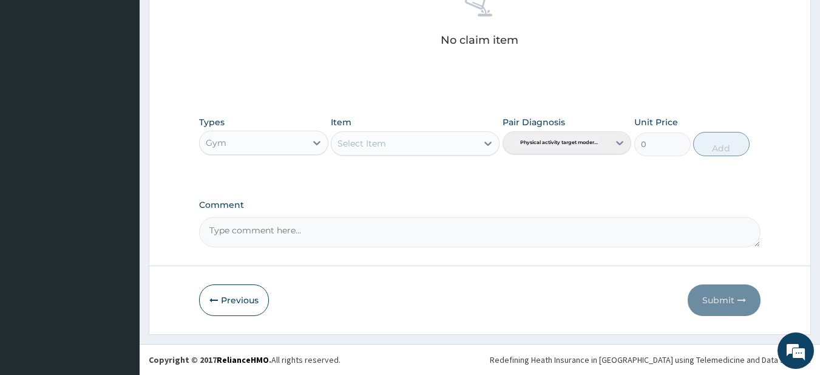
click at [389, 141] on div "Select Item" at bounding box center [405, 143] width 146 height 19
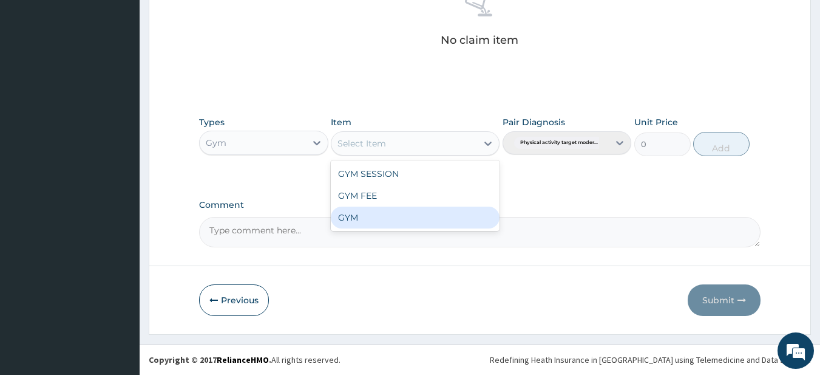
click at [367, 221] on div "GYM" at bounding box center [415, 217] width 169 height 22
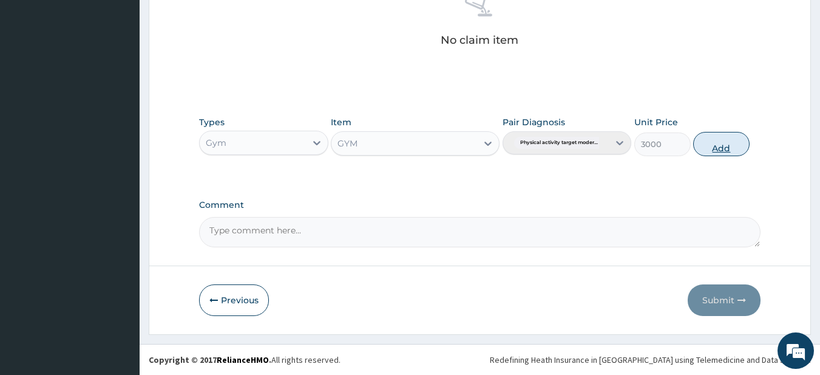
click at [707, 137] on button "Add" at bounding box center [721, 144] width 56 height 24
type input "0"
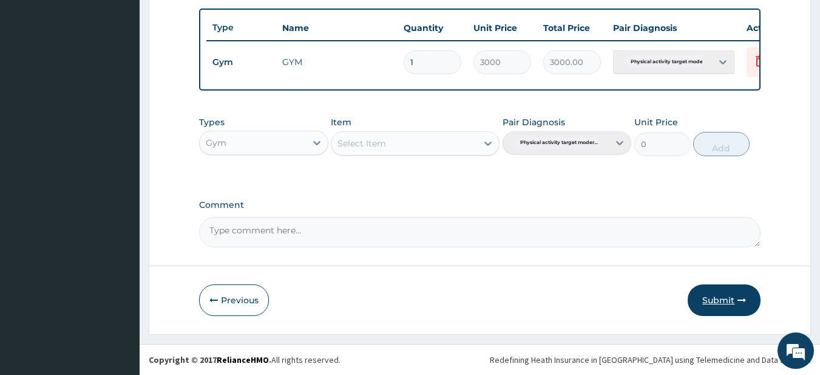
click at [703, 301] on button "Submit" at bounding box center [724, 300] width 73 height 32
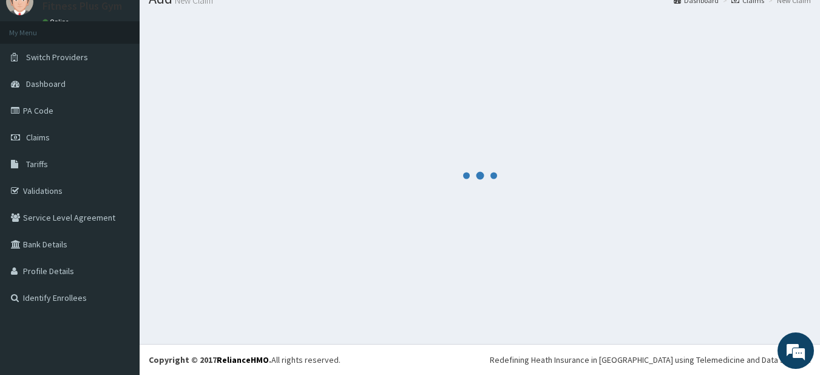
scroll to position [49, 0]
